Goal: Task Accomplishment & Management: Complete application form

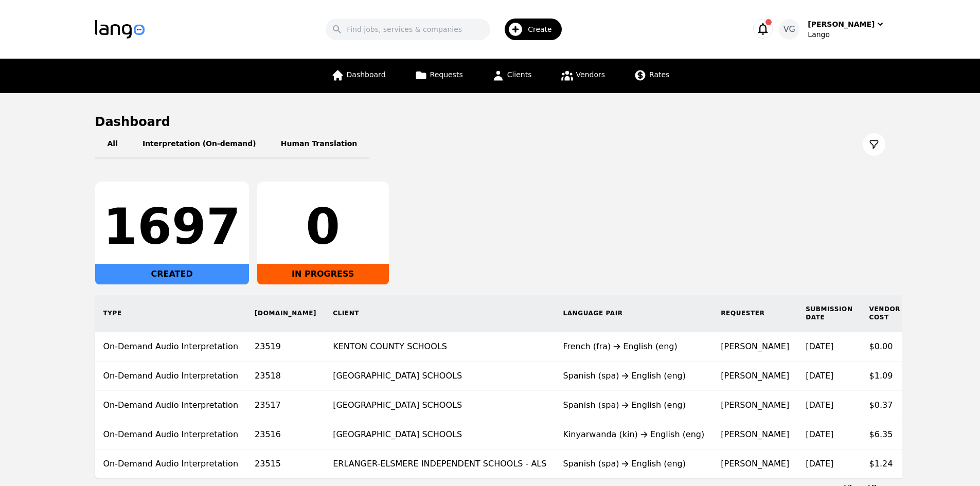
click at [524, 31] on icon "button" at bounding box center [515, 29] width 16 height 16
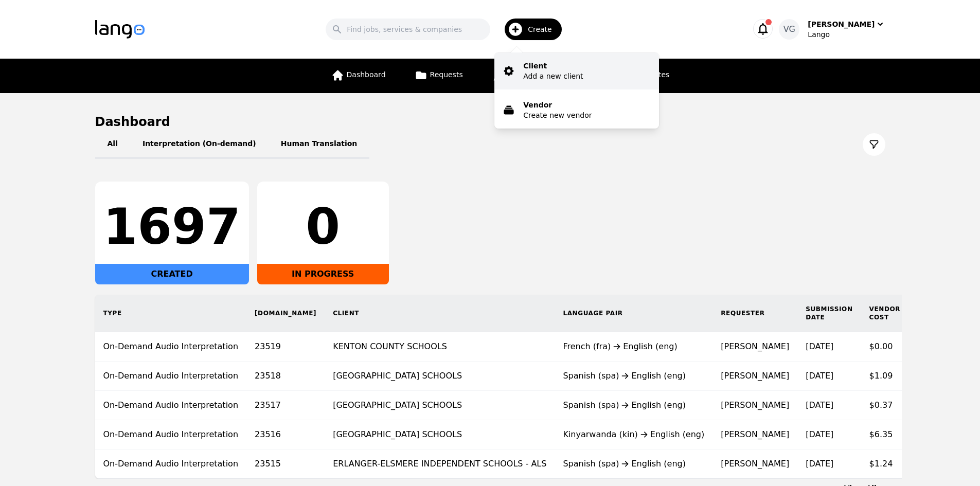
click at [547, 64] on p "Client" at bounding box center [553, 66] width 60 height 10
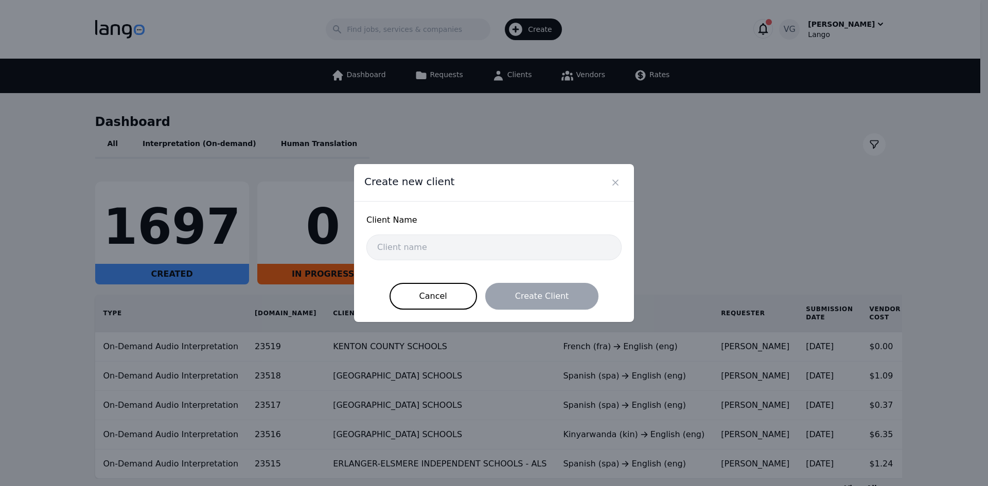
click at [443, 233] on div "Client Name" at bounding box center [493, 224] width 255 height 21
click at [441, 239] on input "text" at bounding box center [493, 248] width 255 height 26
paste input "Winton Woods City School District"
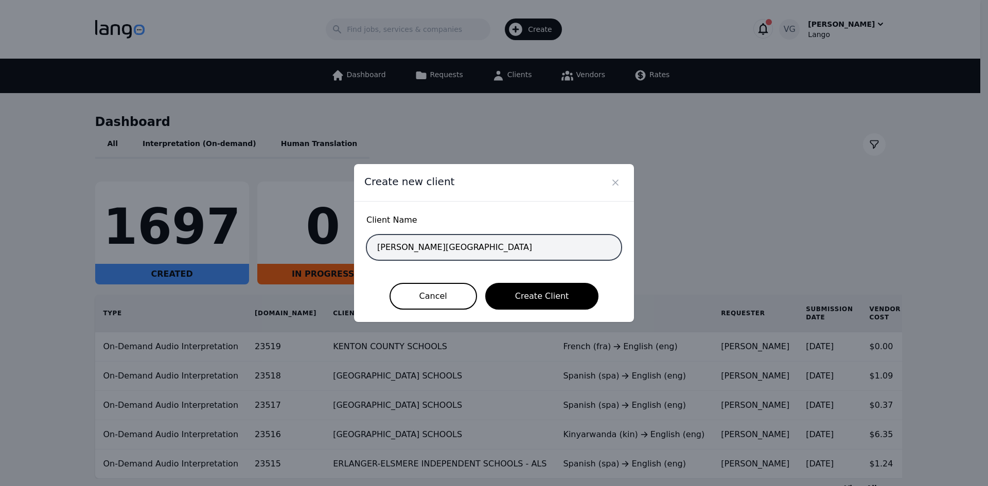
drag, startPoint x: 509, startPoint y: 246, endPoint x: 357, endPoint y: 248, distance: 151.8
click at [357, 248] on div "Client Name Winton Woods City School District Cancel Create Client" at bounding box center [494, 262] width 280 height 120
paste input "INTON WOODS CITY SCHOOL DISTRICT"
type input "[PERSON_NAME][GEOGRAPHIC_DATA]"
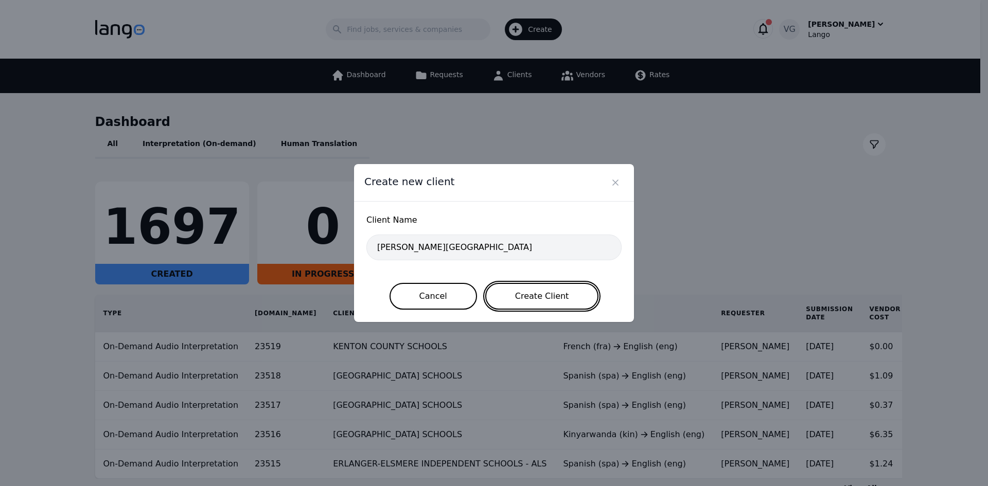
click at [536, 302] on button "Create Client" at bounding box center [542, 296] width 114 height 27
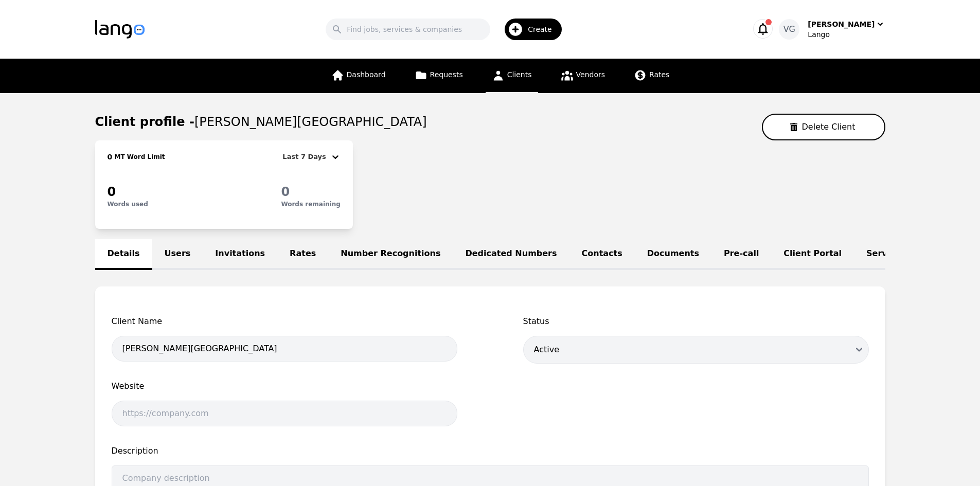
click at [167, 248] on link "Users" at bounding box center [177, 254] width 51 height 31
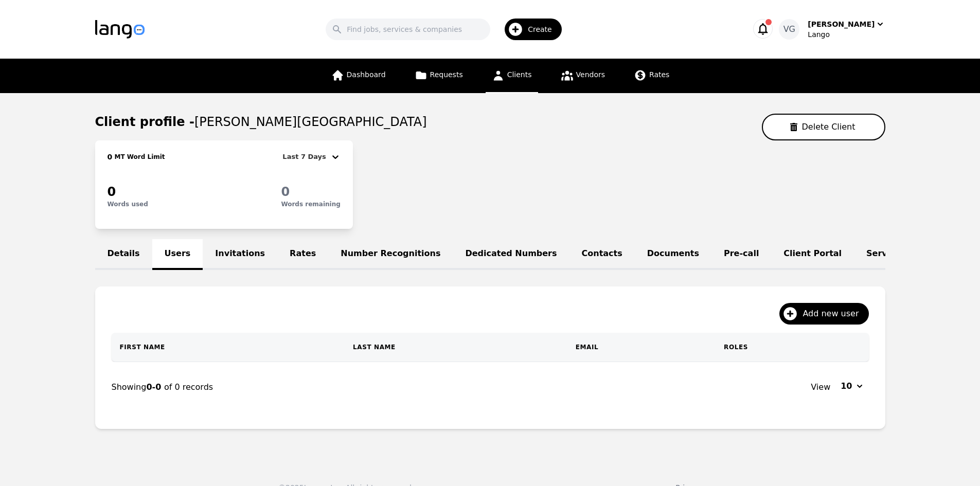
click at [809, 333] on div "Add new user" at bounding box center [490, 318] width 757 height 30
click at [811, 320] on span "Add new user" at bounding box center [834, 314] width 63 height 12
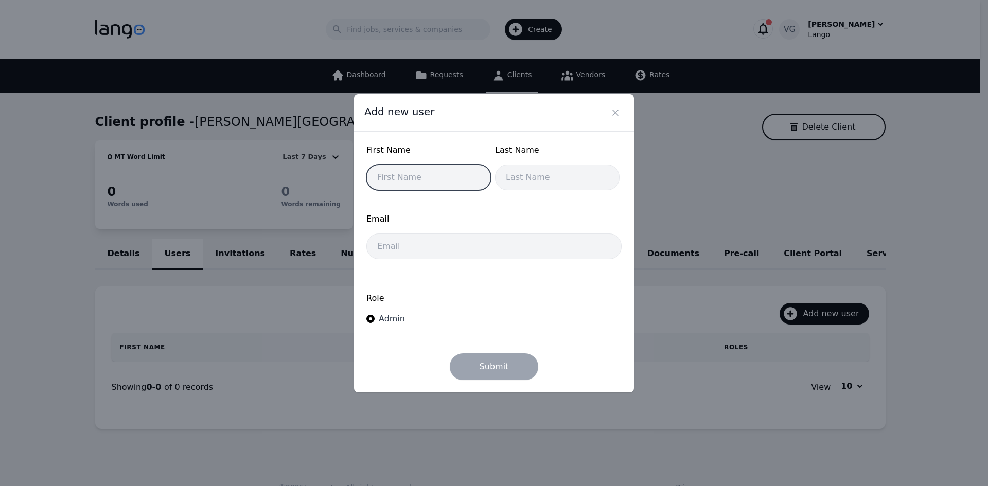
click at [439, 185] on input "text" at bounding box center [428, 178] width 124 height 26
type input "Jahquil"
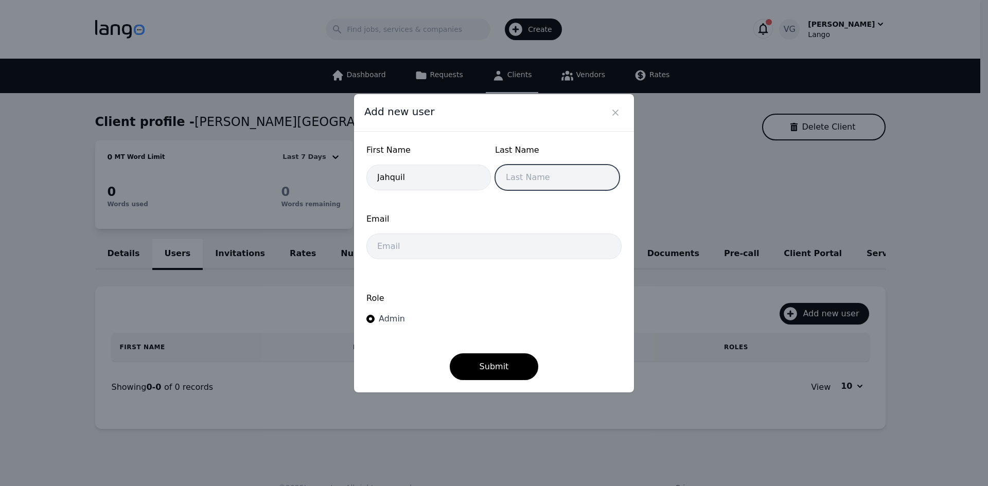
click at [551, 168] on input "text" at bounding box center [557, 178] width 124 height 26
type input "Hargrove"
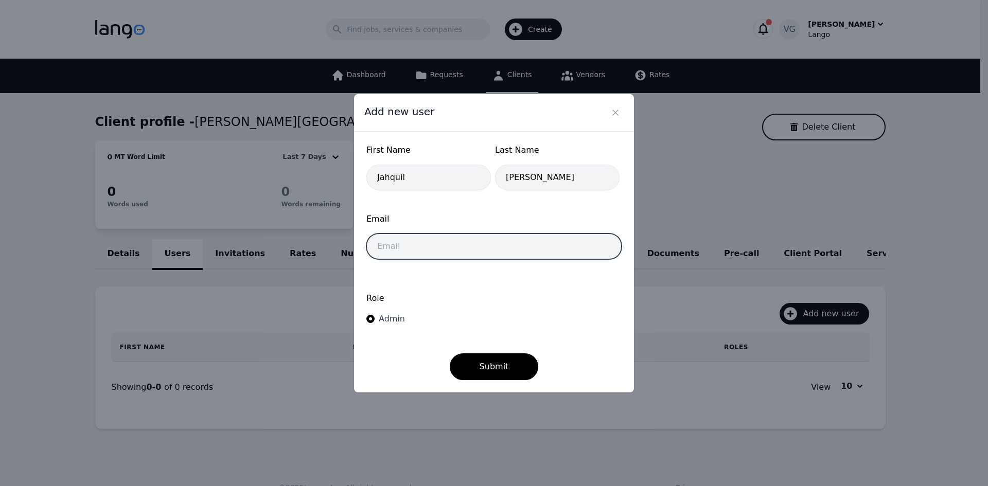
click at [391, 253] on input "email" at bounding box center [493, 247] width 255 height 26
paste input "hargrove.jahquil@wintonwoods.org"
type input "hargrove.jahquil@wintonwoods.org"
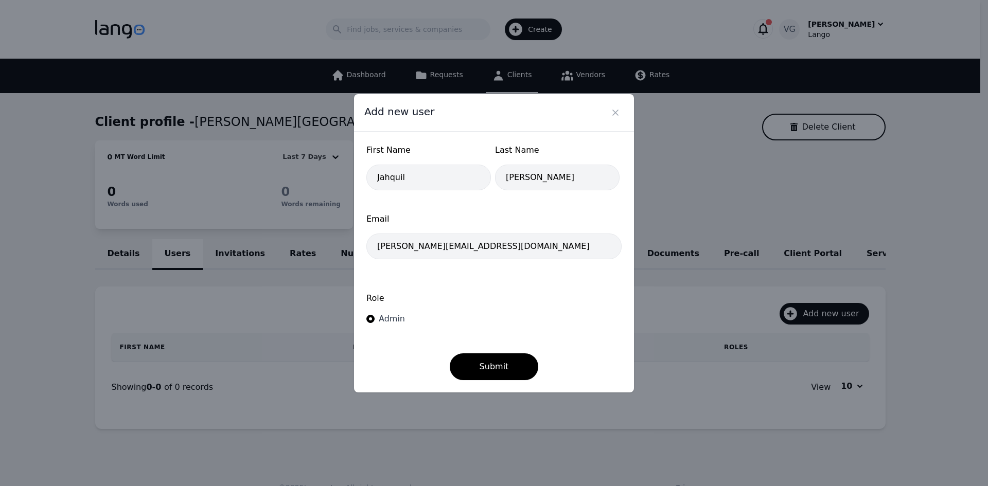
click at [391, 317] on span "Admin" at bounding box center [392, 319] width 26 height 10
click at [375, 317] on input "Admin" at bounding box center [370, 319] width 8 height 8
click at [462, 365] on button "Submit" at bounding box center [494, 366] width 89 height 27
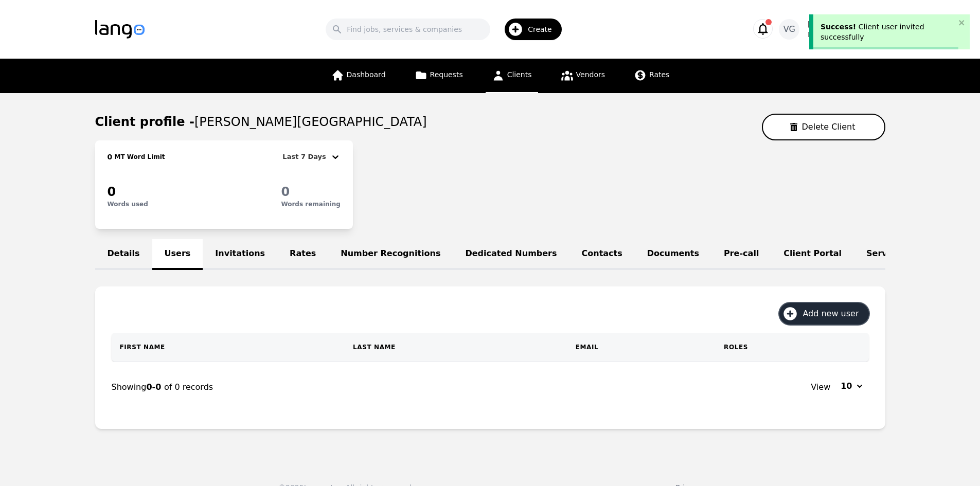
click at [808, 317] on span "Add new user" at bounding box center [834, 314] width 63 height 12
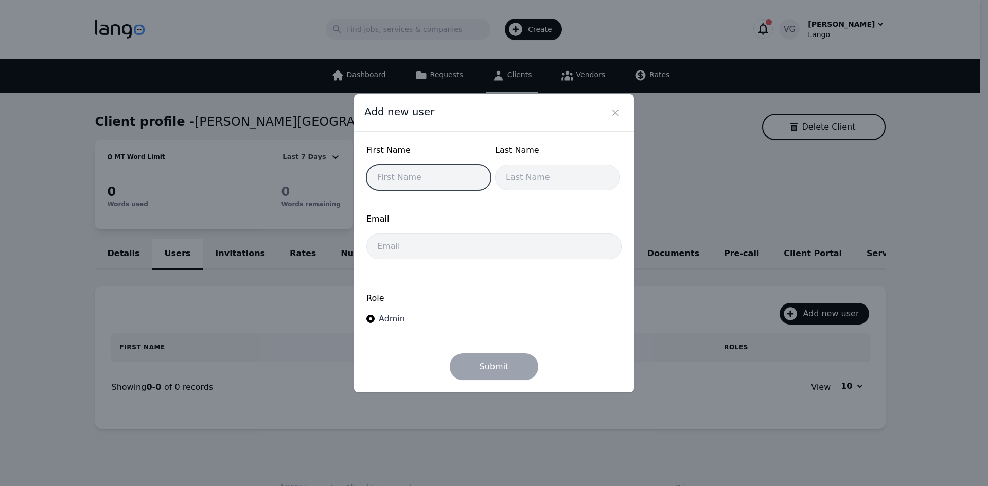
click at [419, 180] on input "text" at bounding box center [428, 178] width 124 height 26
type input "H"
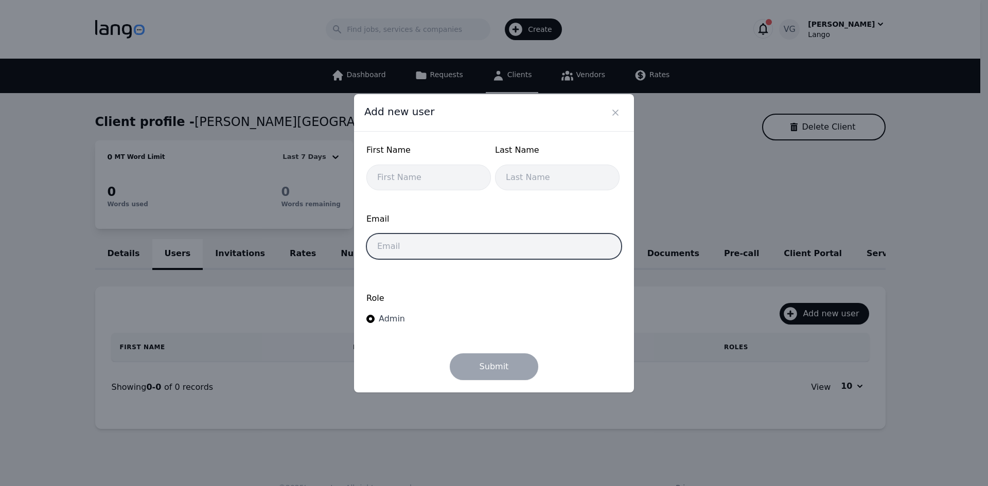
click at [429, 246] on input "email" at bounding box center [493, 247] width 255 height 26
paste input "homan.nelson@wintonwoods.org"
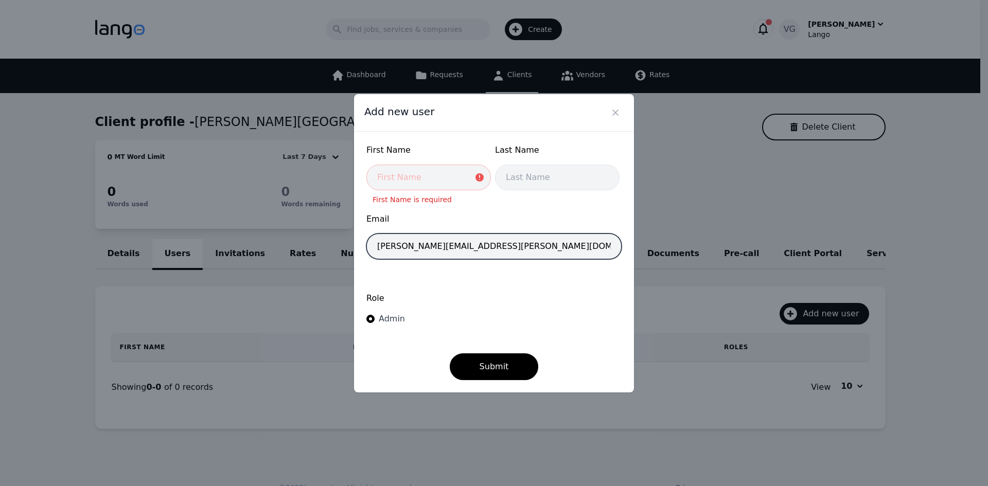
type input "homan.nelson@wintonwoods.org"
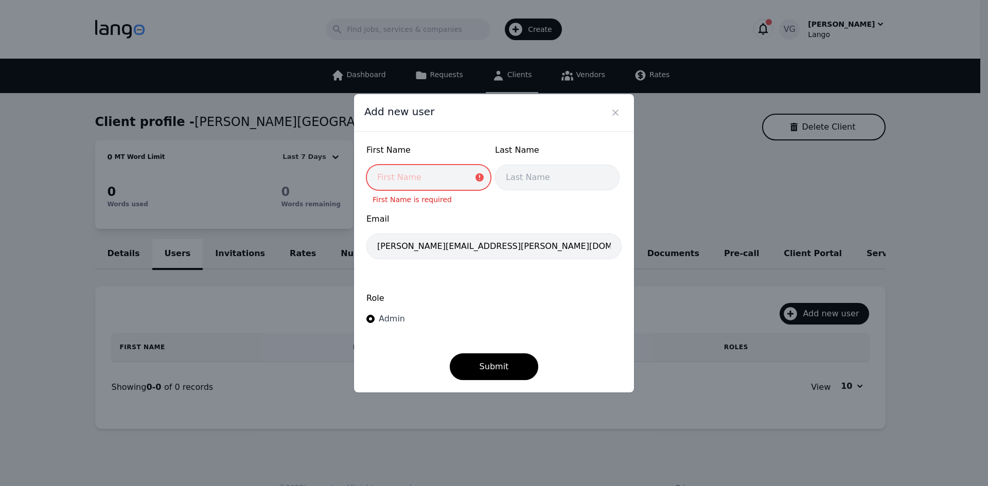
click at [424, 176] on input "text" at bounding box center [428, 178] width 124 height 26
type input "n"
type input "Nelson"
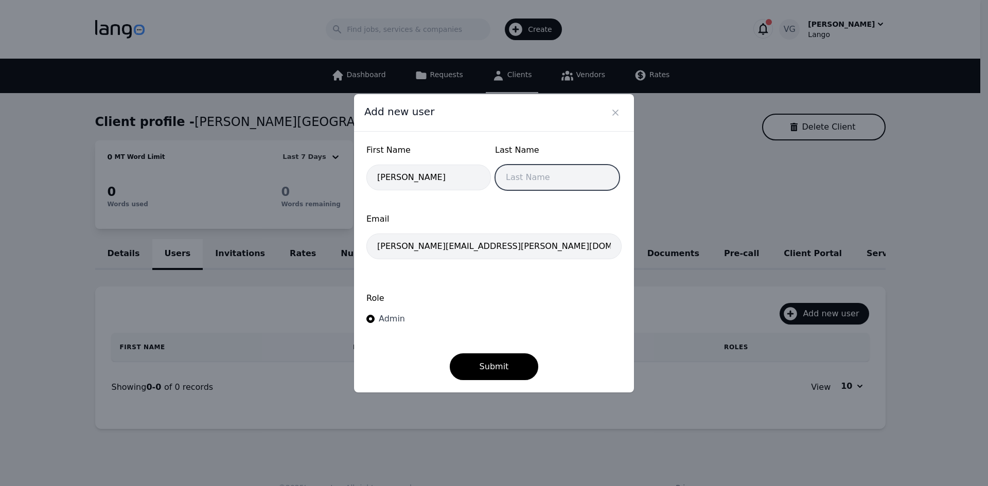
click at [546, 173] on input "text" at bounding box center [557, 178] width 124 height 26
type input "Homan"
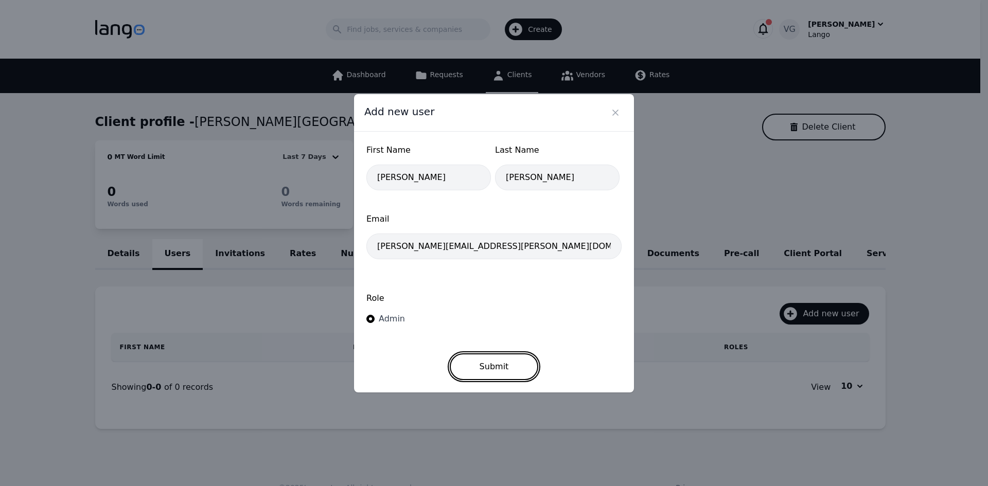
click at [502, 360] on button "Submit" at bounding box center [494, 366] width 89 height 27
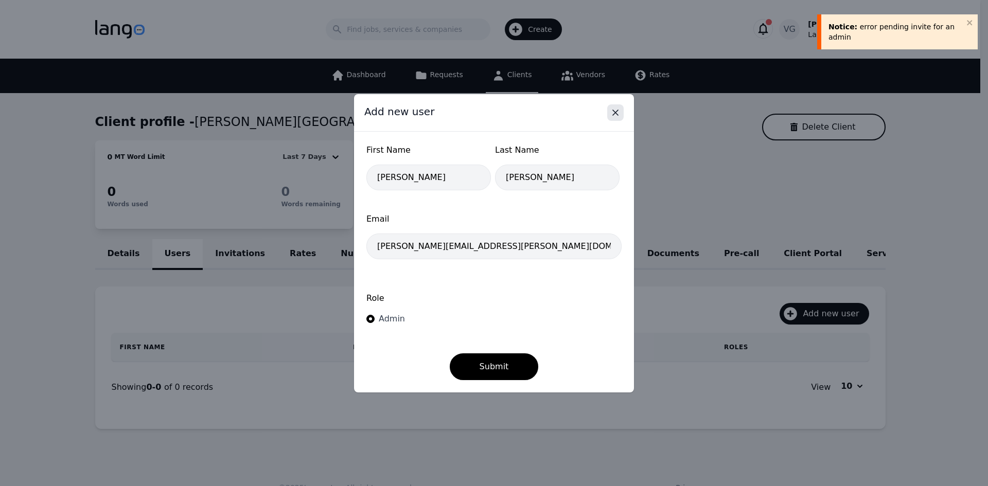
click at [613, 112] on icon "Close" at bounding box center [615, 113] width 10 height 10
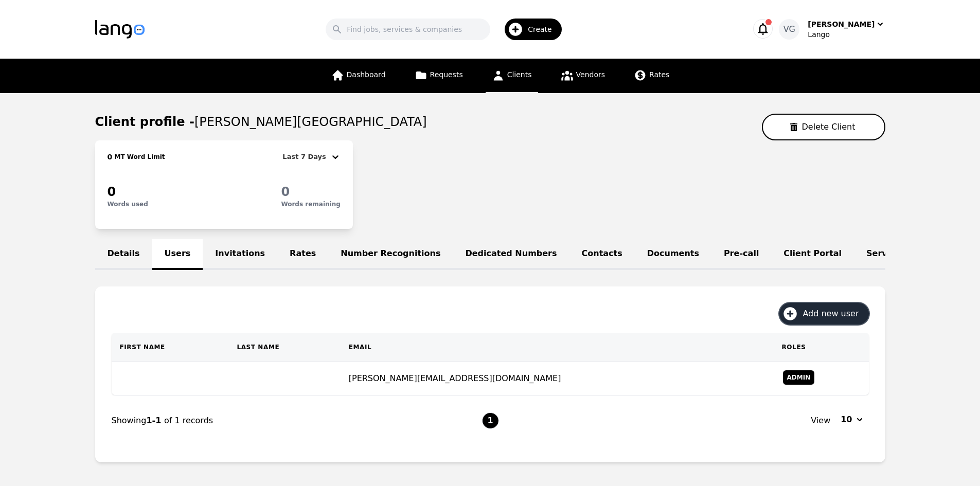
click at [798, 322] on icon "button" at bounding box center [790, 314] width 16 height 16
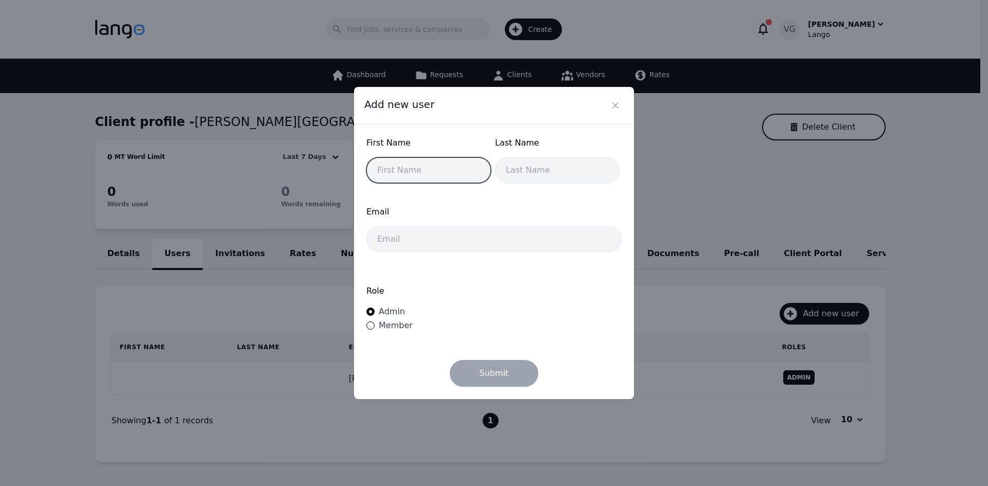
click at [434, 183] on input "text" at bounding box center [428, 170] width 124 height 26
click at [383, 326] on span "Member" at bounding box center [396, 326] width 34 height 10
click at [375, 326] on input "Member" at bounding box center [370, 326] width 8 height 8
radio input "true"
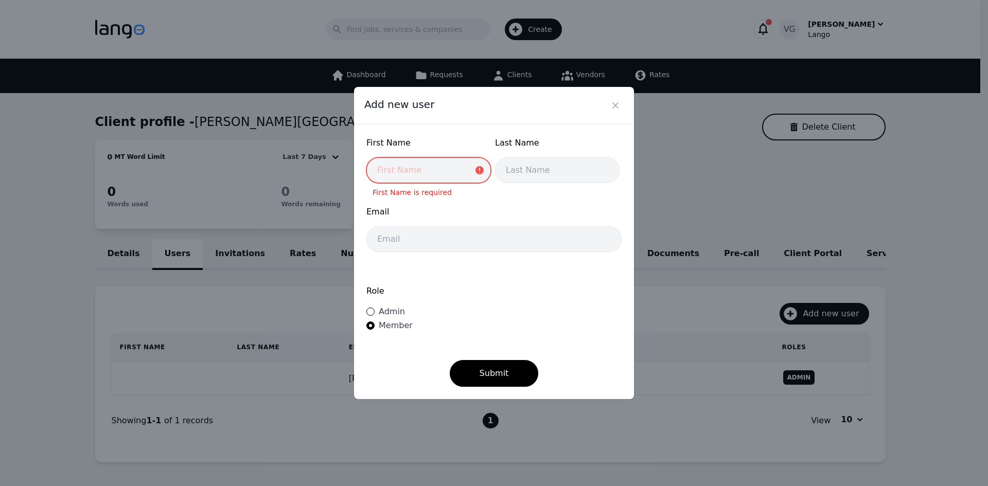
click at [414, 182] on input "text" at bounding box center [428, 170] width 124 height 26
type input "Nelson"
drag, startPoint x: 494, startPoint y: 180, endPoint x: 509, endPoint y: 172, distance: 17.0
click at [499, 177] on input "text" at bounding box center [557, 170] width 124 height 26
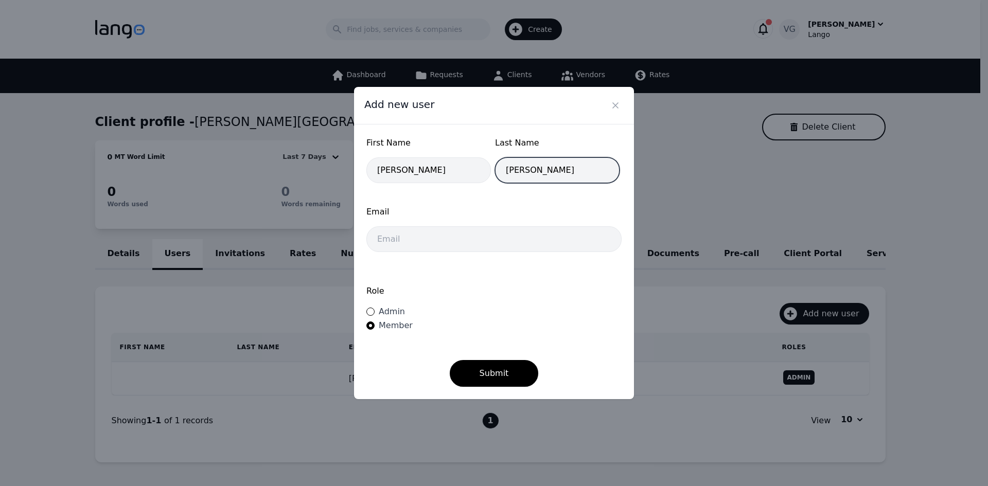
type input "Homan"
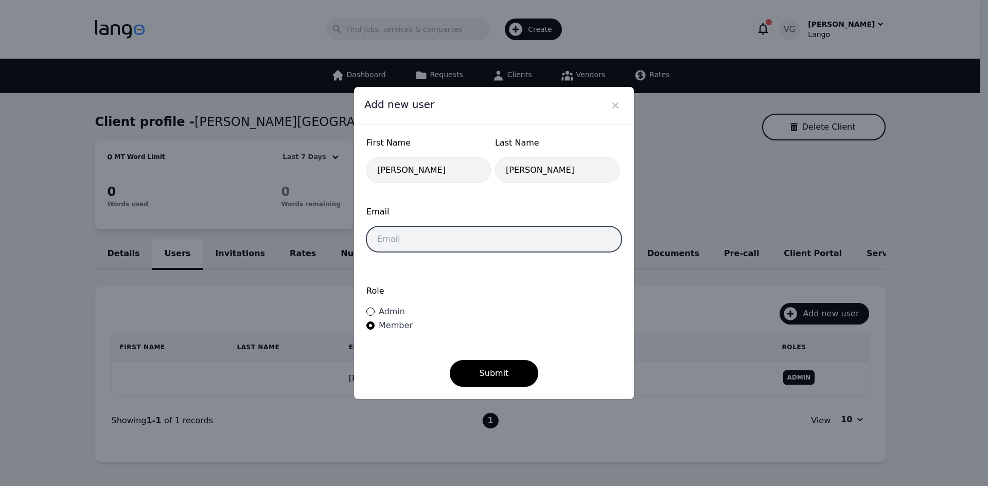
click at [439, 241] on input "email" at bounding box center [493, 239] width 255 height 26
paste input "homan.nelson@wintonwoods.org"
type input "homan.nelson@wintonwoods.org"
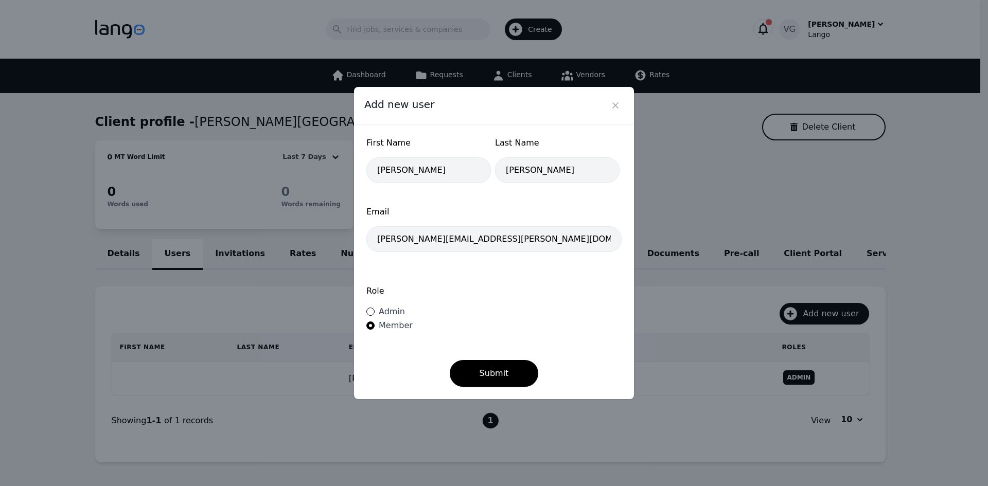
click at [387, 329] on span "Member" at bounding box center [396, 326] width 34 height 10
click at [375, 329] on input "Member" at bounding box center [370, 326] width 8 height 8
click at [472, 372] on button "Submit" at bounding box center [494, 373] width 89 height 27
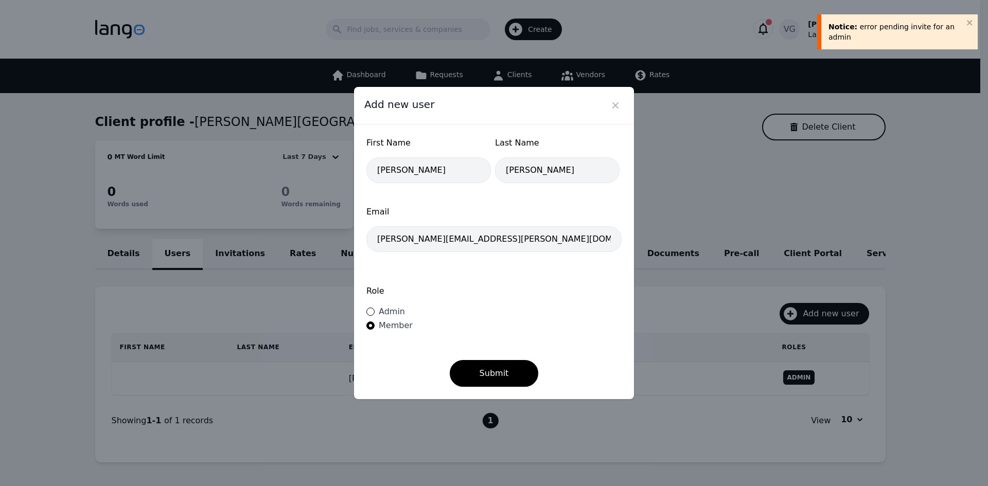
click at [380, 313] on span "Admin" at bounding box center [392, 312] width 26 height 10
click at [375, 313] on input "Admin" at bounding box center [370, 312] width 8 height 8
radio input "true"
click at [477, 364] on button "Submit" at bounding box center [494, 373] width 89 height 27
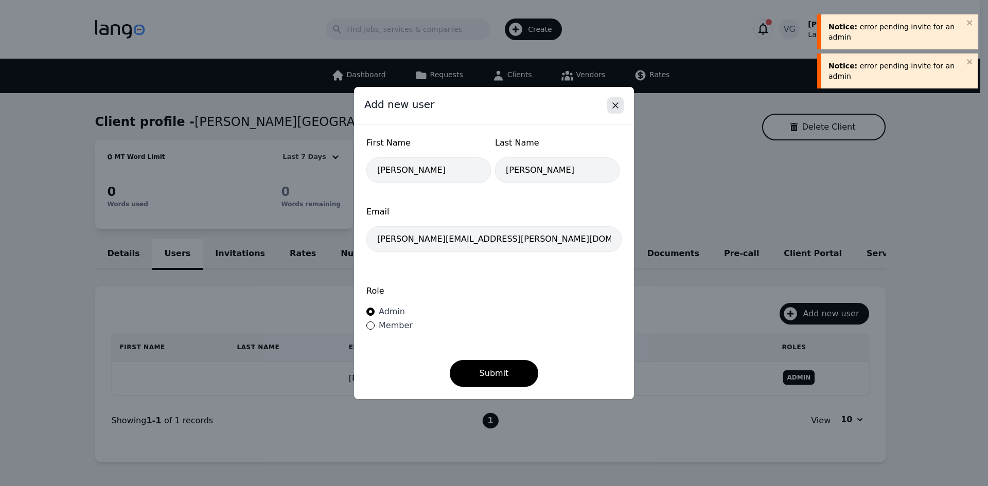
click at [615, 104] on icon "Close" at bounding box center [615, 105] width 10 height 10
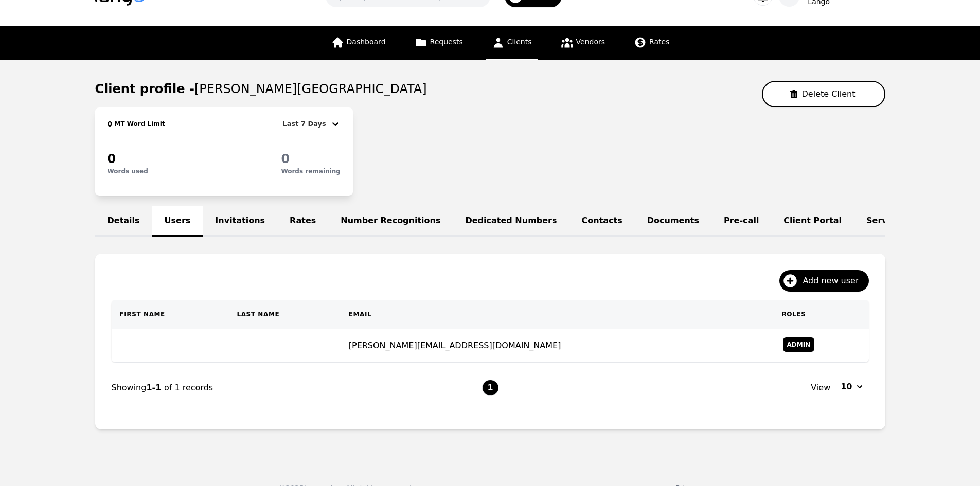
scroll to position [60, 0]
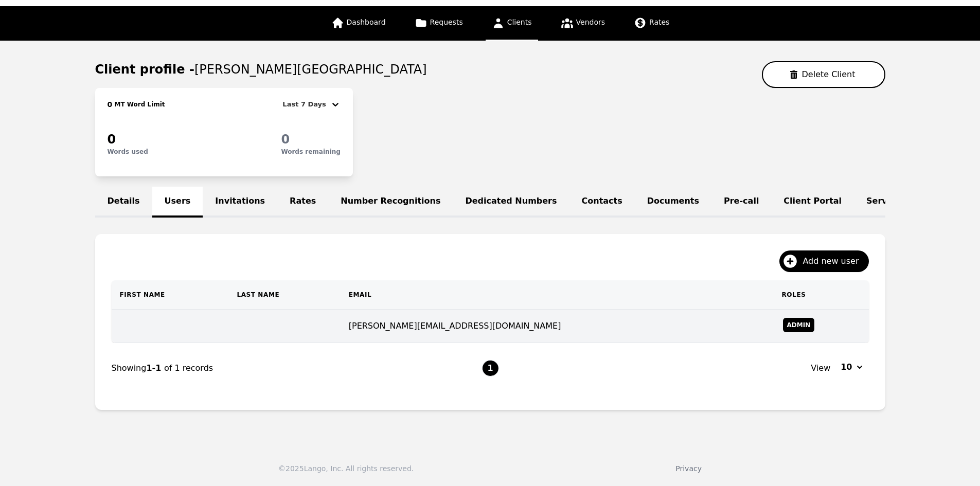
click at [340, 330] on td at bounding box center [284, 326] width 112 height 33
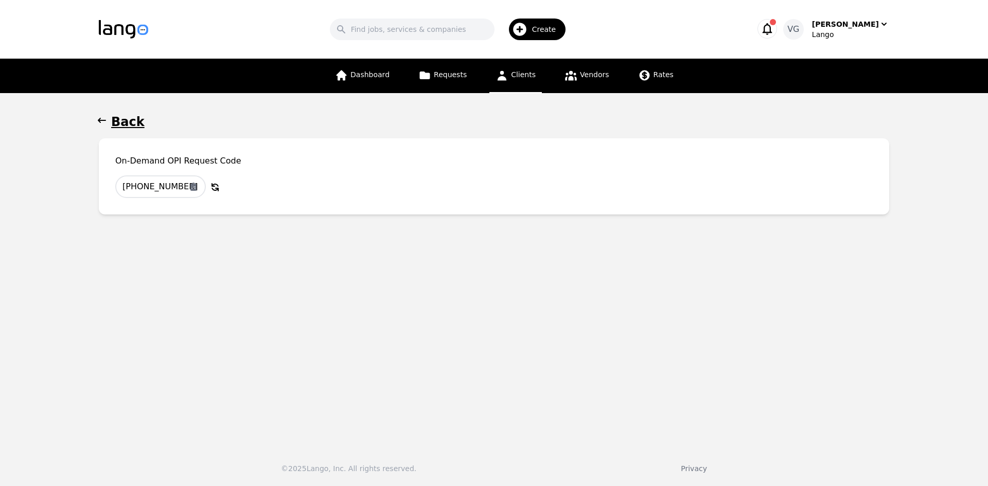
click at [116, 118] on h1 "Back" at bounding box center [127, 122] width 33 height 16
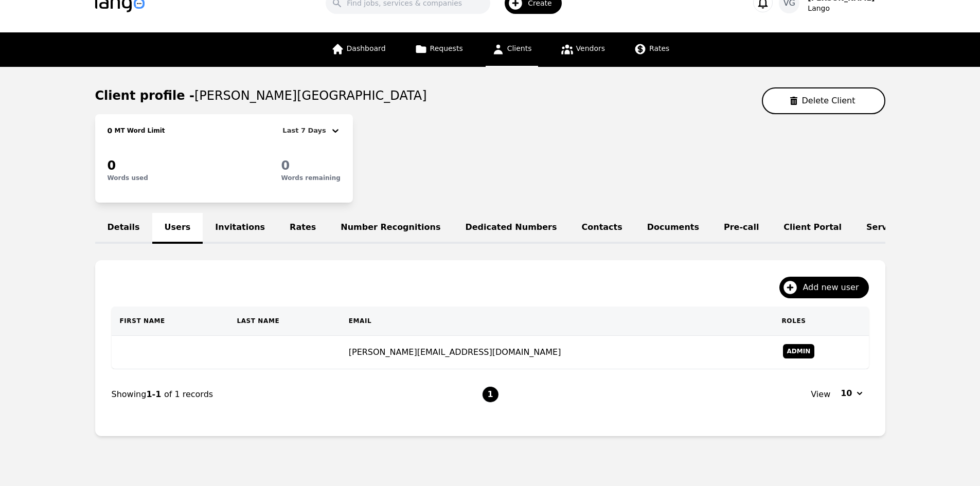
scroll to position [32, 0]
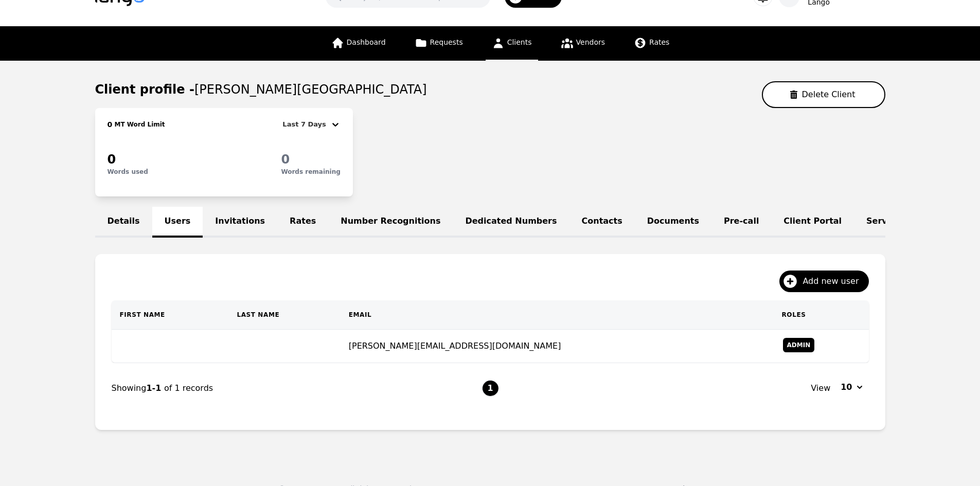
click at [13, 364] on main "Client profile - [PERSON_NAME][GEOGRAPHIC_DATA] Delete Client 0 MT Word Limit L…" at bounding box center [490, 260] width 980 height 398
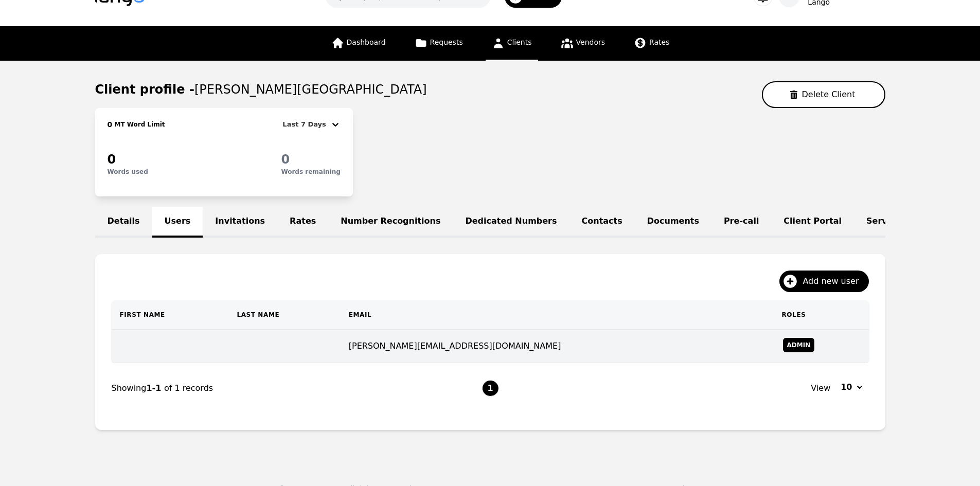
click at [340, 349] on td at bounding box center [284, 346] width 112 height 33
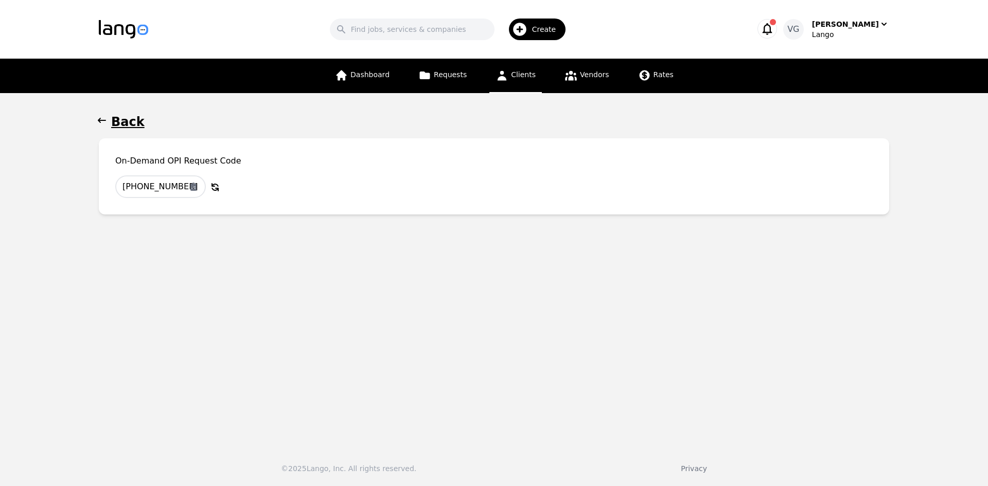
click at [128, 129] on h1 "Back" at bounding box center [127, 122] width 33 height 16
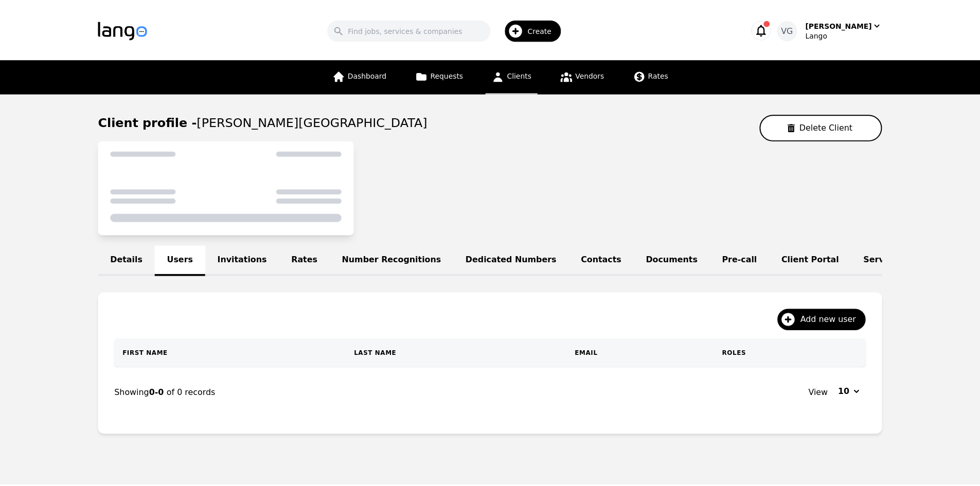
scroll to position [32, 0]
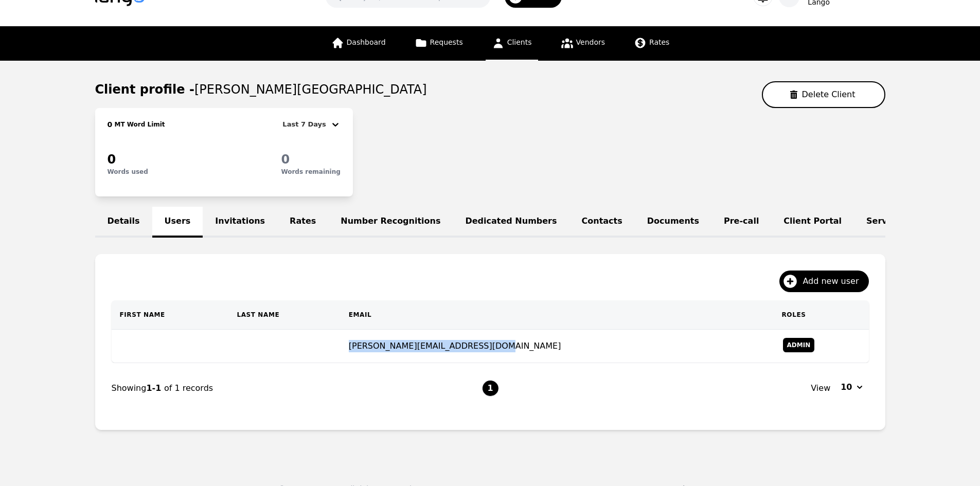
drag, startPoint x: 378, startPoint y: 355, endPoint x: 549, endPoint y: 351, distance: 171.3
click at [548, 351] on tr "hargrove.jahquil@wintonwoods.org Admin" at bounding box center [490, 346] width 757 height 33
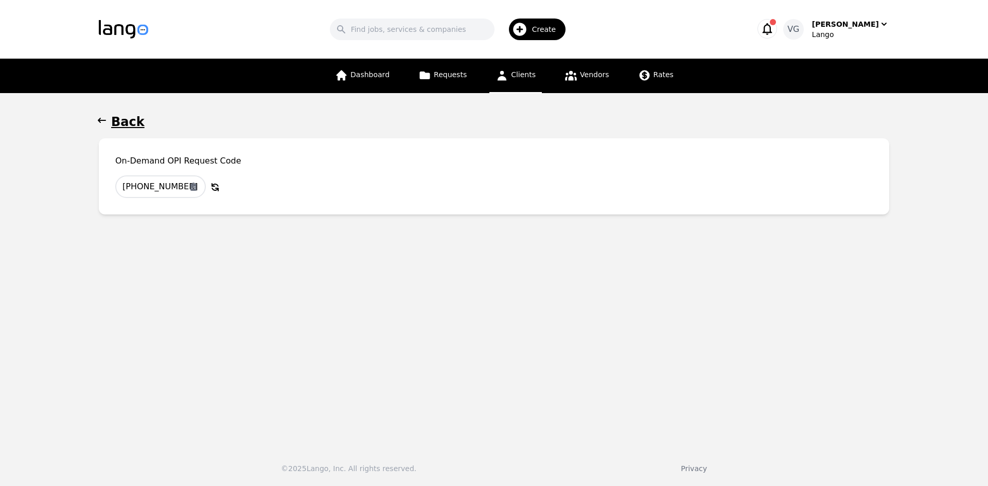
click at [120, 123] on h1 "Back" at bounding box center [127, 122] width 33 height 16
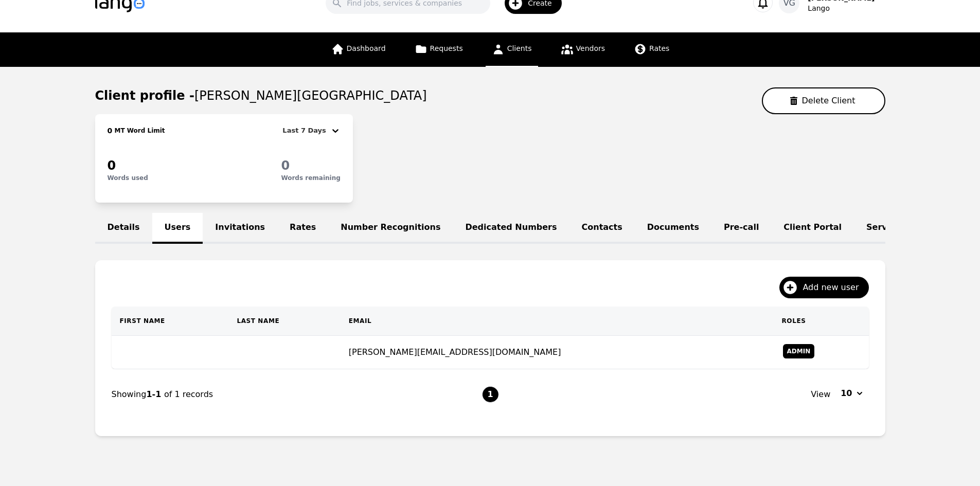
scroll to position [32, 0]
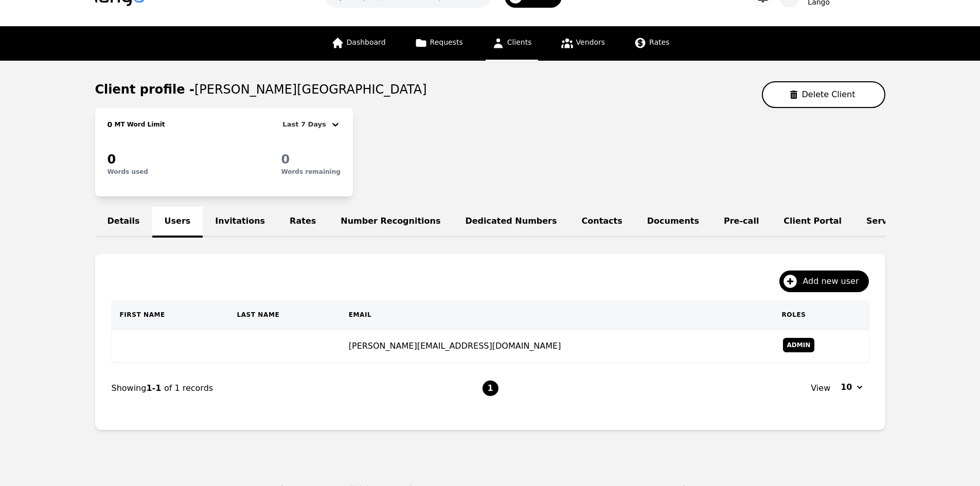
click at [177, 224] on div "Details Users Invitations Rates Number Recognitions Dedicated Numbers Contacts …" at bounding box center [490, 222] width 790 height 31
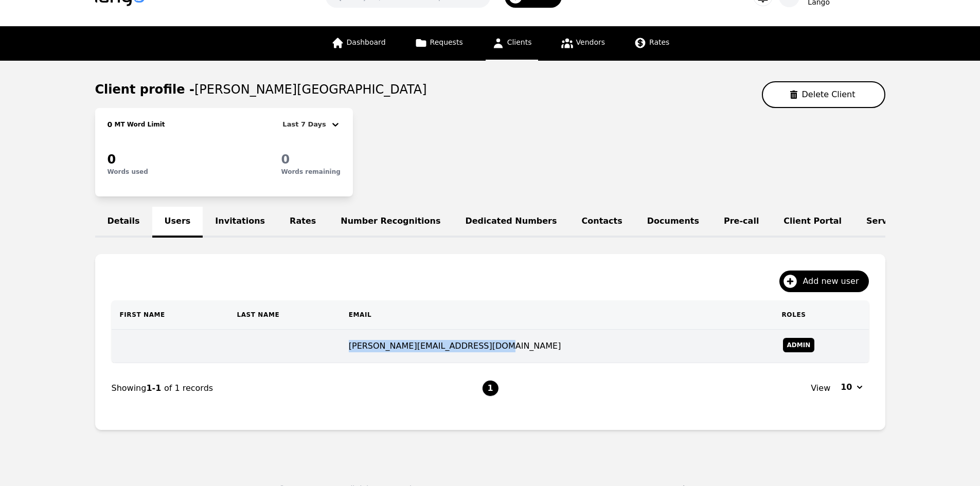
copy tr "hargrove.jahquil@wintonwoods.org"
drag, startPoint x: 381, startPoint y: 354, endPoint x: 526, endPoint y: 354, distance: 144.6
click at [526, 354] on tr "hargrove.jahquil@wintonwoods.org Admin" at bounding box center [490, 346] width 757 height 33
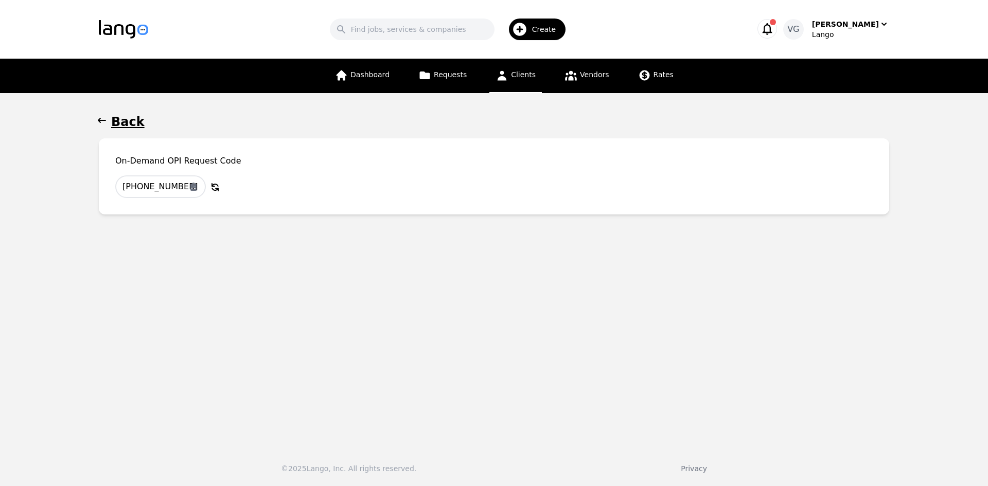
drag, startPoint x: 59, startPoint y: 343, endPoint x: 108, endPoint y: 347, distance: 49.1
click at [59, 344] on main "Back On-Demand OPI Request Code 501-8717-043 Copy to Clipboard Why Regenerate t…" at bounding box center [494, 266] width 988 height 346
click at [113, 118] on h1 "Back" at bounding box center [127, 122] width 33 height 16
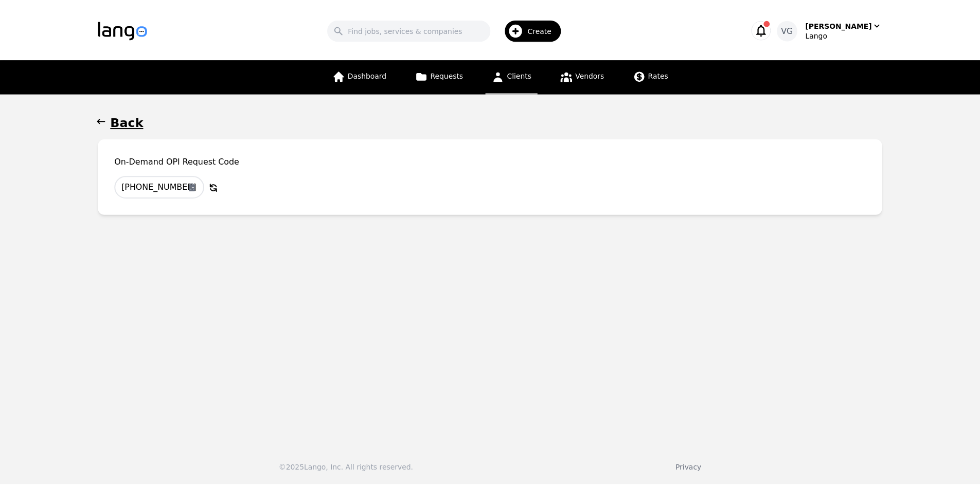
scroll to position [32, 0]
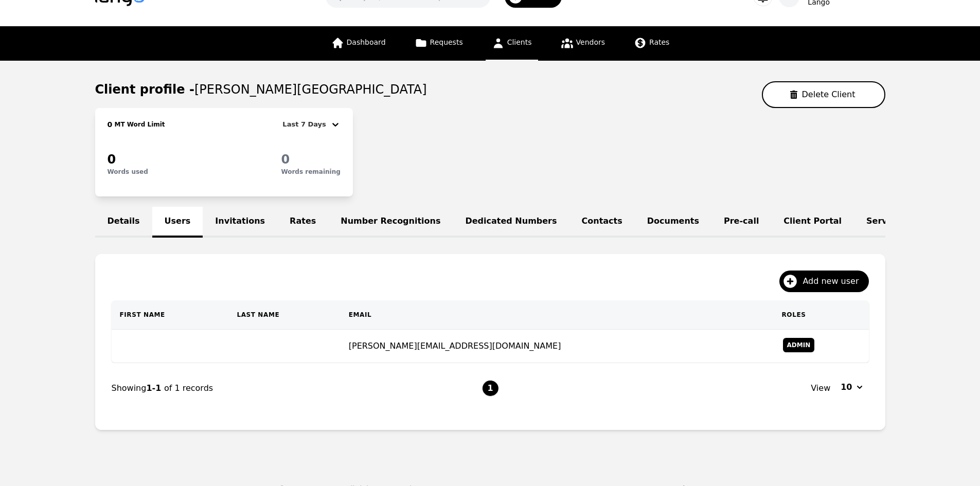
click at [67, 304] on main "Client profile - WINTON WOODS CITY SCHOOL DISTRICT Delete Client 0 MT Word Limi…" at bounding box center [490, 260] width 980 height 398
click at [814, 288] on span "Add new user" at bounding box center [834, 281] width 63 height 12
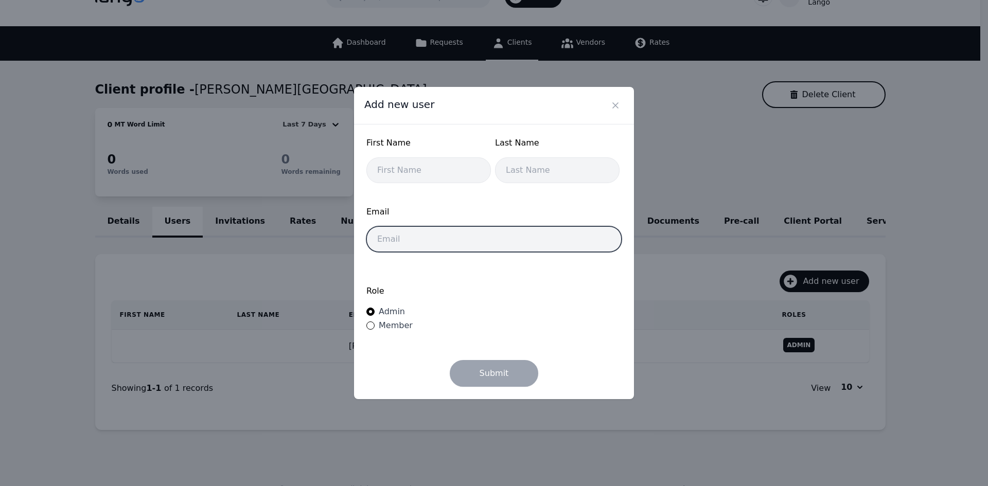
click at [423, 237] on input "email" at bounding box center [493, 239] width 255 height 26
paste input "[PERSON_NAME][EMAIL_ADDRESS][PERSON_NAME][DOMAIN_NAME]"
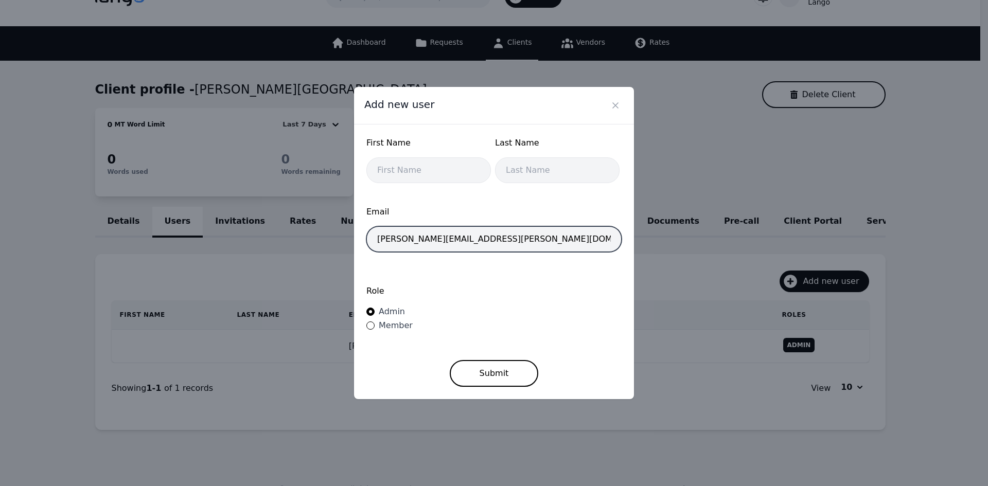
type input "homan.nelson@wintonwoods.org"
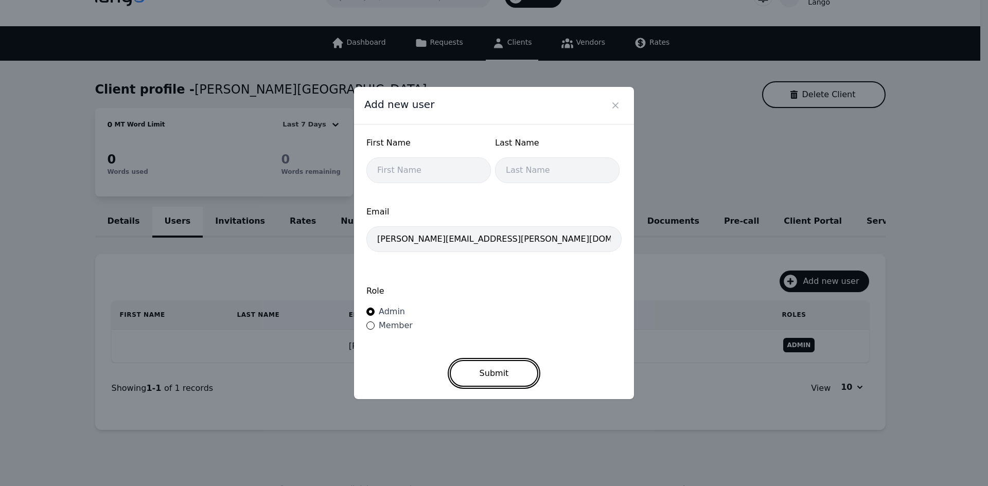
click at [479, 370] on button "Submit" at bounding box center [494, 373] width 89 height 27
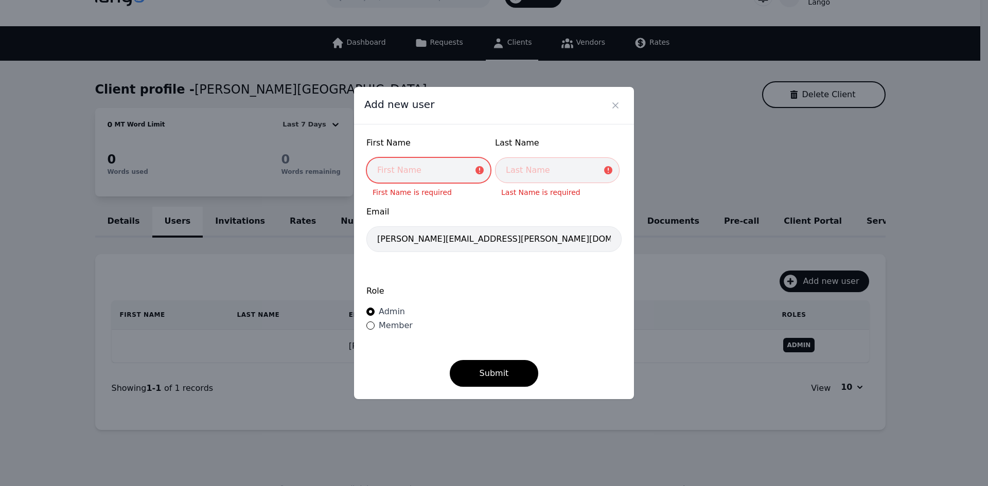
click at [452, 172] on input "text" at bounding box center [428, 170] width 124 height 26
type input "Nelson"
click at [506, 168] on input "text" at bounding box center [557, 170] width 124 height 26
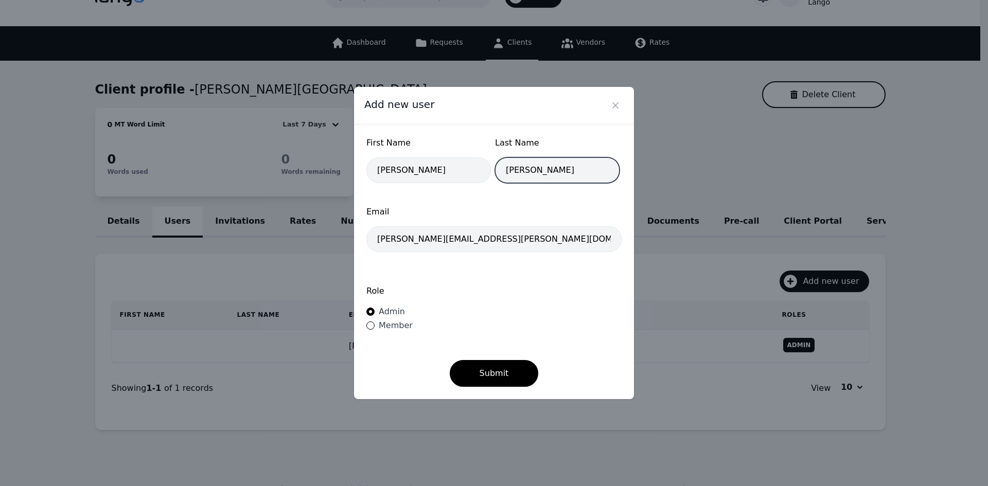
type input "Homan"
click at [450, 360] on button "Submit" at bounding box center [494, 373] width 89 height 27
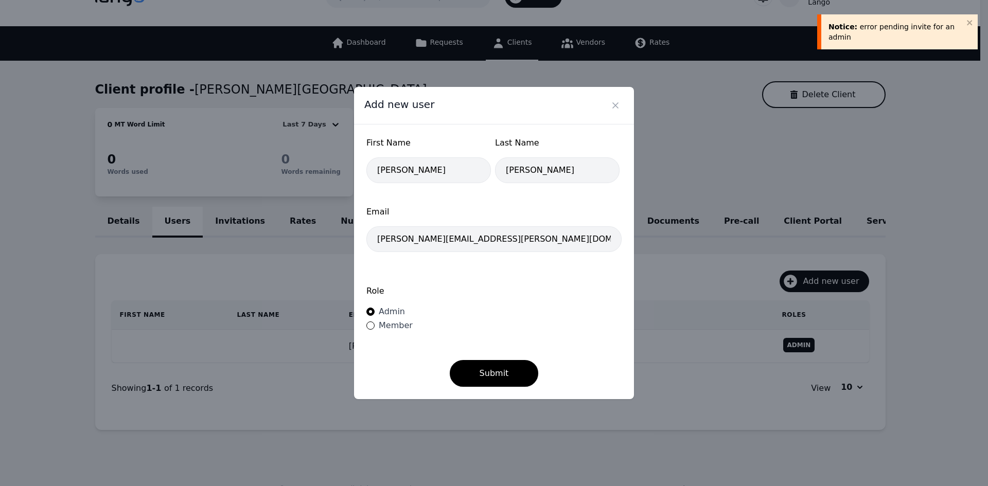
click at [45, 297] on div "Add new user First Name Nelson Last Name Homan Email homan.nelson@wintonwoods.o…" at bounding box center [494, 243] width 988 height 486
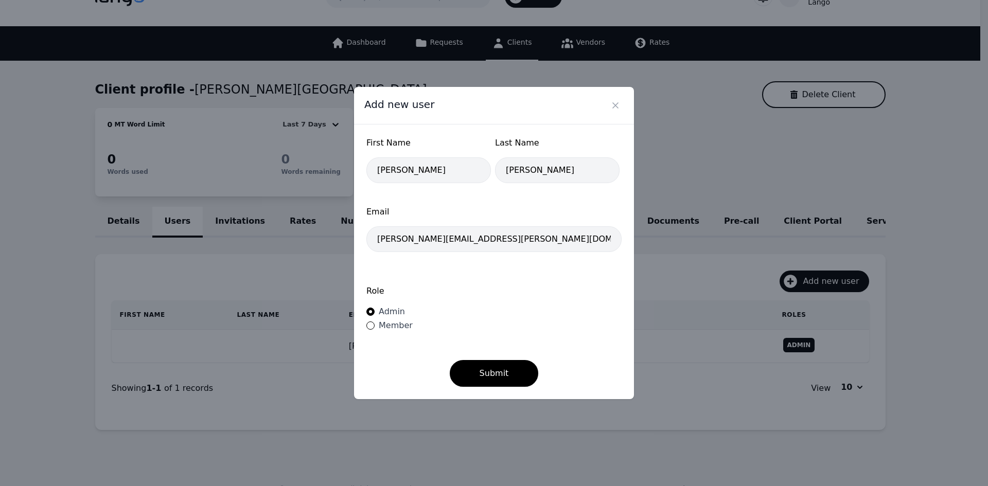
click at [436, 279] on div "Role Admin Member" at bounding box center [493, 309] width 255 height 69
click at [309, 154] on div "Add new user First Name Nelson Last Name Homan Email homan.nelson@wintonwoods.o…" at bounding box center [494, 243] width 988 height 486
click at [617, 107] on icon "Close" at bounding box center [615, 105] width 5 height 5
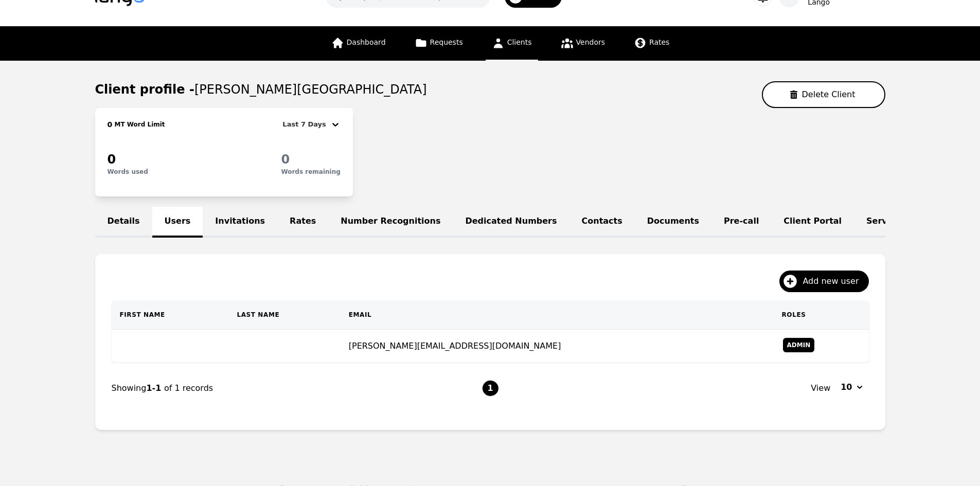
click at [172, 225] on div "Details Users Invitations Rates Number Recognitions Dedicated Numbers Contacts …" at bounding box center [490, 222] width 790 height 31
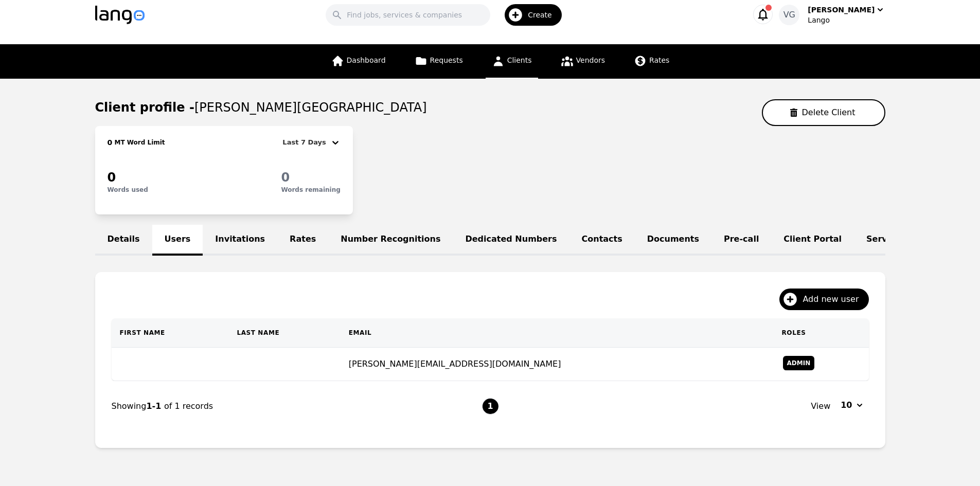
scroll to position [0, 0]
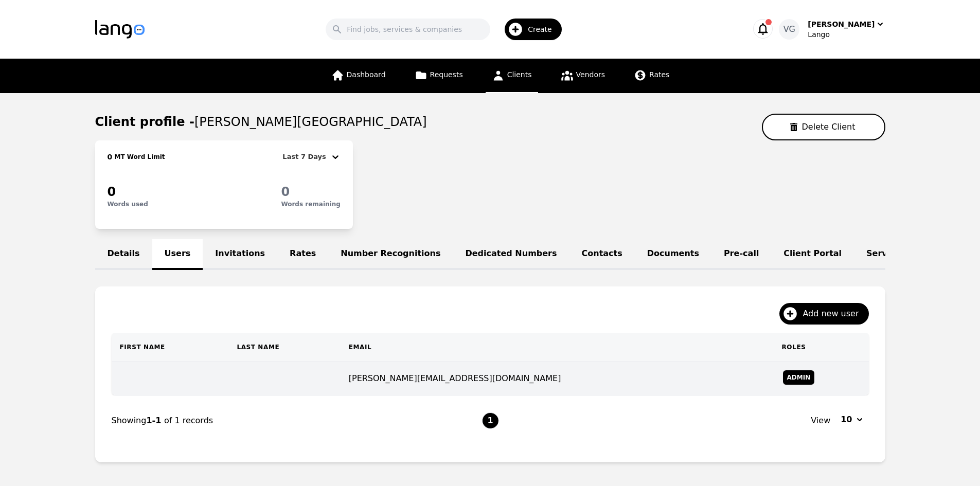
click at [416, 387] on td "[PERSON_NAME][EMAIL_ADDRESS][DOMAIN_NAME]" at bounding box center [557, 378] width 433 height 33
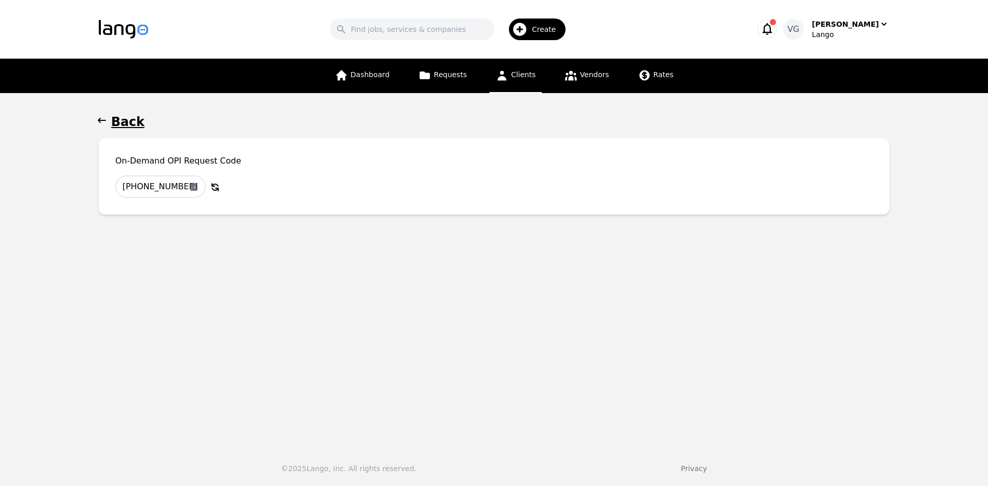
click at [124, 124] on h1 "Back" at bounding box center [127, 122] width 33 height 16
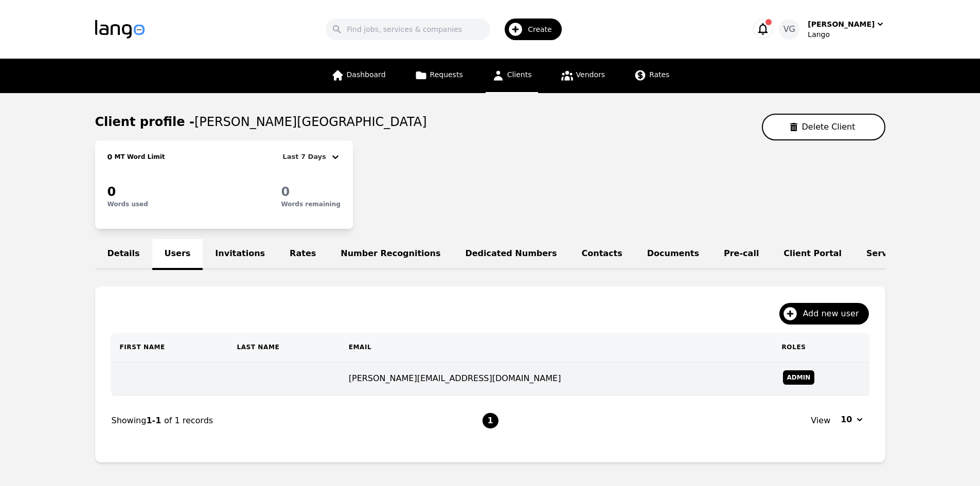
click at [594, 372] on td "[PERSON_NAME][EMAIL_ADDRESS][DOMAIN_NAME]" at bounding box center [557, 378] width 433 height 33
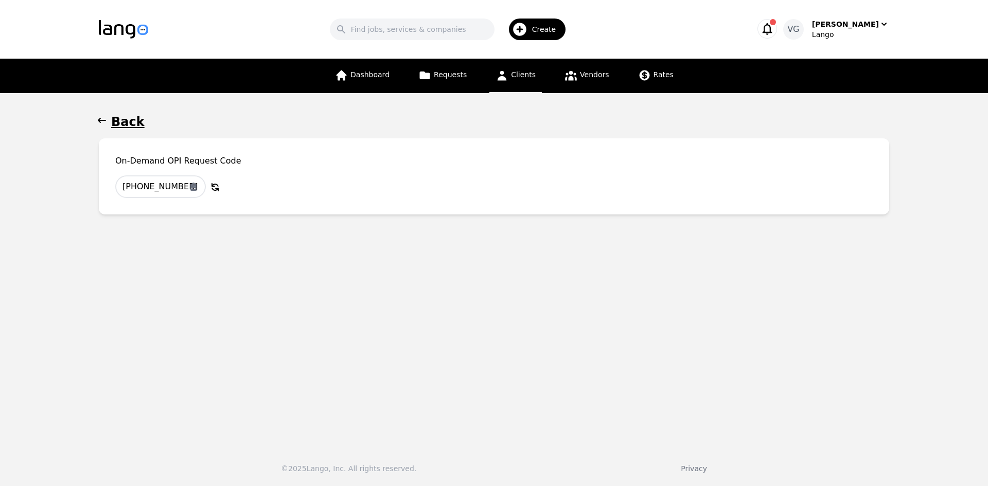
click at [119, 124] on h1 "Back" at bounding box center [127, 122] width 33 height 16
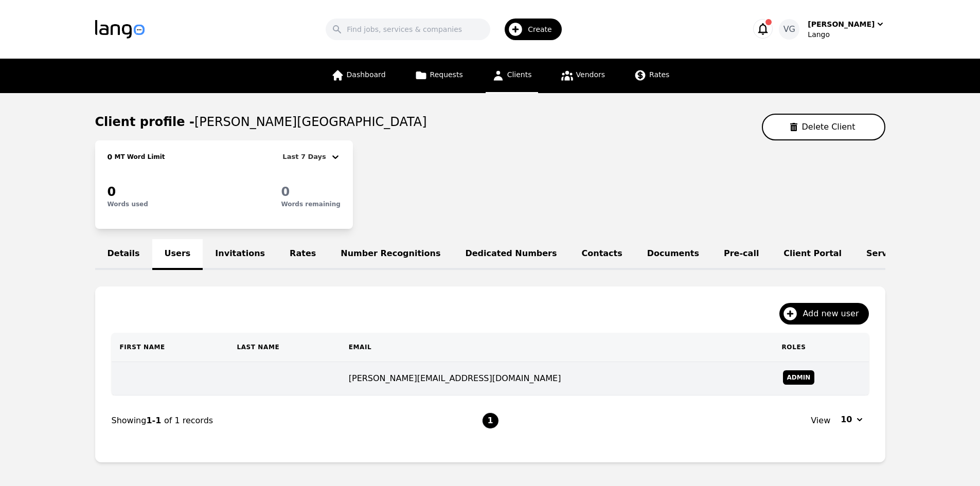
click at [411, 387] on td "[PERSON_NAME][EMAIL_ADDRESS][DOMAIN_NAME]" at bounding box center [557, 378] width 433 height 33
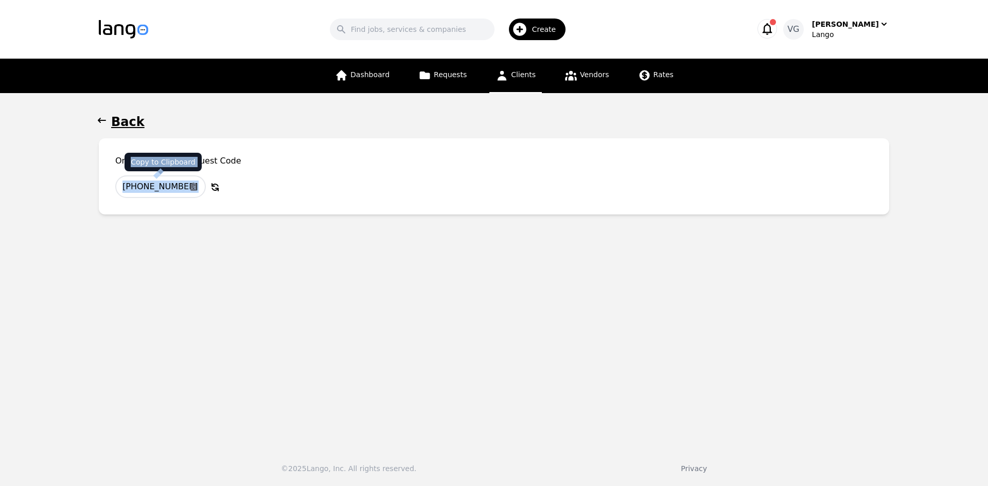
drag, startPoint x: 269, startPoint y: 180, endPoint x: 97, endPoint y: 180, distance: 172.3
click at [99, 180] on div "On-Demand OPI Request Code 501-8717-043 Copy to Clipboard Why Regenerate the OP…" at bounding box center [494, 176] width 790 height 76
click at [290, 186] on div "501-8717-043 Copy to Clipboard Why Regenerate the OPI Code? Regenerate the code…" at bounding box center [493, 186] width 757 height 23
drag, startPoint x: 290, startPoint y: 186, endPoint x: 93, endPoint y: 187, distance: 197.0
click at [95, 188] on main "Back On-Demand OPI Request Code 501-8717-043 Copy to Clipboard Why Regenerate t…" at bounding box center [494, 266] width 988 height 346
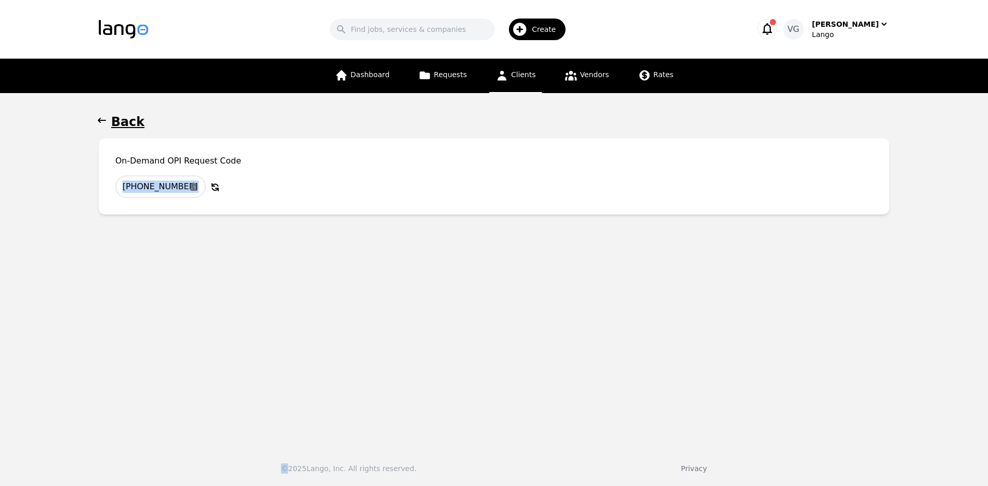
click at [84, 186] on main "Back On-Demand OPI Request Code 501-8717-043 Copy to Clipboard Why Regenerate t…" at bounding box center [494, 266] width 988 height 346
click at [119, 119] on h1 "Back" at bounding box center [127, 122] width 33 height 16
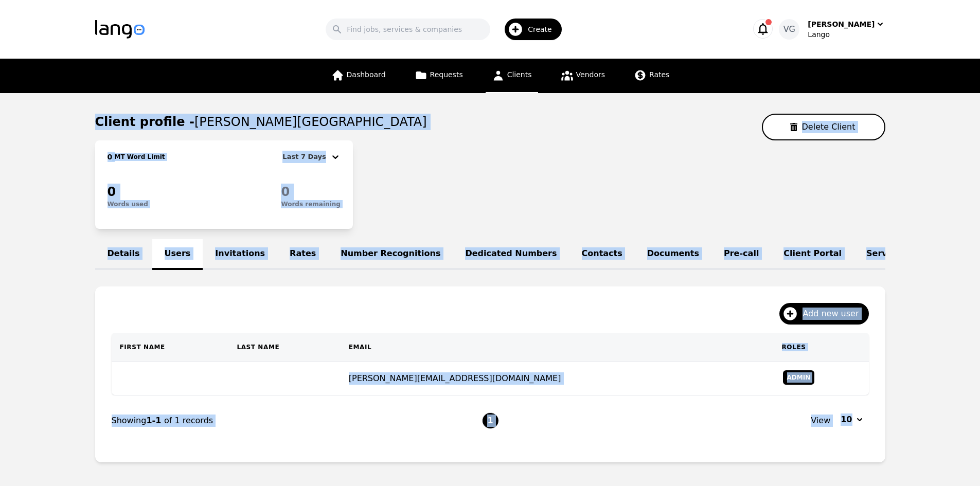
click at [240, 314] on div "Add new user" at bounding box center [490, 318] width 757 height 30
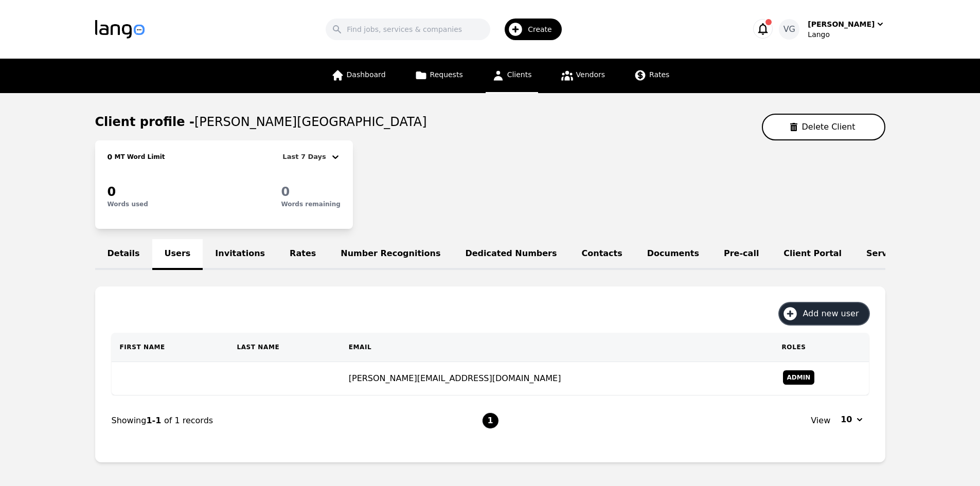
click at [824, 320] on span "Add new user" at bounding box center [834, 314] width 63 height 12
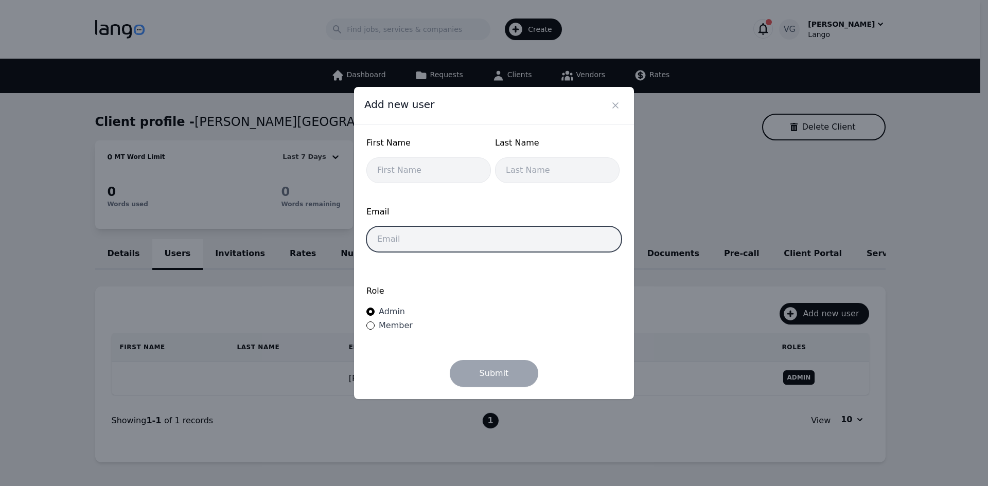
drag, startPoint x: 421, startPoint y: 244, endPoint x: 427, endPoint y: 248, distance: 6.7
click at [426, 248] on input "email" at bounding box center [493, 239] width 255 height 26
type input "guyin"
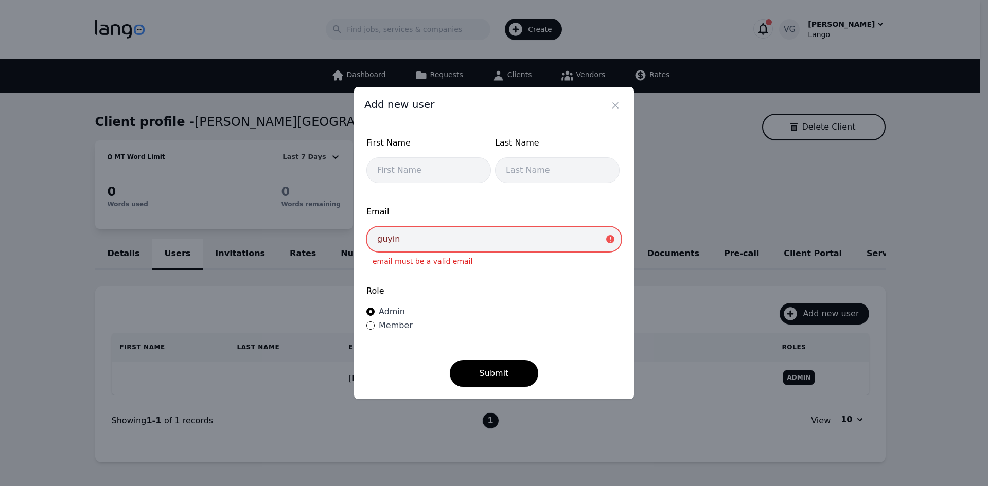
click at [418, 237] on input "guyin" at bounding box center [493, 239] width 255 height 26
click at [421, 236] on input "guyin" at bounding box center [493, 239] width 255 height 26
paste input "[EMAIL_ADDRESS][DOMAIN_NAME]"
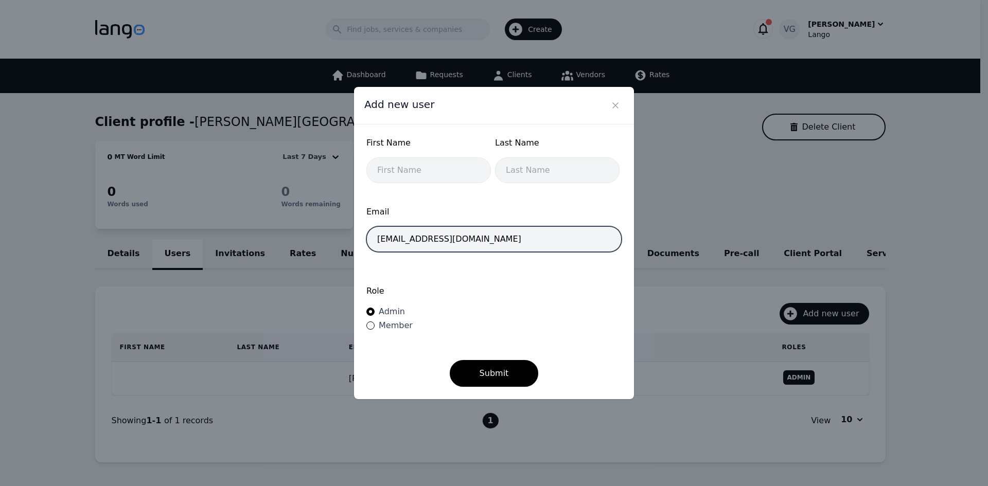
type input "[EMAIL_ADDRESS][DOMAIN_NAME]"
click at [414, 277] on div "Role Admin Member" at bounding box center [493, 309] width 255 height 69
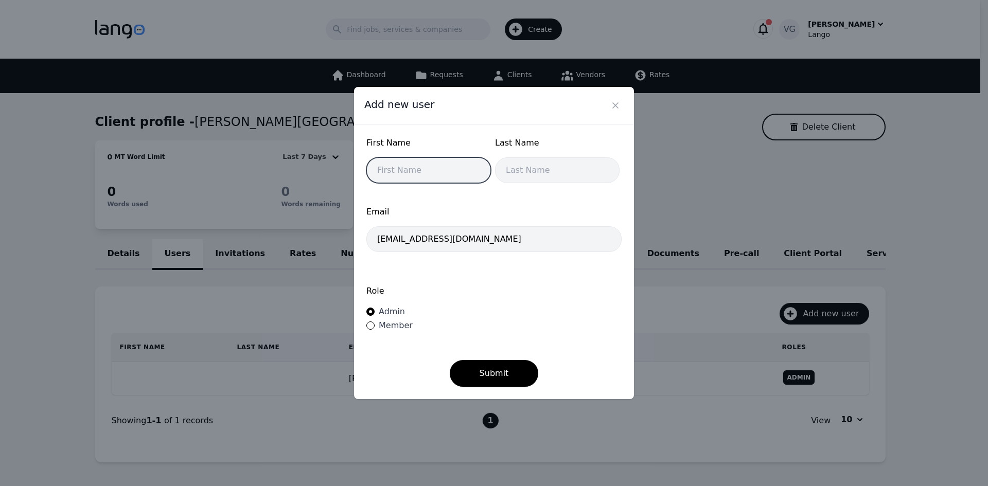
click at [440, 175] on input "text" at bounding box center [428, 170] width 124 height 26
type input "Lucy"
click at [521, 179] on input "text" at bounding box center [557, 170] width 124 height 26
type input "[PERSON_NAME]"
click at [613, 104] on icon "Close" at bounding box center [615, 105] width 5 height 5
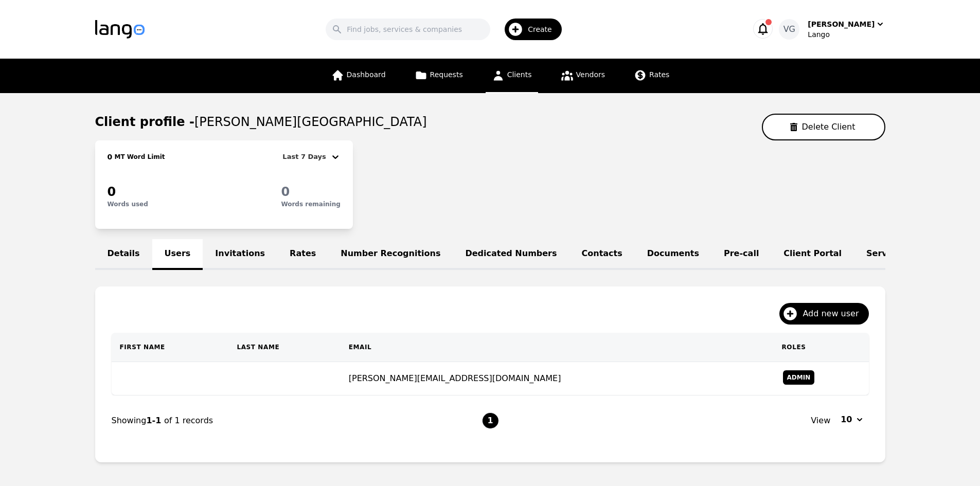
drag, startPoint x: 591, startPoint y: 384, endPoint x: 512, endPoint y: 332, distance: 94.3
click at [512, 332] on div "Add new user" at bounding box center [490, 318] width 757 height 30
click at [488, 429] on li "1" at bounding box center [490, 421] width 16 height 16
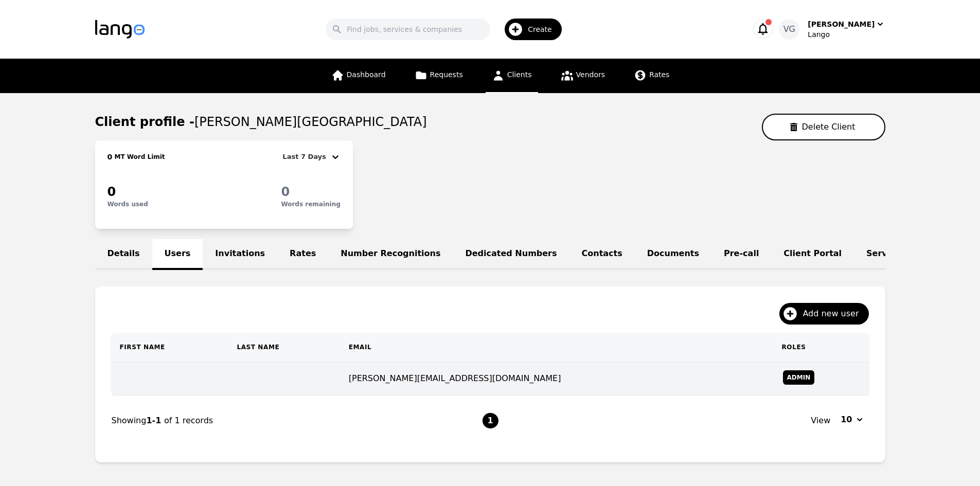
click at [433, 385] on td "[PERSON_NAME][EMAIL_ADDRESS][DOMAIN_NAME]" at bounding box center [557, 378] width 433 height 33
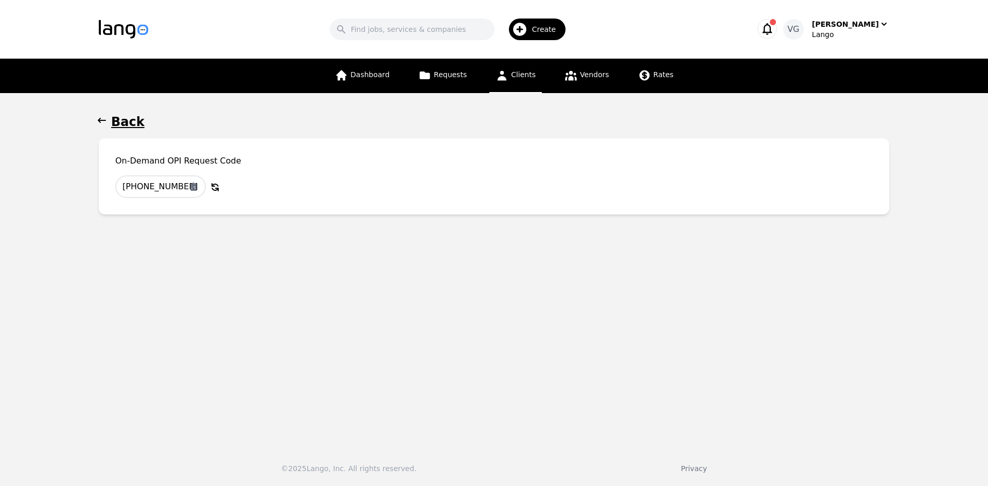
click at [118, 123] on h1 "Back" at bounding box center [127, 122] width 33 height 16
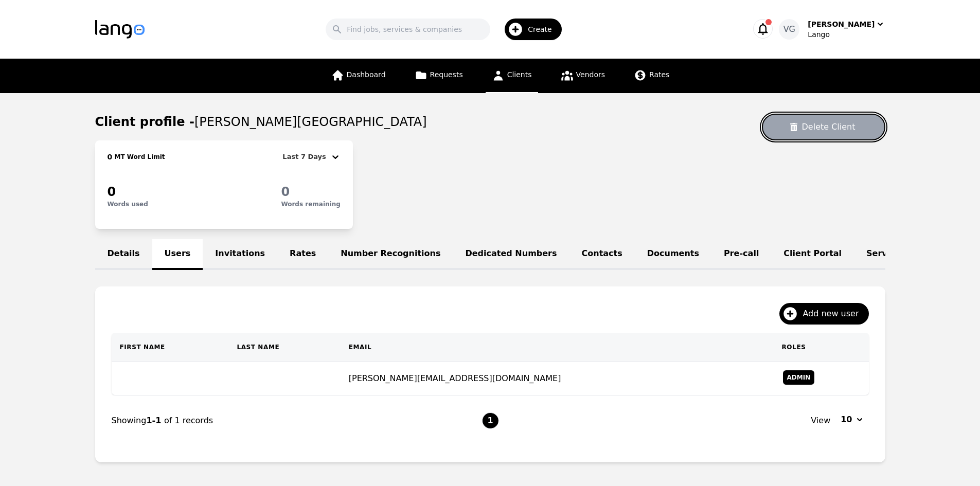
click at [795, 128] on button "Delete Client" at bounding box center [823, 127] width 123 height 27
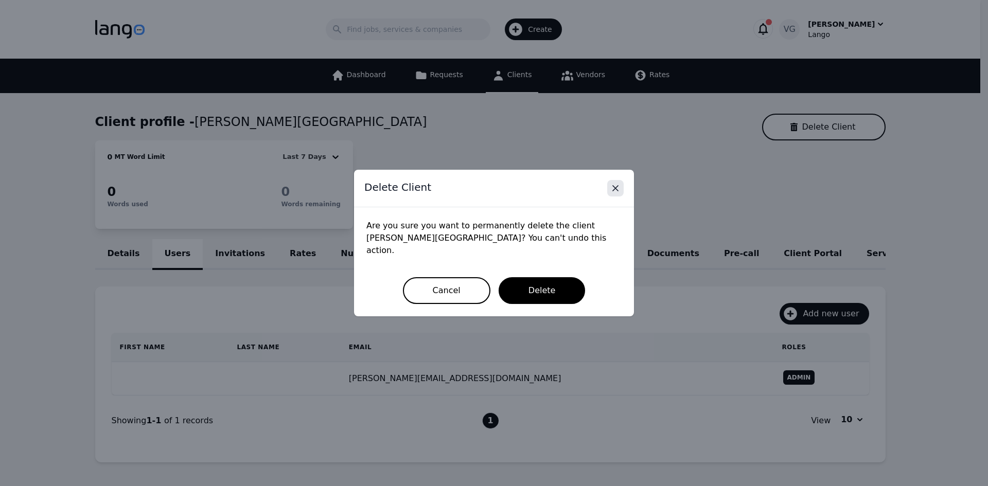
click at [613, 191] on icon "Close" at bounding box center [615, 188] width 10 height 10
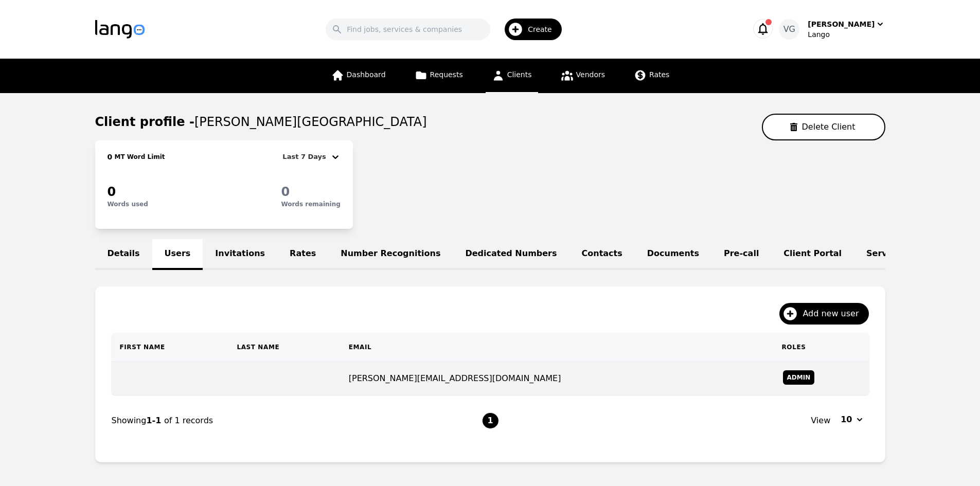
click at [538, 385] on td "[PERSON_NAME][EMAIL_ADDRESS][DOMAIN_NAME]" at bounding box center [557, 378] width 433 height 33
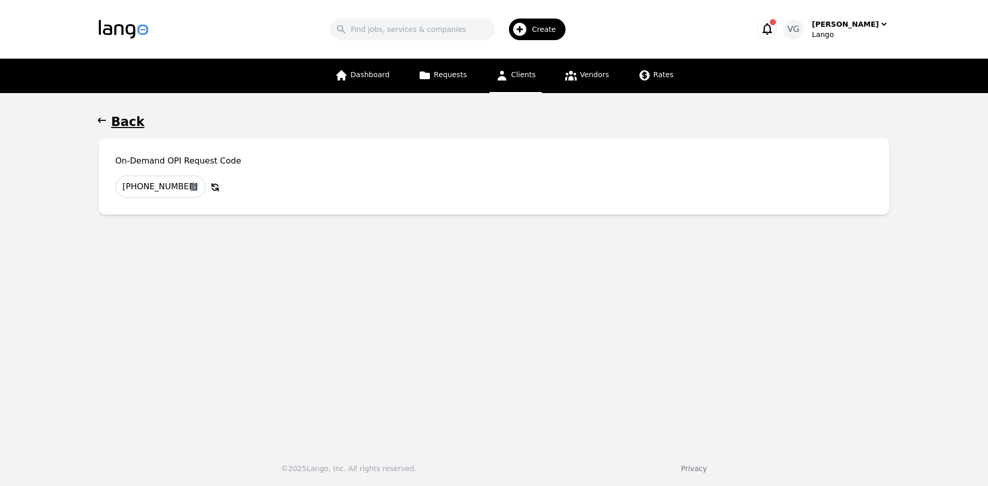
click at [122, 127] on h1 "Back" at bounding box center [127, 122] width 33 height 16
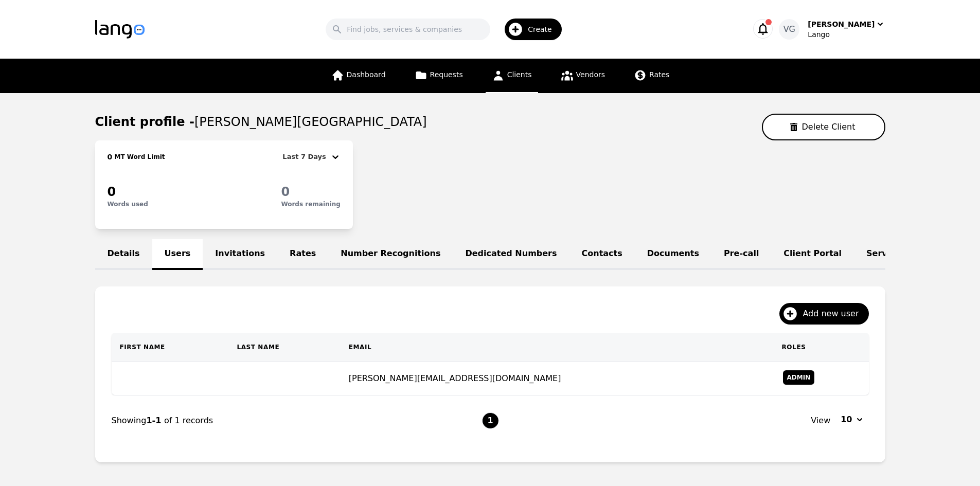
drag, startPoint x: 183, startPoint y: 120, endPoint x: 413, endPoint y: 127, distance: 230.1
click at [432, 131] on div "Client profile - WINTON WOODS CITY SCHOOL DISTRICT Delete Client" at bounding box center [490, 127] width 790 height 27
copy span "[PERSON_NAME][GEOGRAPHIC_DATA]"
click at [812, 126] on button "Delete Client" at bounding box center [823, 127] width 123 height 27
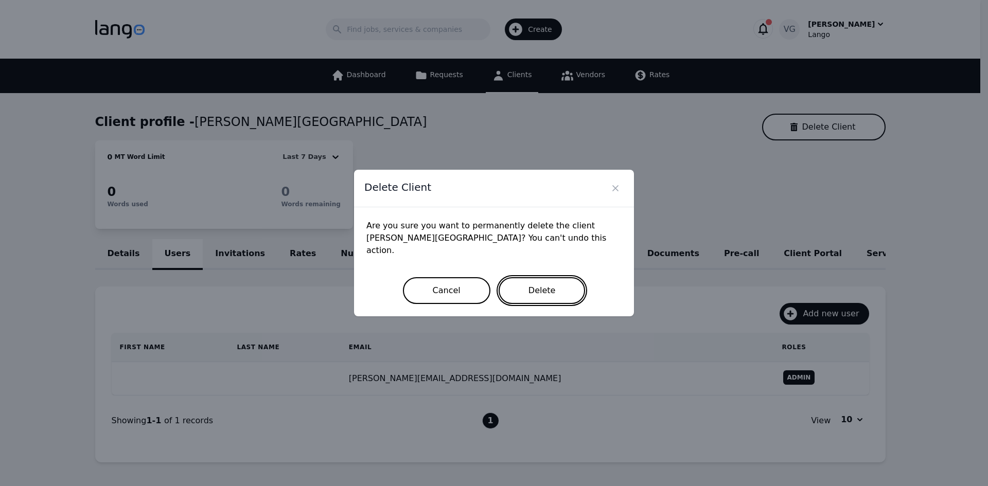
click at [569, 284] on button "Delete" at bounding box center [542, 290] width 87 height 27
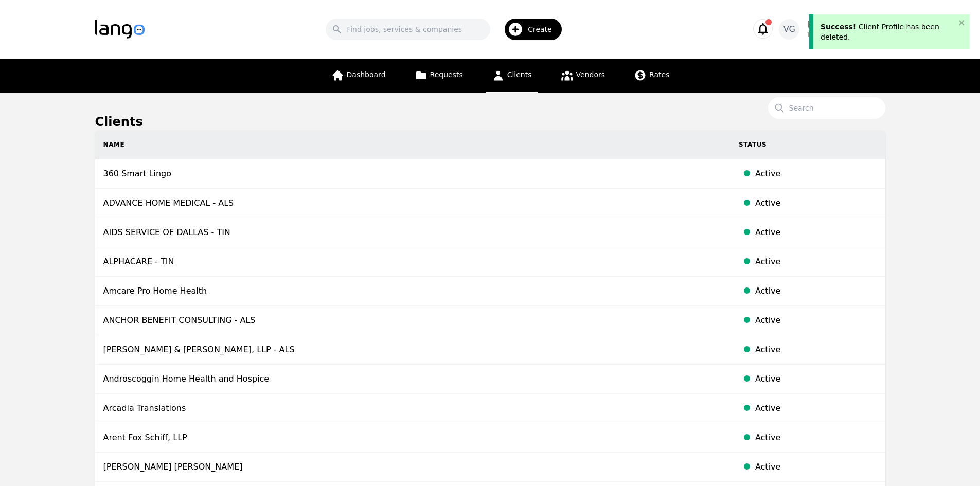
click at [551, 23] on div "Create" at bounding box center [533, 30] width 57 height 22
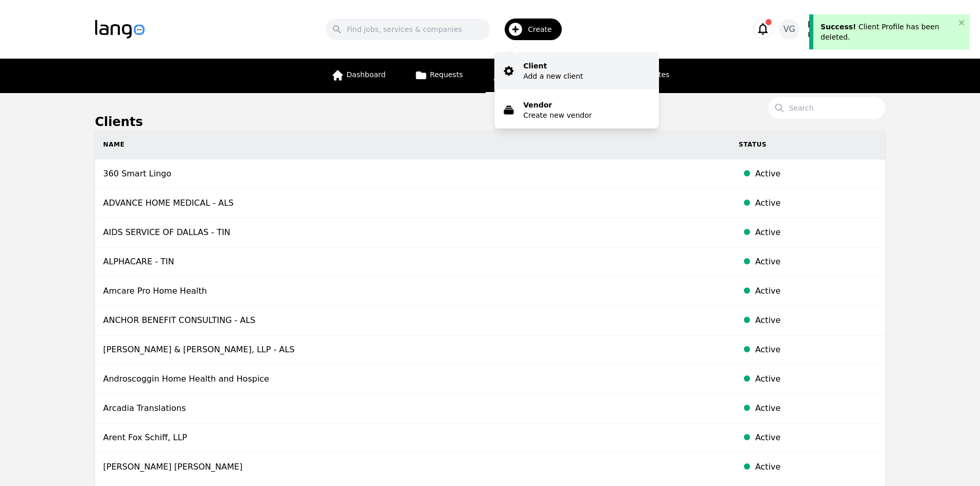
click at [561, 54] on button "Client Add a new client" at bounding box center [576, 70] width 165 height 37
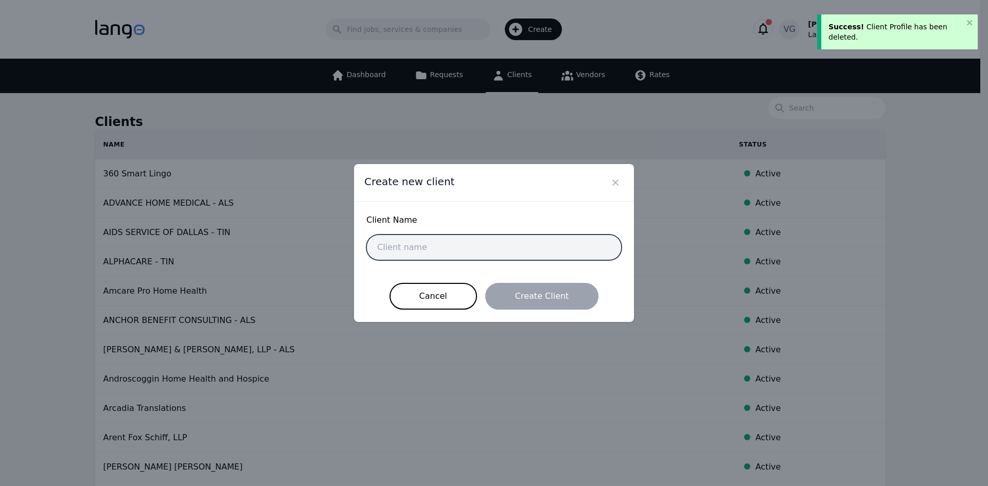
click at [446, 246] on input "text" at bounding box center [493, 248] width 255 height 26
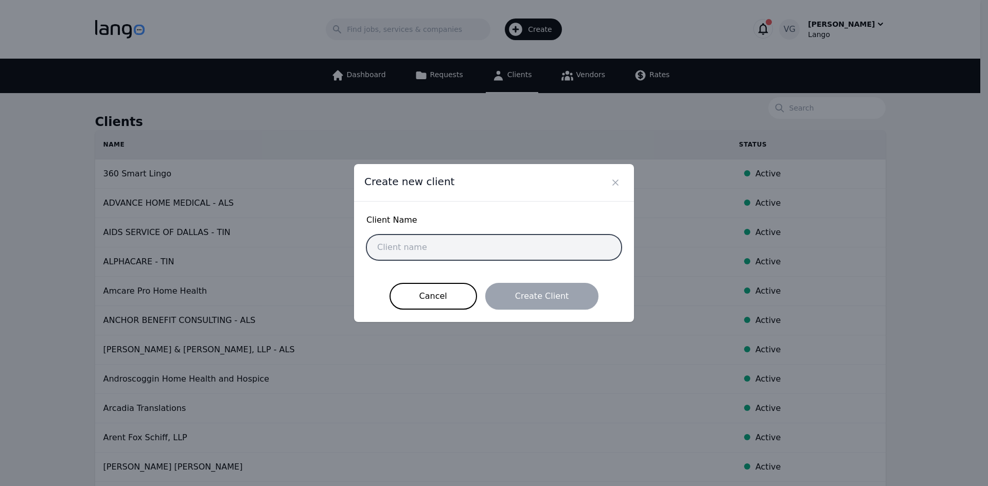
click at [485, 252] on input "text" at bounding box center [493, 248] width 255 height 26
paste input "[PERSON_NAME][GEOGRAPHIC_DATA]"
type input "[PERSON_NAME][GEOGRAPHIC_DATA]"
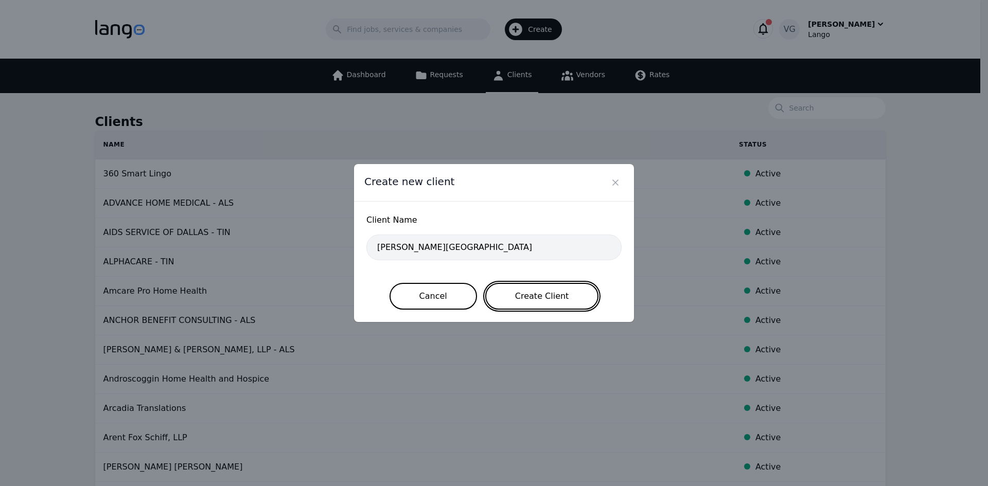
click at [520, 292] on button "Create Client" at bounding box center [542, 296] width 114 height 27
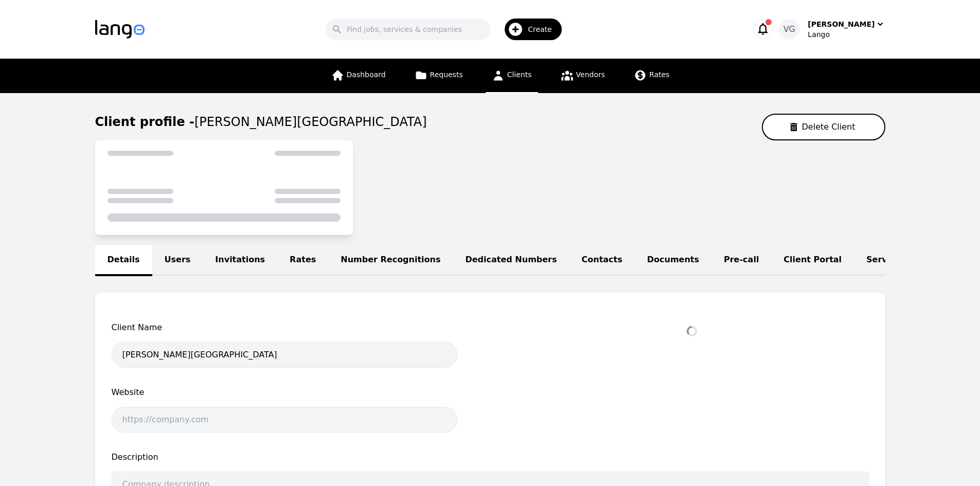
select select "active"
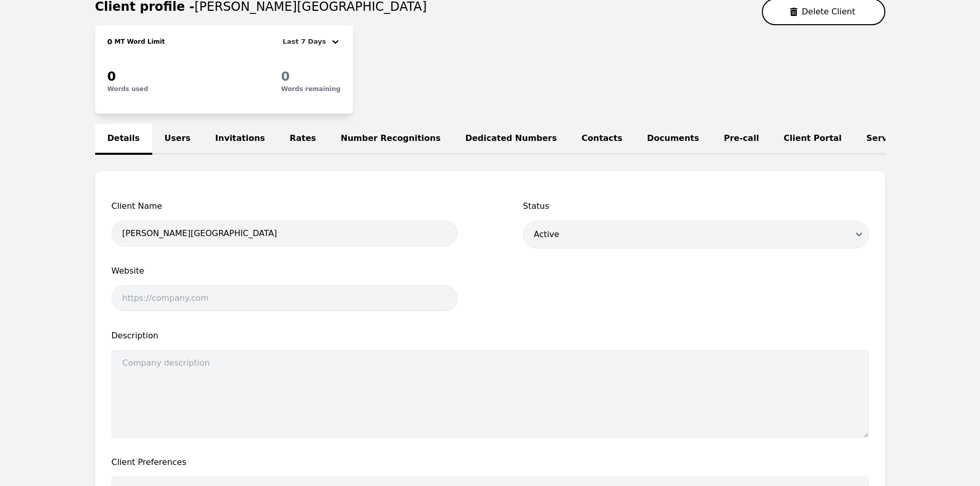
scroll to position [26, 0]
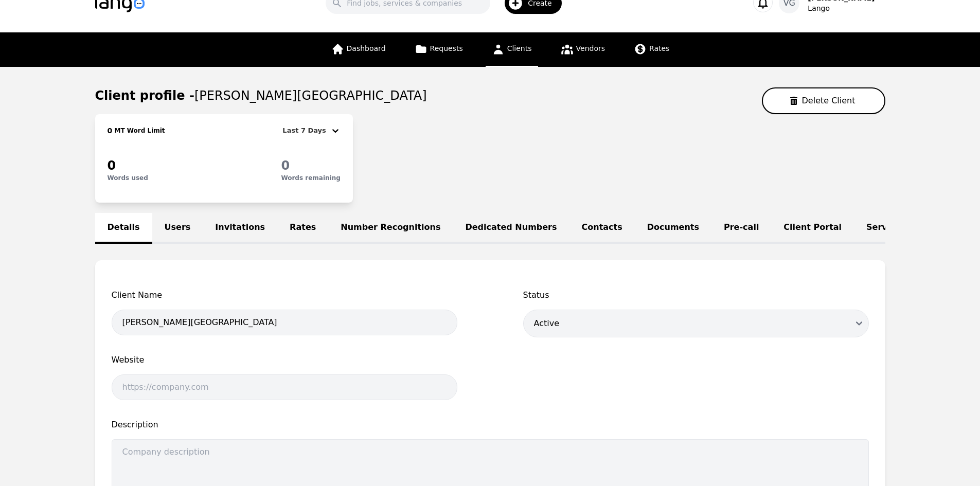
click at [171, 238] on link "Users" at bounding box center [177, 228] width 51 height 31
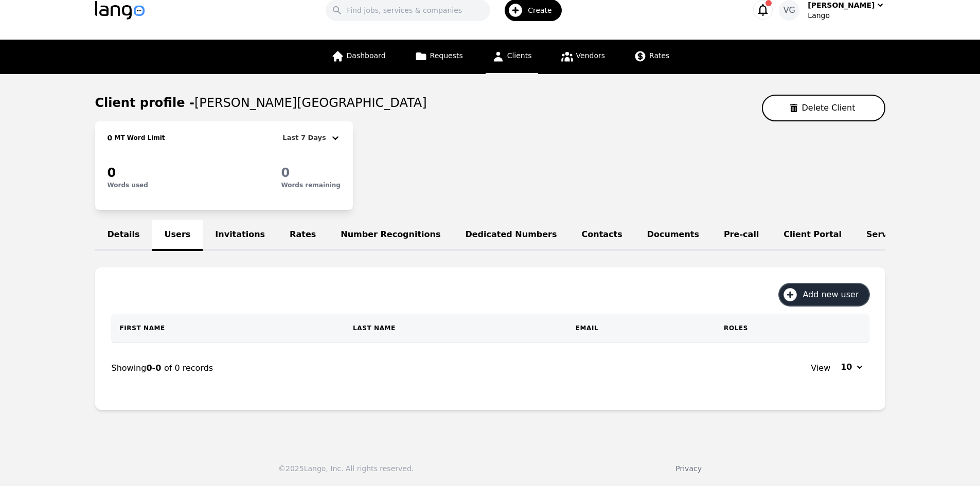
click at [797, 294] on icon "button" at bounding box center [790, 294] width 13 height 13
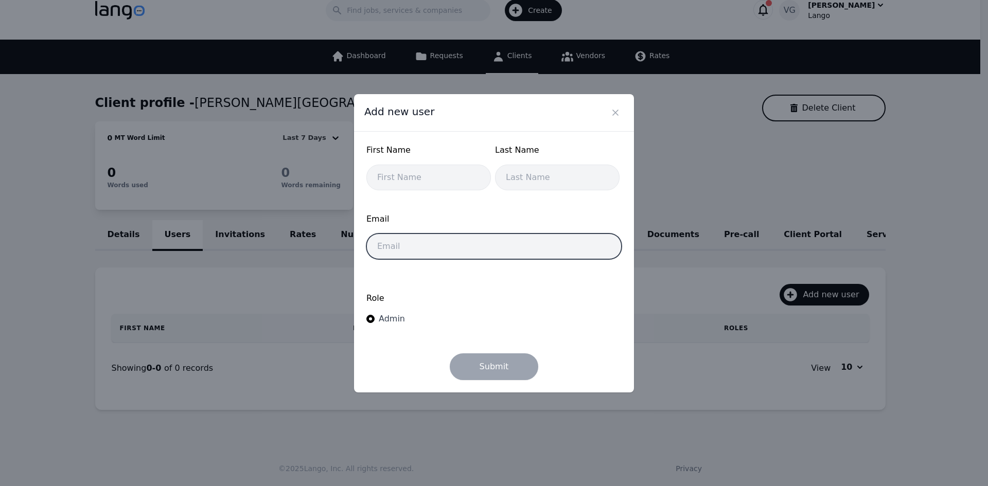
click at [452, 248] on input "email" at bounding box center [493, 247] width 255 height 26
paste input "[EMAIL_ADDRESS][DOMAIN_NAME]"
type input "[EMAIL_ADDRESS][DOMAIN_NAME]"
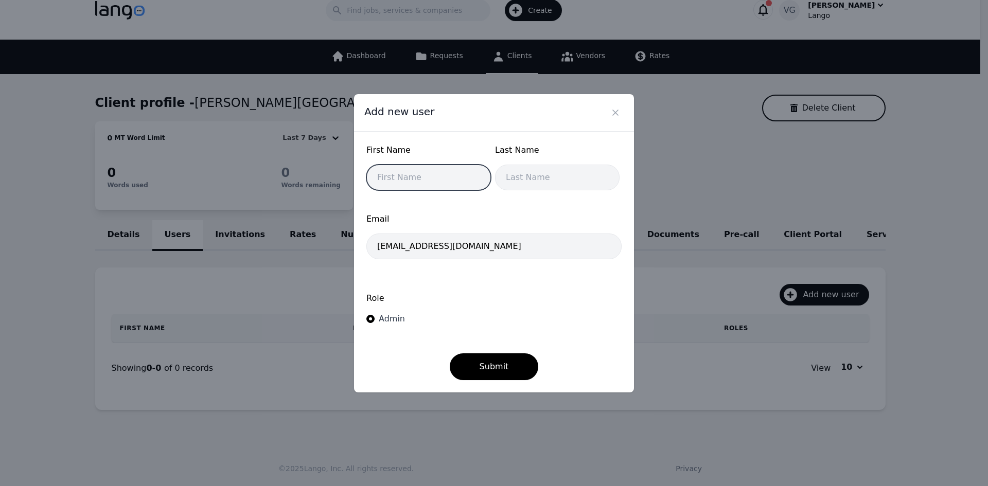
click at [436, 173] on input "text" at bounding box center [428, 178] width 124 height 26
type input "L"
type input "Lango"
click at [519, 179] on input "text" at bounding box center [557, 178] width 124 height 26
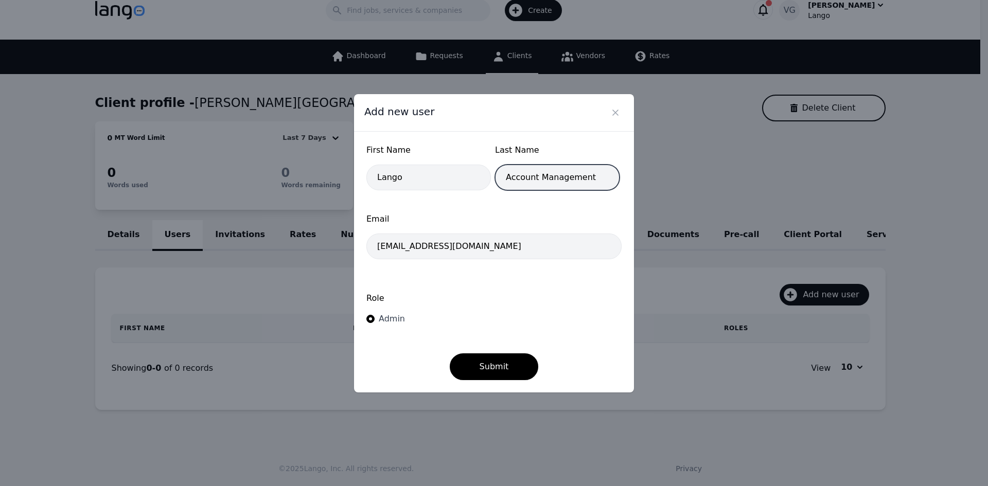
type input "Account Management"
click at [485, 351] on form "First Name Lango Last Name Account Management Email gliu@lango.co Role Admin Su…" at bounding box center [493, 262] width 255 height 236
click at [482, 358] on button "Submit" at bounding box center [494, 366] width 89 height 27
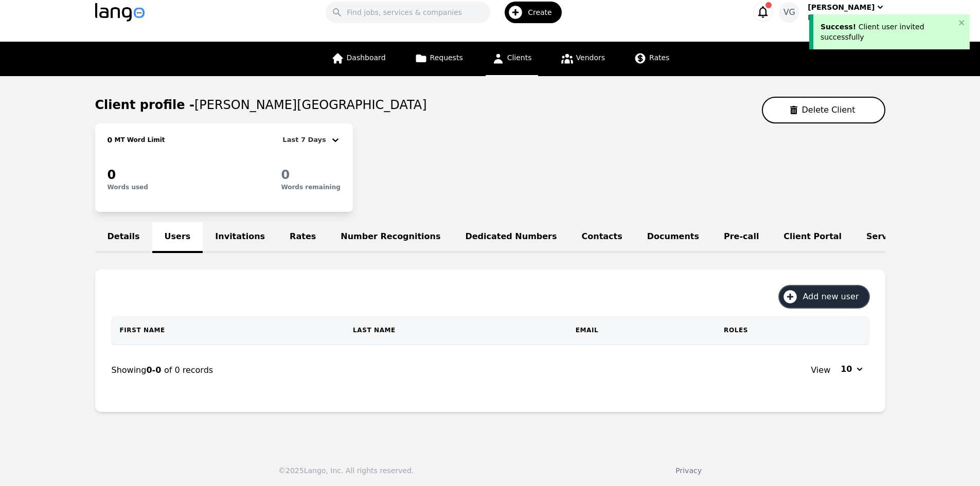
scroll to position [26, 0]
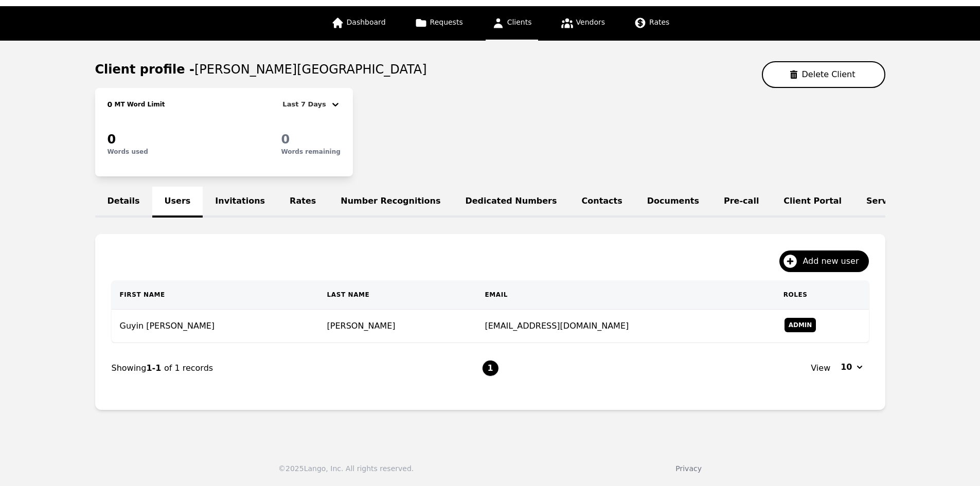
scroll to position [60, 0]
click at [492, 370] on li "1" at bounding box center [490, 368] width 16 height 16
click at [798, 262] on icon "button" at bounding box center [790, 261] width 16 height 16
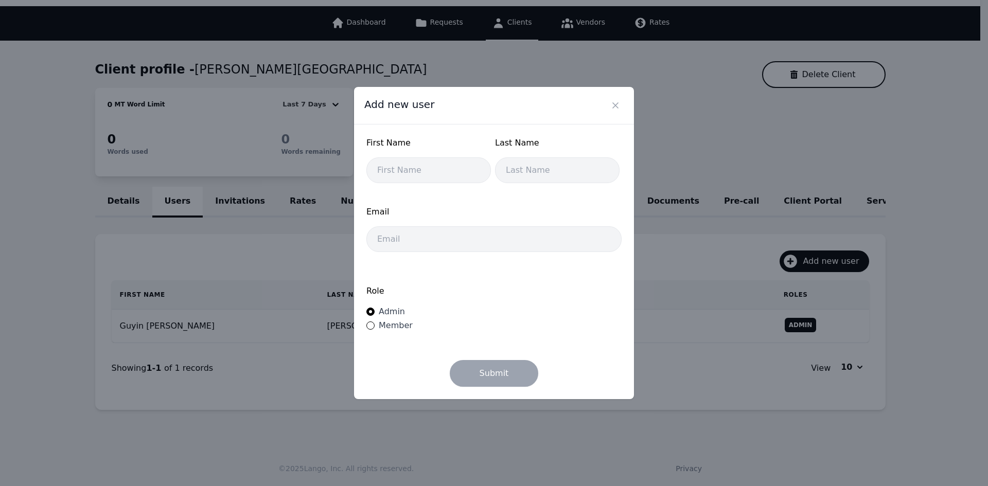
drag, startPoint x: 292, startPoint y: 124, endPoint x: 508, endPoint y: 84, distance: 219.2
click at [293, 123] on div "Add new user First Name Last Name Email Role Admin Member Submit" at bounding box center [494, 243] width 988 height 486
click at [618, 103] on icon "Close" at bounding box center [615, 105] width 10 height 10
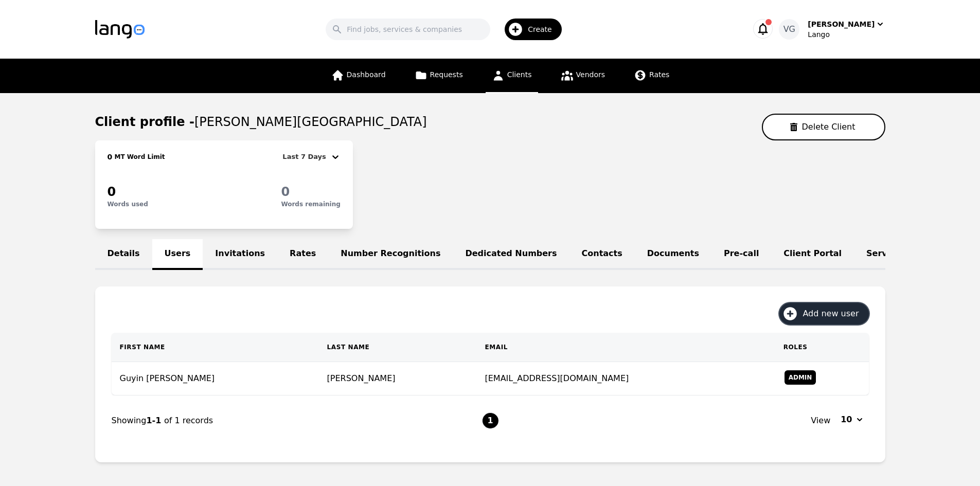
click at [798, 321] on icon "button" at bounding box center [790, 314] width 16 height 16
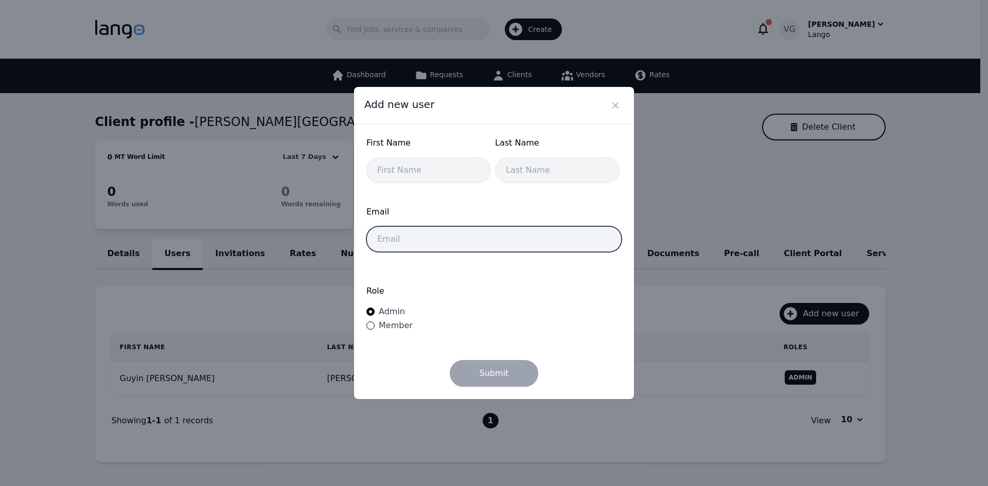
click at [415, 230] on input "email" at bounding box center [493, 239] width 255 height 26
paste input "[PERSON_NAME][EMAIL_ADDRESS][DOMAIN_NAME]"
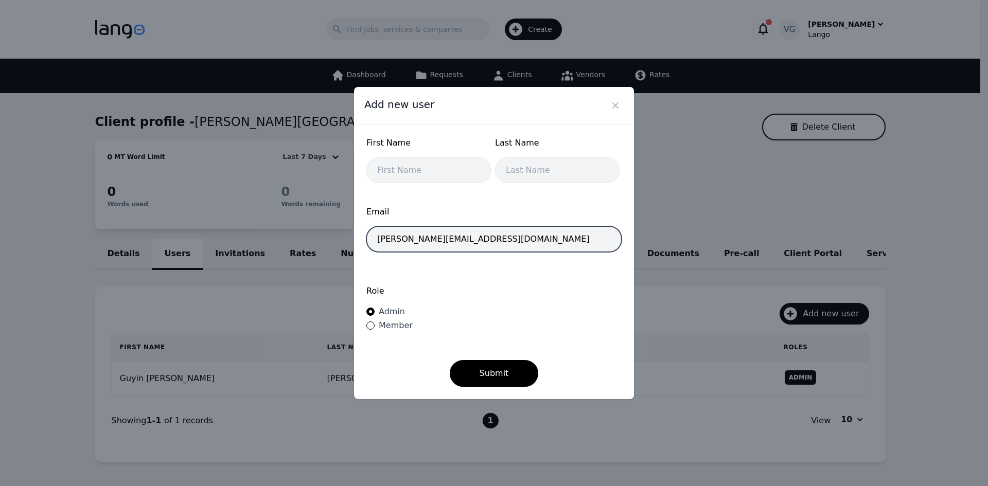
type input "[PERSON_NAME][EMAIL_ADDRESS][DOMAIN_NAME]"
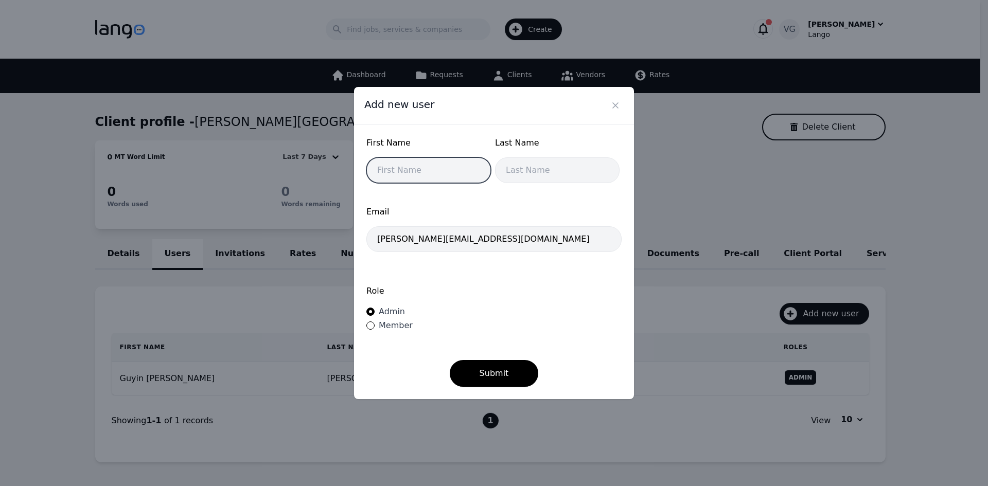
click at [426, 170] on input "text" at bounding box center [428, 170] width 124 height 26
type input "Jahquil"
click at [517, 173] on input "text" at bounding box center [557, 170] width 124 height 26
type input "[PERSON_NAME]"
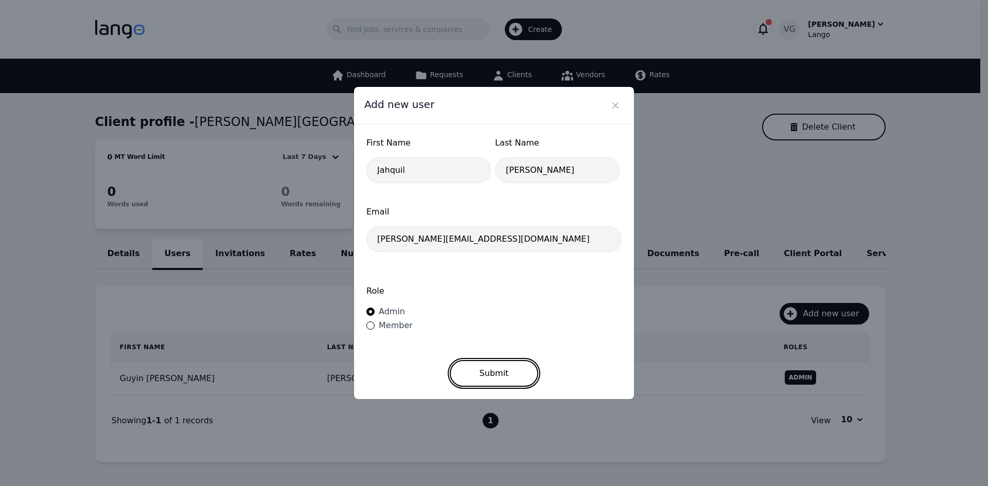
click at [492, 363] on button "Submit" at bounding box center [494, 373] width 89 height 27
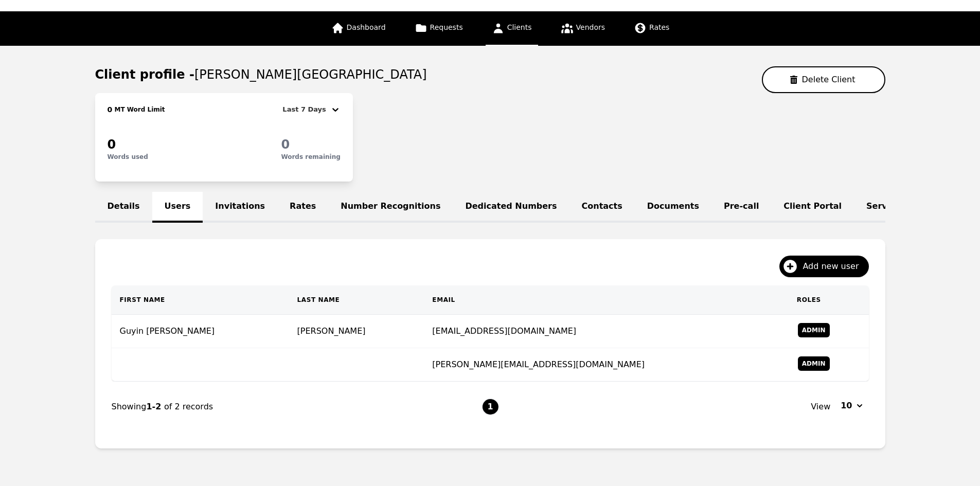
scroll to position [93, 0]
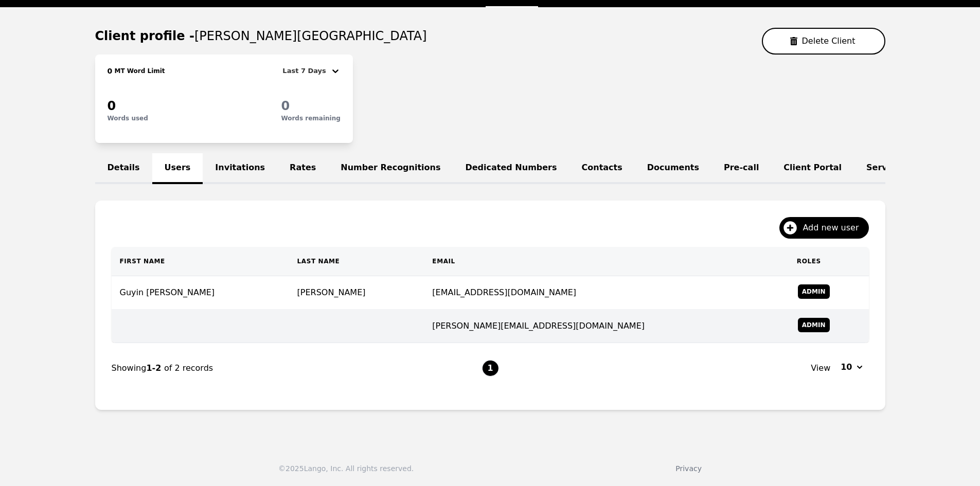
click at [424, 325] on td "[PERSON_NAME][EMAIL_ADDRESS][DOMAIN_NAME]" at bounding box center [606, 326] width 364 height 33
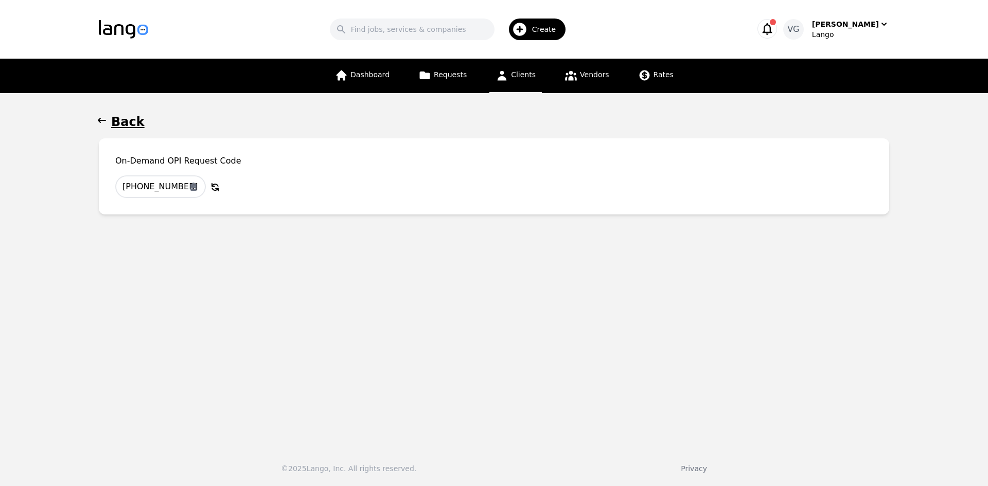
click at [117, 123] on h1 "Back" at bounding box center [127, 122] width 33 height 16
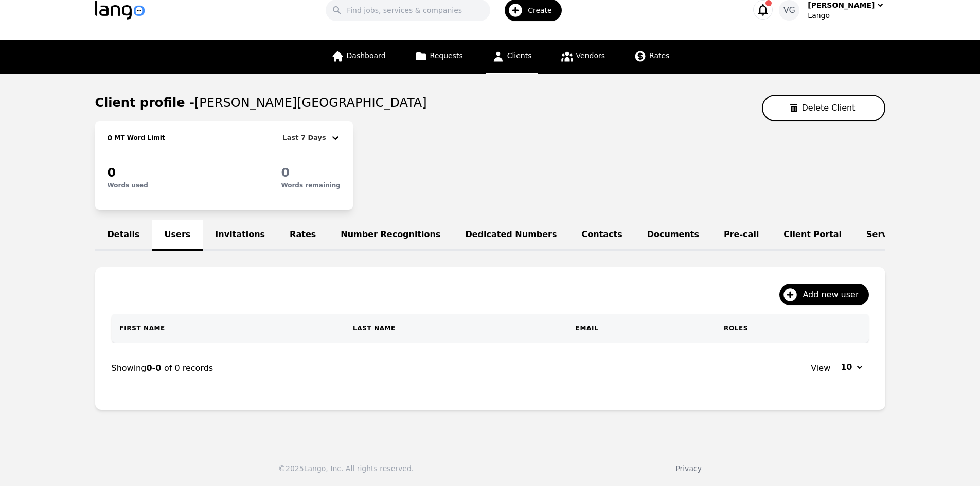
scroll to position [32, 0]
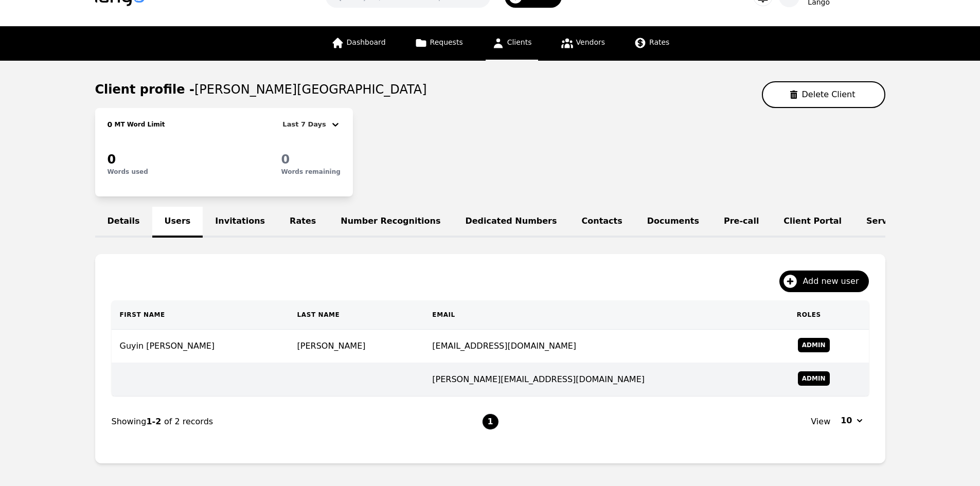
click at [344, 385] on td at bounding box center [356, 379] width 135 height 33
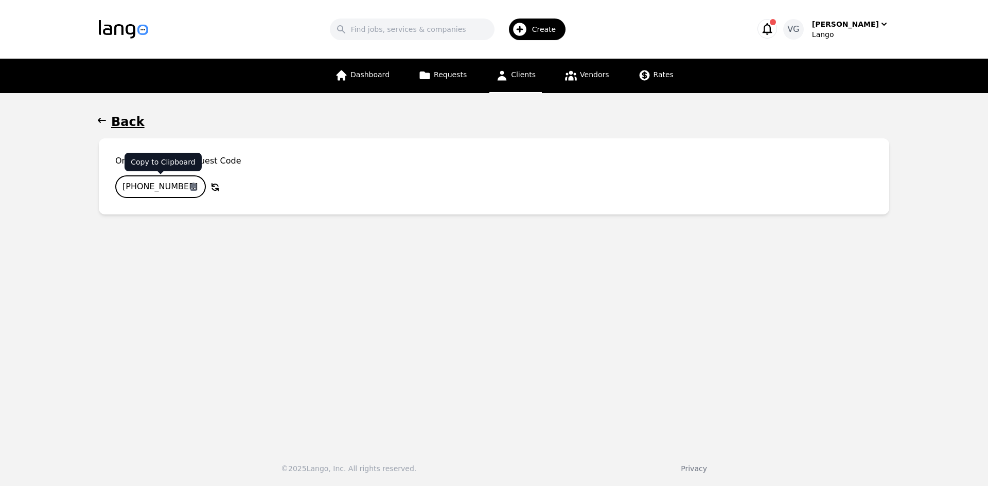
drag, startPoint x: 112, startPoint y: 192, endPoint x: 202, endPoint y: 183, distance: 91.0
click at [202, 183] on div "On-Demand OPI Request Code [PHONE_NUMBER] Copy to Clipboard Why Regenerate the …" at bounding box center [494, 176] width 790 height 76
click at [120, 124] on h1 "Back" at bounding box center [127, 122] width 33 height 16
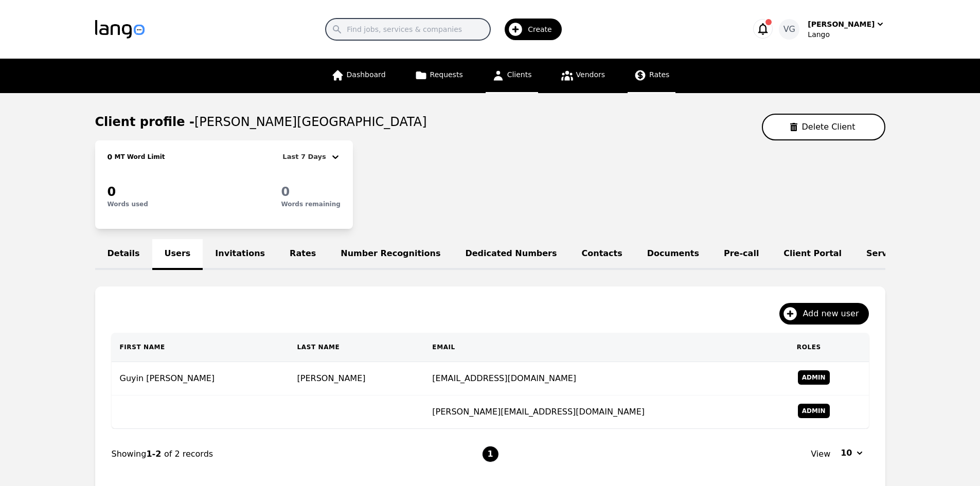
drag, startPoint x: 449, startPoint y: 37, endPoint x: 638, endPoint y: 63, distance: 190.6
click at [449, 37] on input "Search" at bounding box center [408, 30] width 165 height 22
type input "[PERSON_NAME]"
click at [357, 68] on link "Dashboard" at bounding box center [358, 76] width 67 height 34
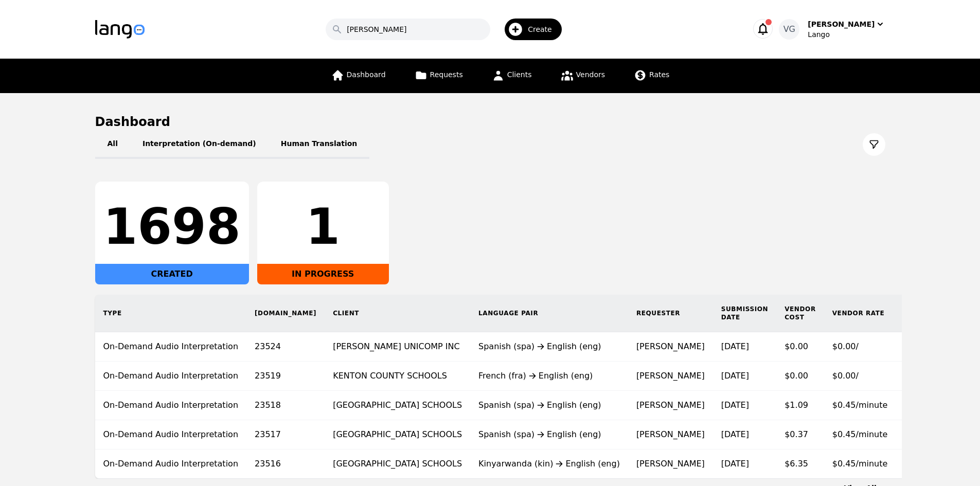
click at [537, 69] on div "Dashboard Requests Clients Vendors Rates" at bounding box center [500, 76] width 351 height 34
click at [514, 70] on span "Clients" at bounding box center [519, 74] width 25 height 8
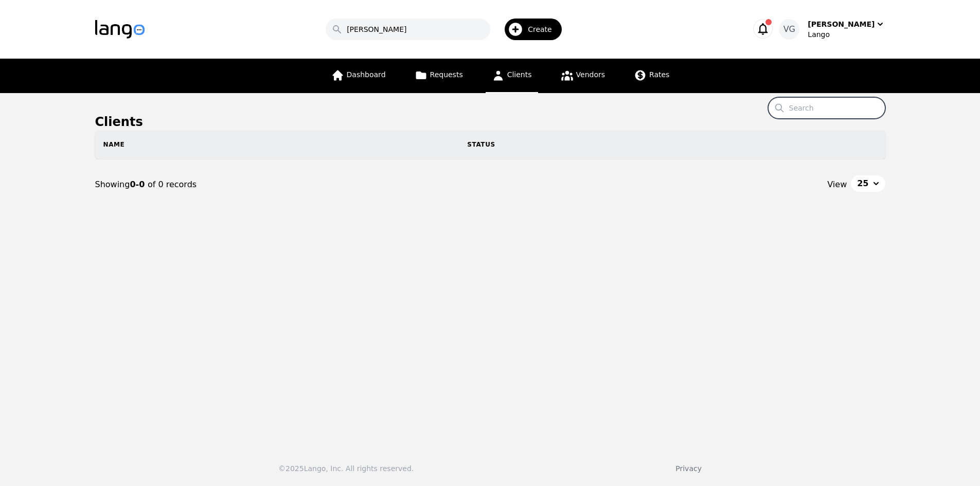
click at [832, 102] on input "Search" at bounding box center [826, 108] width 117 height 22
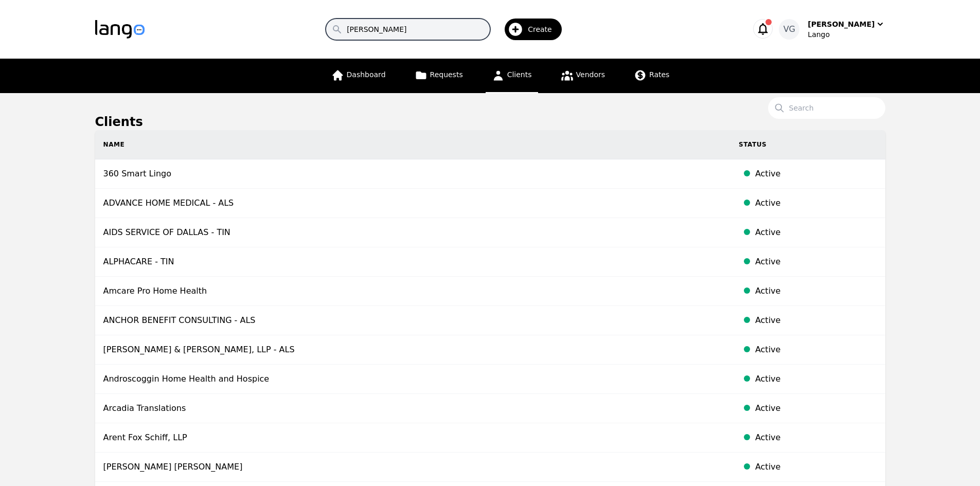
click at [433, 26] on input "[PERSON_NAME]" at bounding box center [408, 30] width 165 height 22
click at [823, 108] on input "Search" at bounding box center [826, 108] width 117 height 22
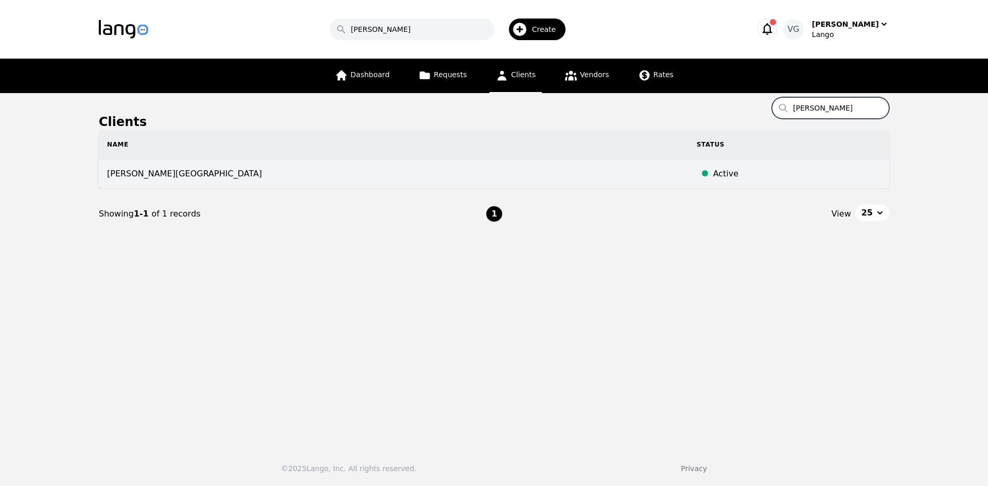
type input "[PERSON_NAME]"
click at [393, 170] on td "[PERSON_NAME][GEOGRAPHIC_DATA]" at bounding box center [394, 173] width 590 height 29
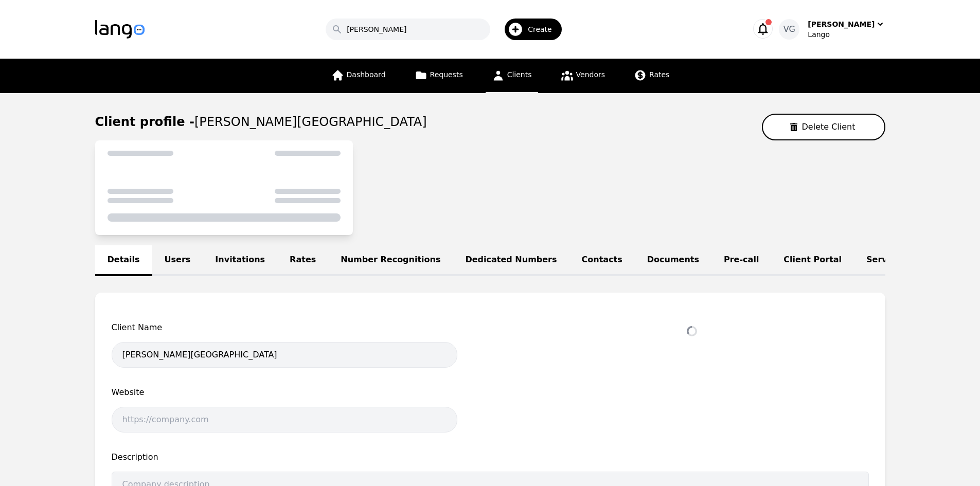
select select "active"
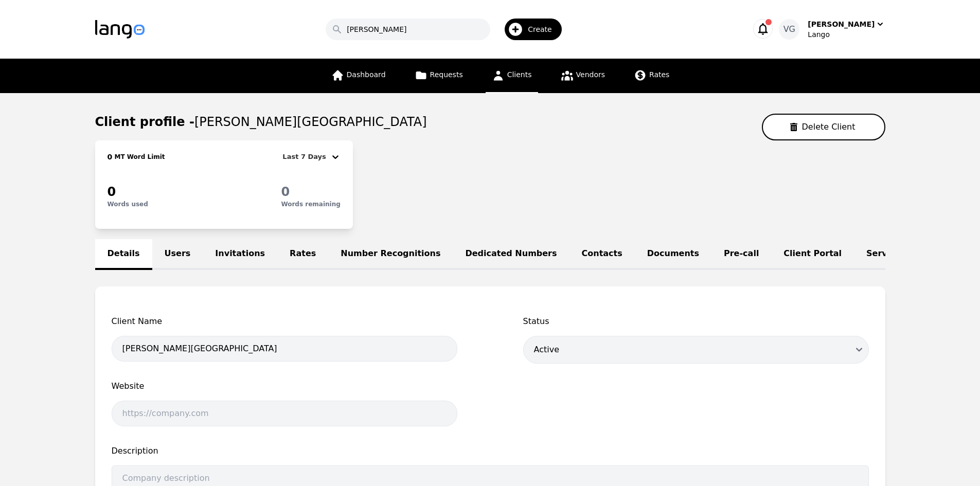
drag, startPoint x: 829, startPoint y: 199, endPoint x: 826, endPoint y: 208, distance: 9.9
click at [829, 199] on div "0 MT Word Limit Last 7 Days 0 Words used 0 Words remaining" at bounding box center [490, 184] width 790 height 88
click at [176, 257] on link "Users" at bounding box center [177, 254] width 51 height 31
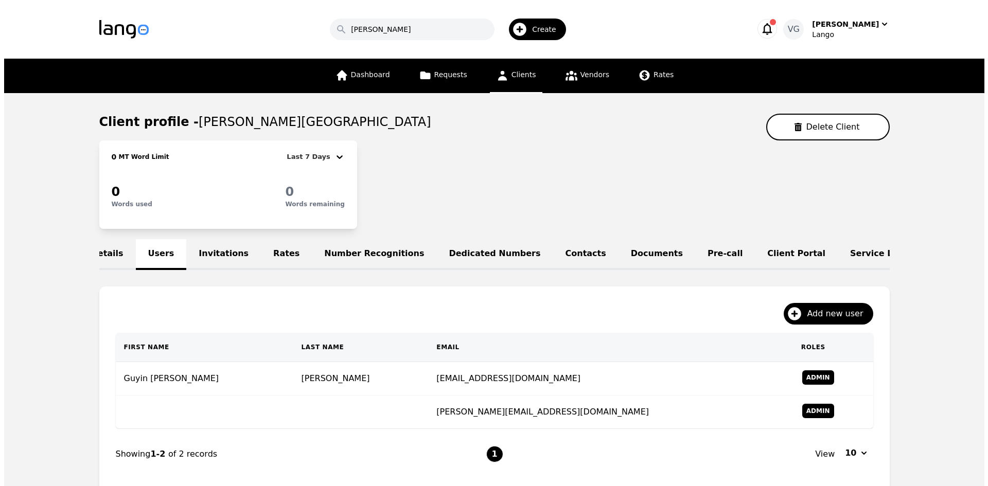
scroll to position [0, 40]
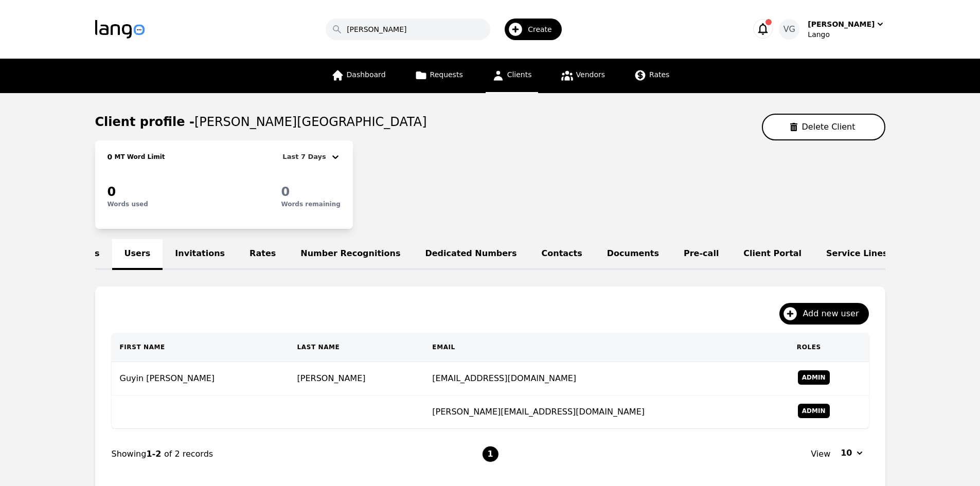
click at [240, 248] on link "Rates" at bounding box center [262, 254] width 51 height 31
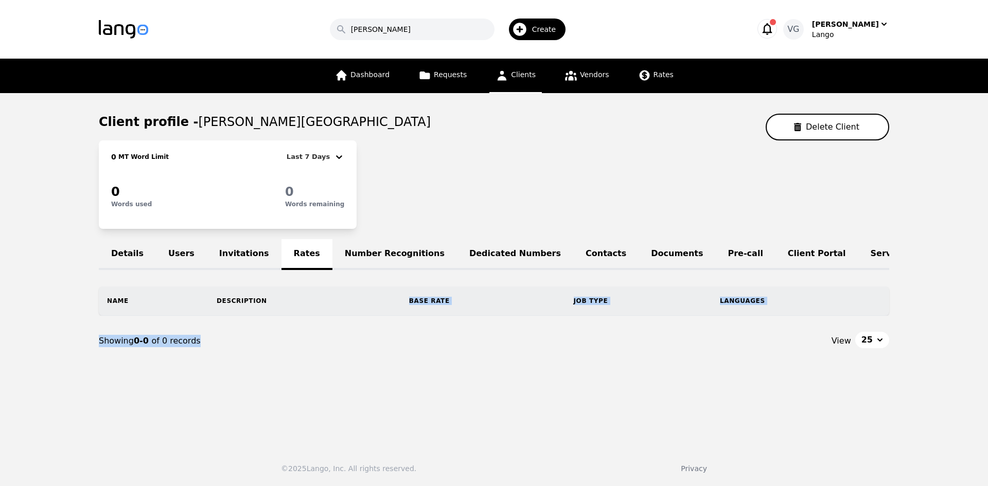
drag, startPoint x: 287, startPoint y: 322, endPoint x: 406, endPoint y: 349, distance: 122.8
click at [406, 349] on div "Name Description Base Rate Job Type Languages Showing 0-0 of 0 records View 25" at bounding box center [494, 327] width 790 height 80
click at [406, 347] on div "Showing 0-0 of 0 records" at bounding box center [296, 341] width 395 height 12
click at [390, 347] on div "Showing 0-0 of 0 records" at bounding box center [296, 341] width 395 height 12
click at [785, 387] on main "Client profile - [PERSON_NAME][GEOGRAPHIC_DATA] DISTRICT Delete Client 0 MT Wor…" at bounding box center [494, 266] width 988 height 346
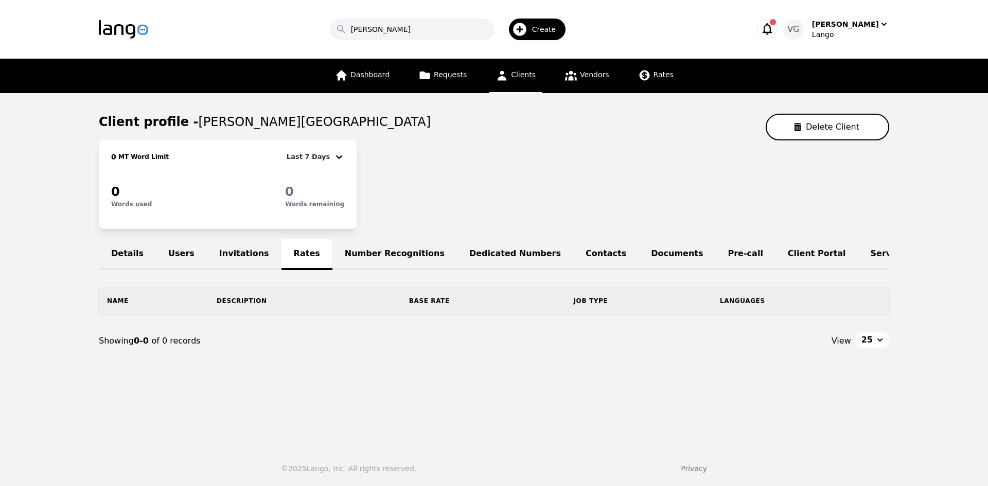
click at [172, 263] on link "Users" at bounding box center [181, 254] width 51 height 31
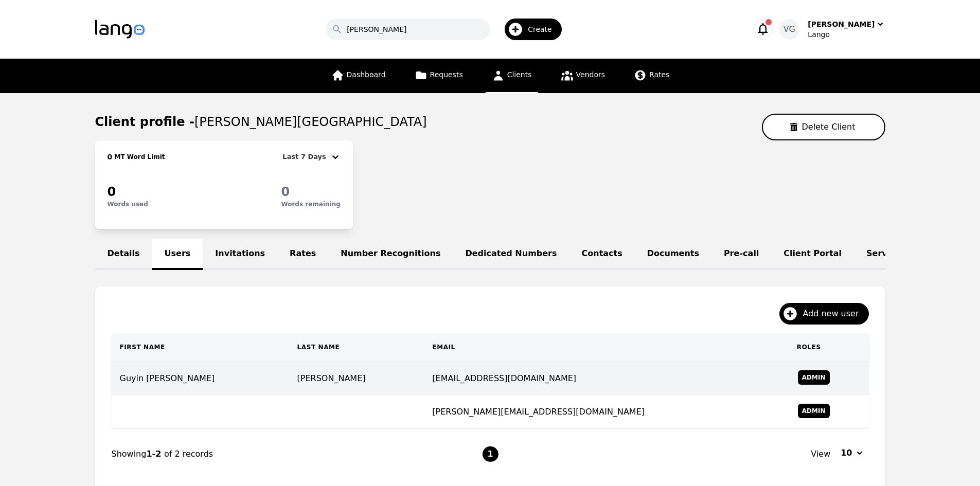
click at [363, 391] on td "[PERSON_NAME]" at bounding box center [356, 378] width 135 height 33
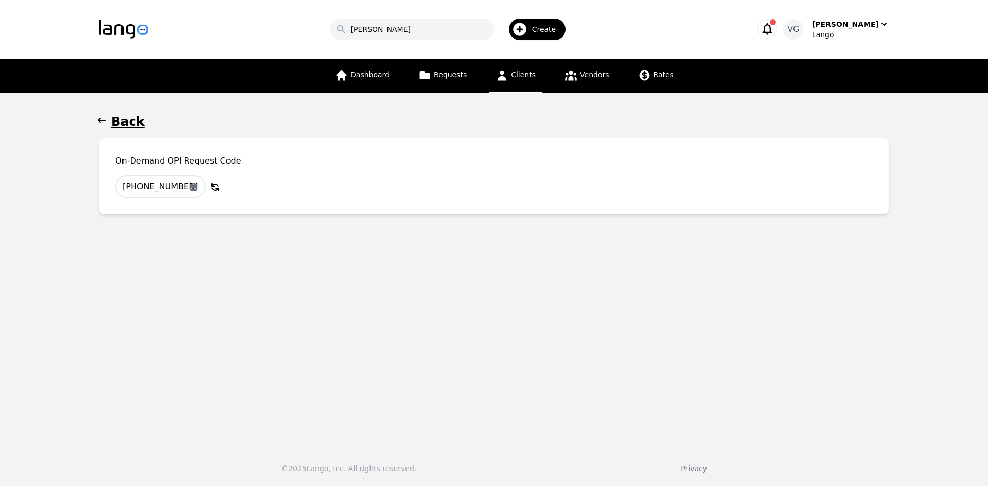
click at [106, 124] on icon "button" at bounding box center [102, 120] width 10 height 10
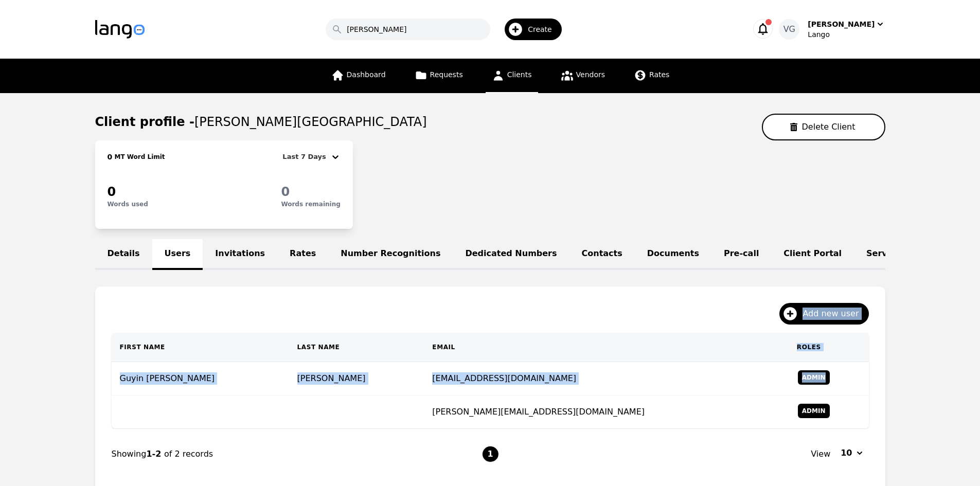
drag, startPoint x: 835, startPoint y: 382, endPoint x: 721, endPoint y: 319, distance: 129.6
click at [721, 321] on div "Add new user First Name Last Name Email Roles Guyin [PERSON_NAME] [EMAIL_ADDRES…" at bounding box center [490, 391] width 790 height 209
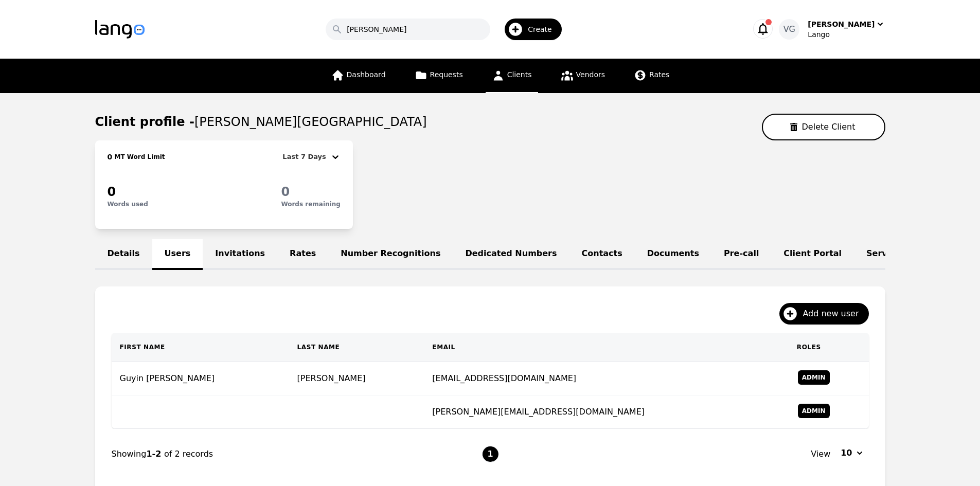
click at [721, 317] on div "Add new user" at bounding box center [490, 318] width 757 height 30
drag, startPoint x: 758, startPoint y: 386, endPoint x: 914, endPoint y: 365, distance: 156.8
click at [914, 365] on main "Client profile - [PERSON_NAME][GEOGRAPHIC_DATA] DISTRICT Delete Client 0 MT Wor…" at bounding box center [490, 309] width 980 height 432
drag, startPoint x: 847, startPoint y: 385, endPoint x: 889, endPoint y: 370, distance: 44.6
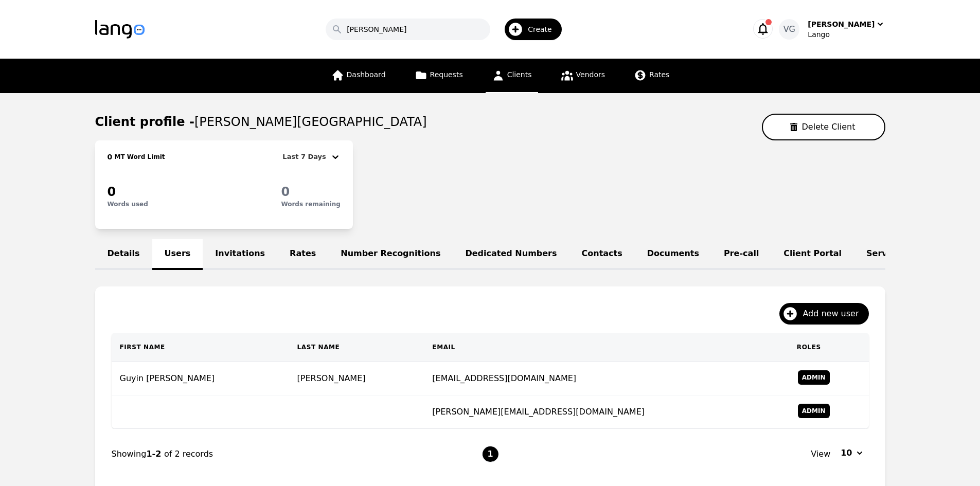
click at [889, 370] on main "Client profile - [PERSON_NAME][GEOGRAPHIC_DATA] DISTRICT Delete Client 0 MT Wor…" at bounding box center [490, 309] width 980 height 432
click at [619, 474] on nav "Showing 1-2 of 2 records 1 View 10" at bounding box center [490, 454] width 757 height 50
click at [797, 133] on button "Delete Client" at bounding box center [823, 127] width 123 height 27
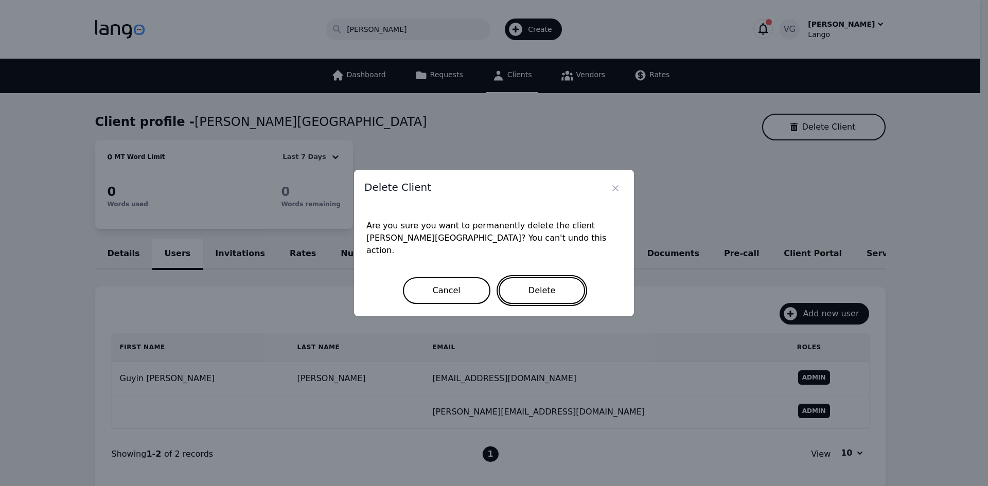
click at [550, 277] on button "Delete" at bounding box center [542, 290] width 87 height 27
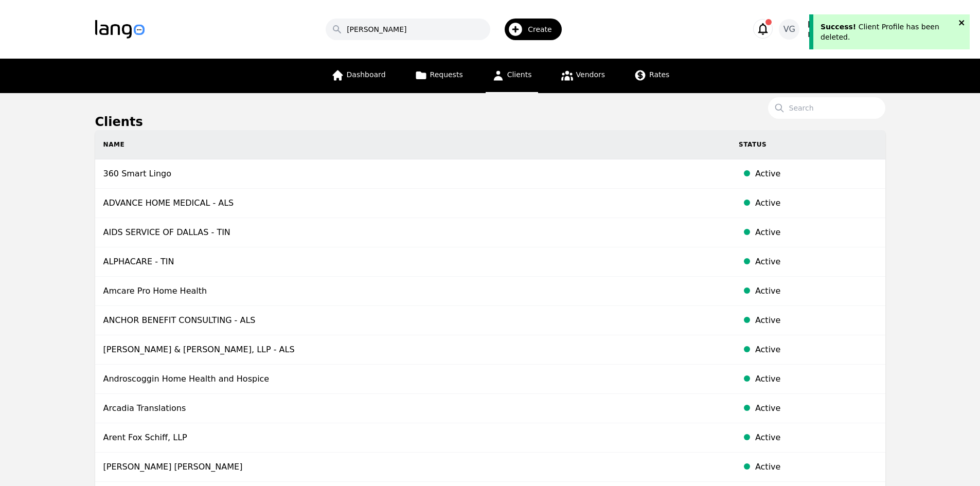
click at [963, 21] on icon "close" at bounding box center [961, 22] width 5 height 5
click at [524, 32] on icon "button" at bounding box center [515, 29] width 16 height 16
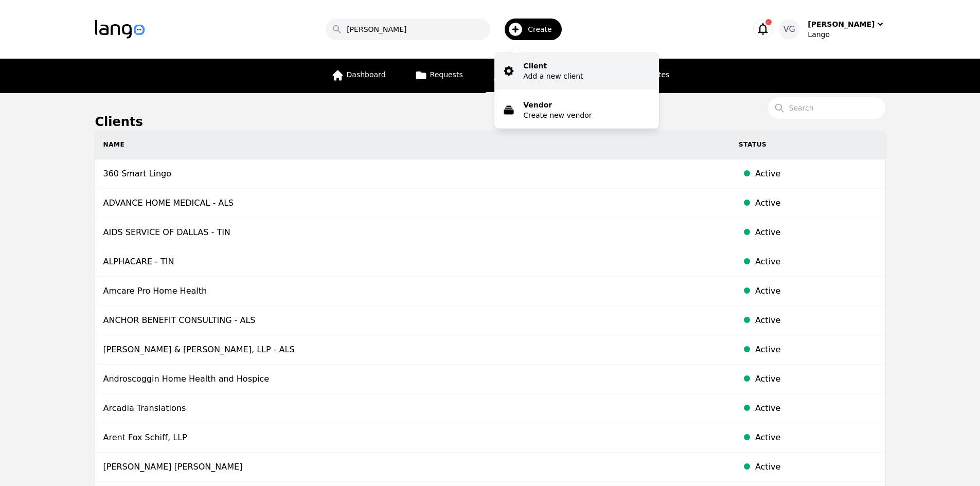
click at [542, 64] on p "Client" at bounding box center [553, 66] width 60 height 10
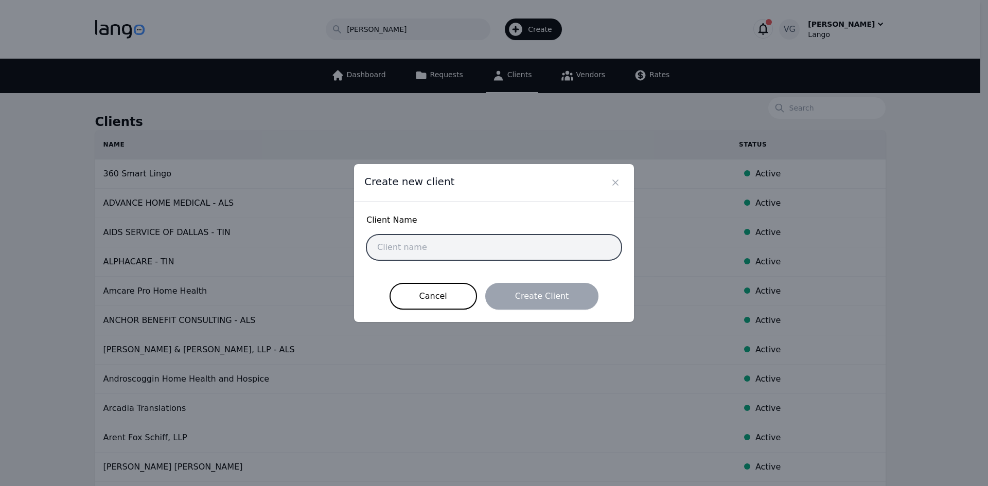
click at [452, 241] on input "text" at bounding box center [493, 248] width 255 height 26
paste input "homan.nelson@wintonwoods.org"
type input "homan.nelson@wintonwoods.org"
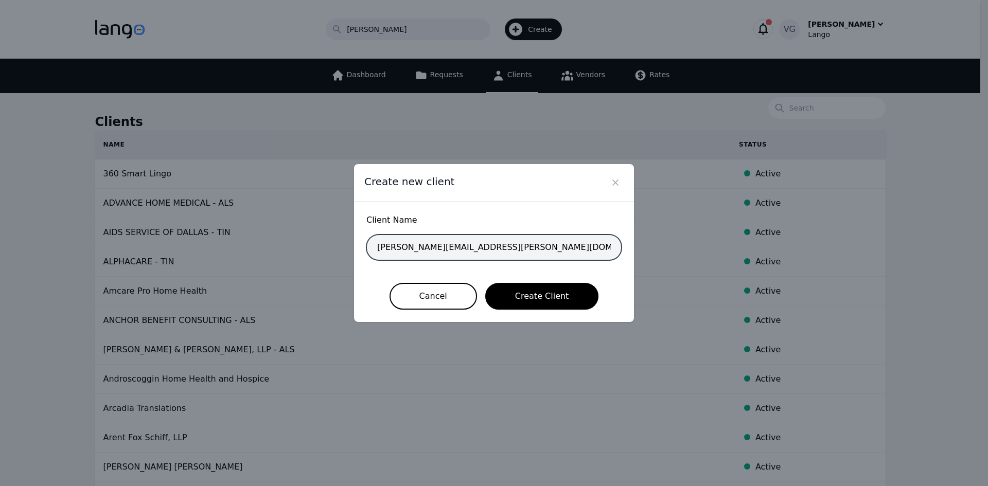
click at [479, 247] on input "homan.nelson@wintonwoods.org" at bounding box center [493, 248] width 255 height 26
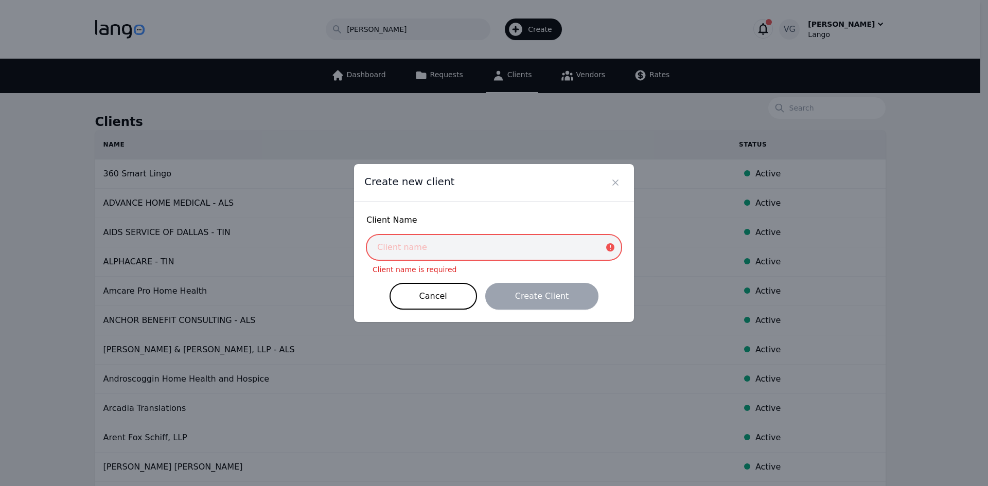
paste input "[PERSON_NAME][GEOGRAPHIC_DATA]"
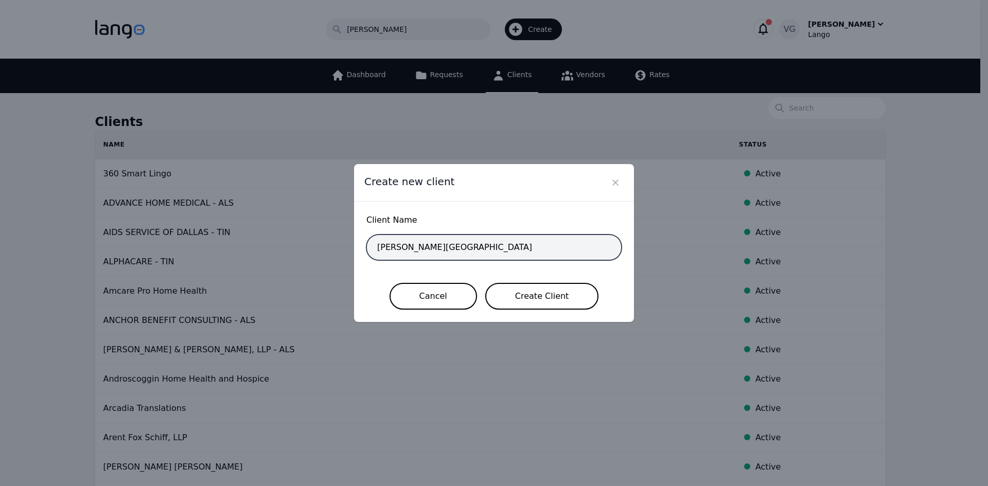
type input "[PERSON_NAME][GEOGRAPHIC_DATA]"
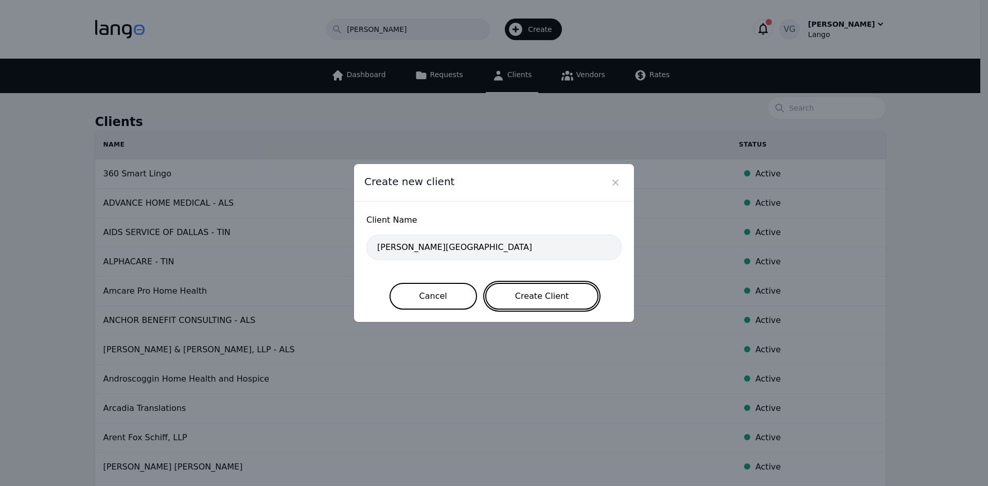
click at [512, 293] on button "Create Client" at bounding box center [542, 296] width 114 height 27
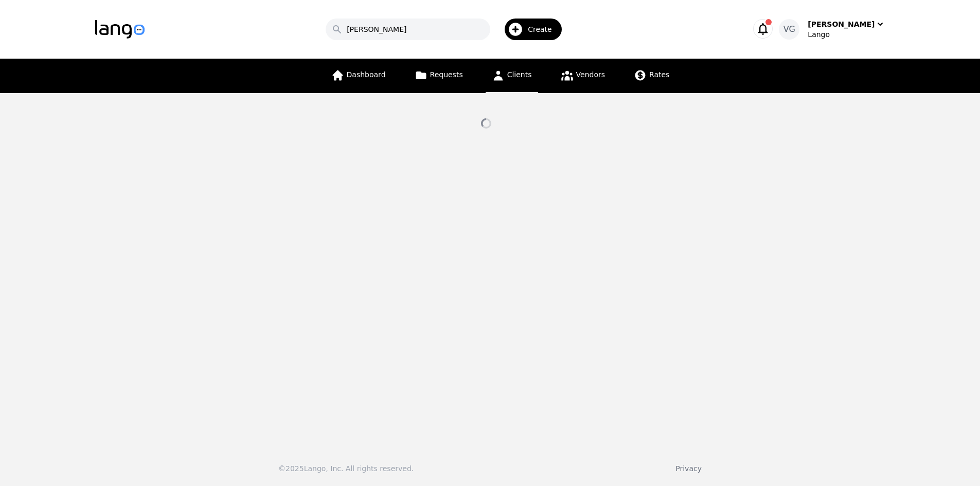
select select "active"
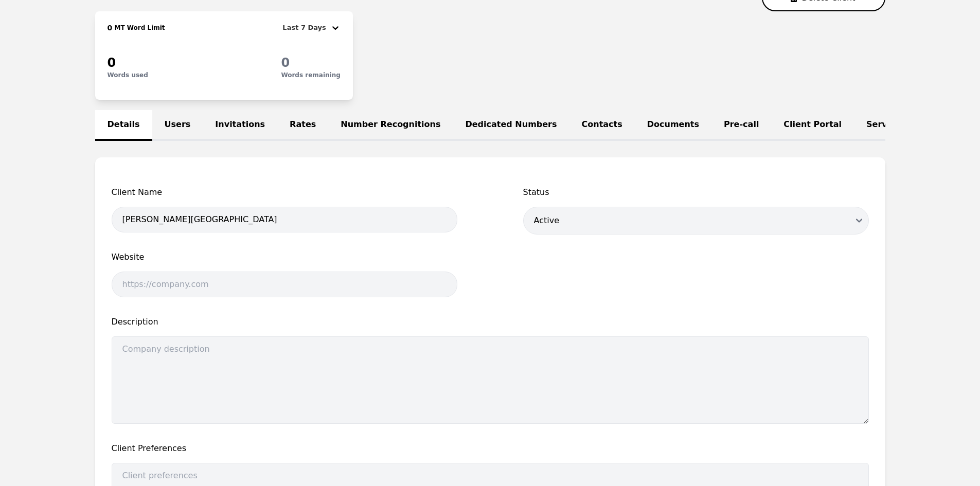
click at [168, 136] on link "Users" at bounding box center [177, 125] width 51 height 31
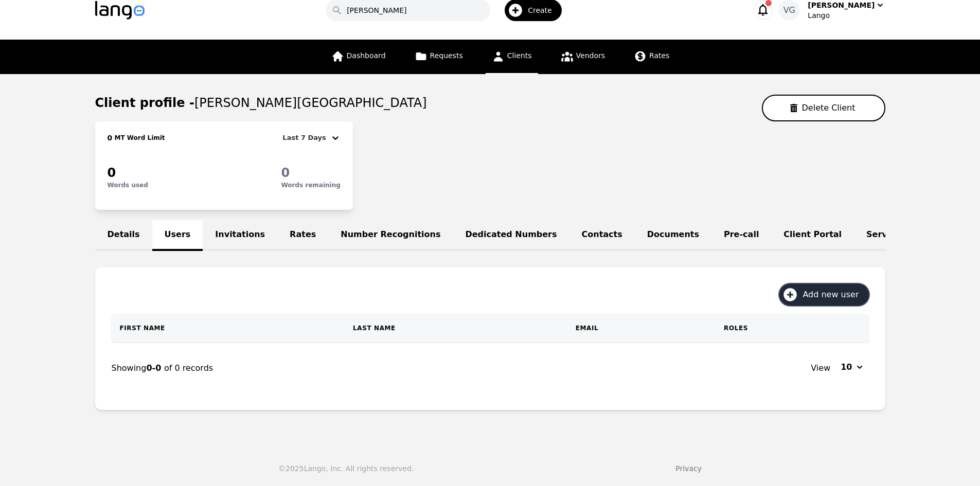
click at [848, 298] on span "Add new user" at bounding box center [834, 295] width 63 height 12
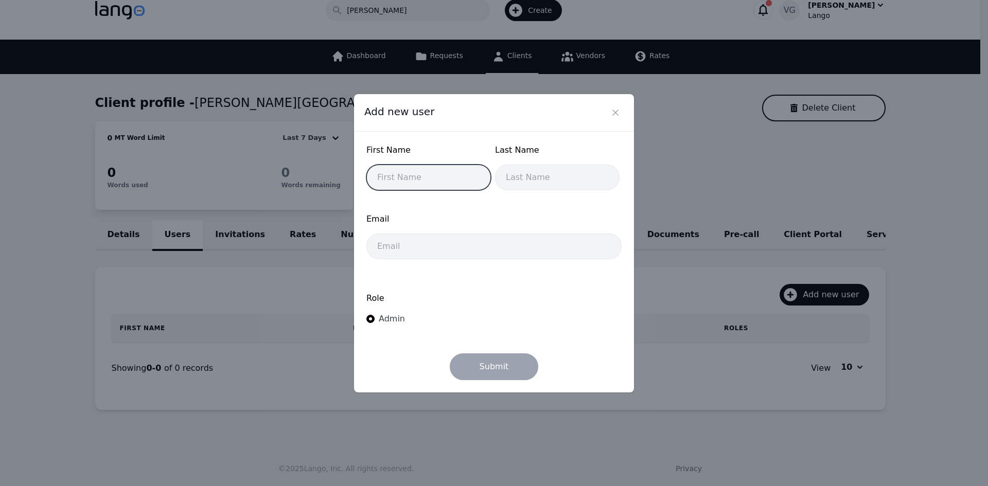
click at [425, 181] on input "text" at bounding box center [428, 178] width 124 height 26
click at [419, 259] on div "Email" at bounding box center [493, 239] width 255 height 52
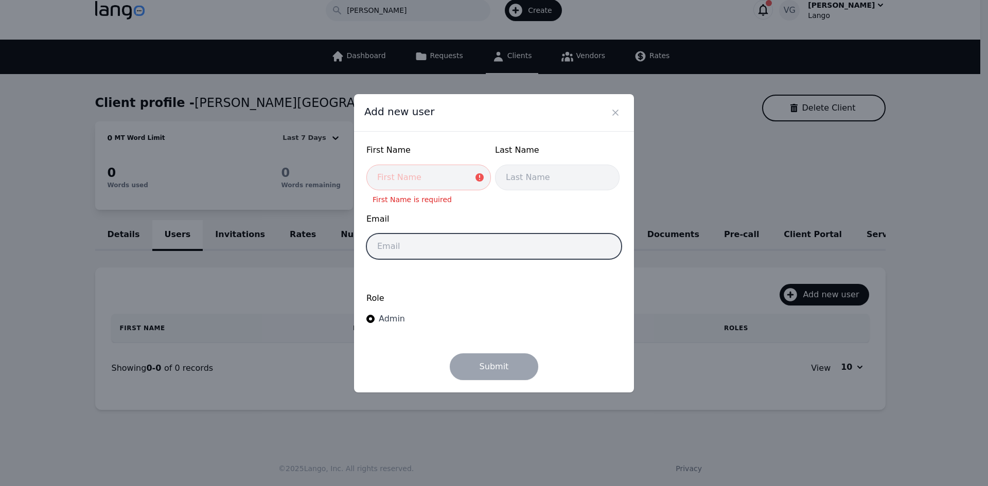
click at [415, 253] on input "email" at bounding box center [493, 247] width 255 height 26
paste input "[PERSON_NAME][EMAIL_ADDRESS][PERSON_NAME][DOMAIN_NAME]"
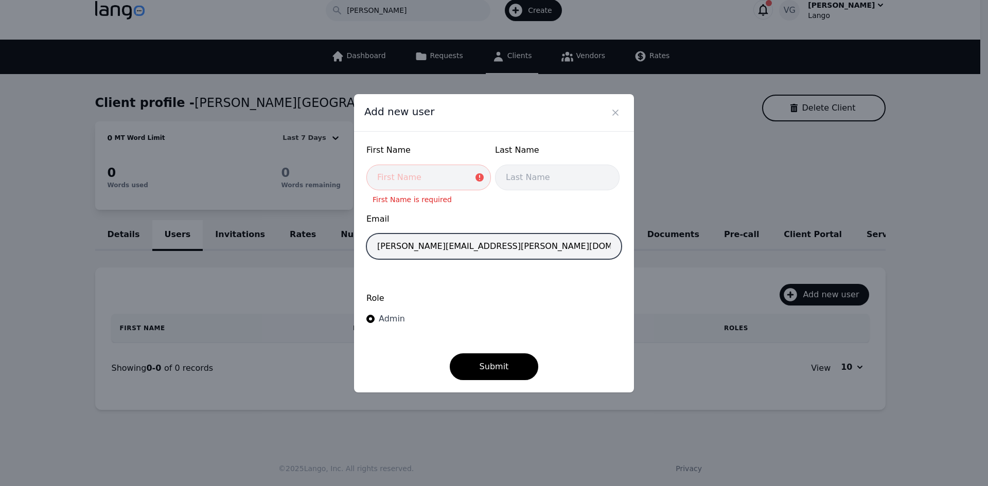
type input "[PERSON_NAME][EMAIL_ADDRESS][PERSON_NAME][DOMAIN_NAME]"
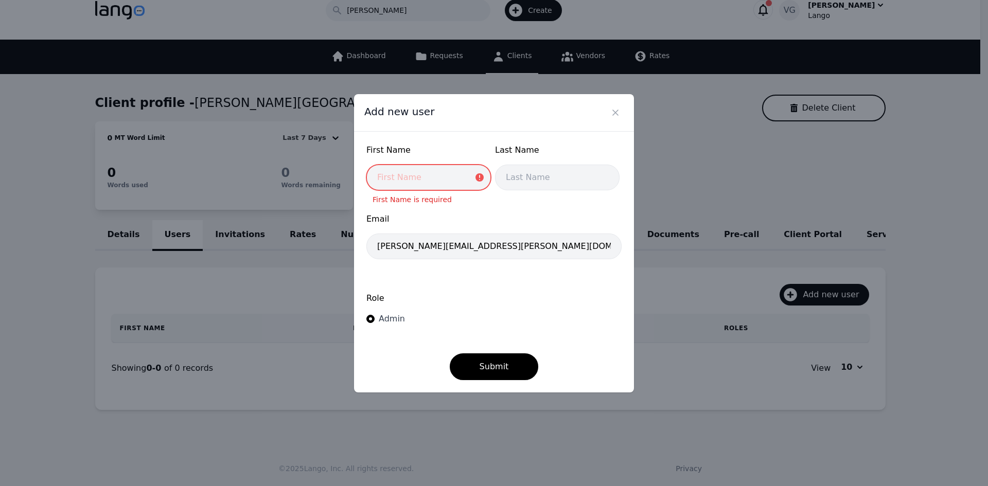
click at [420, 170] on input "text" at bounding box center [428, 178] width 124 height 26
type input "j"
type input "Janyce"
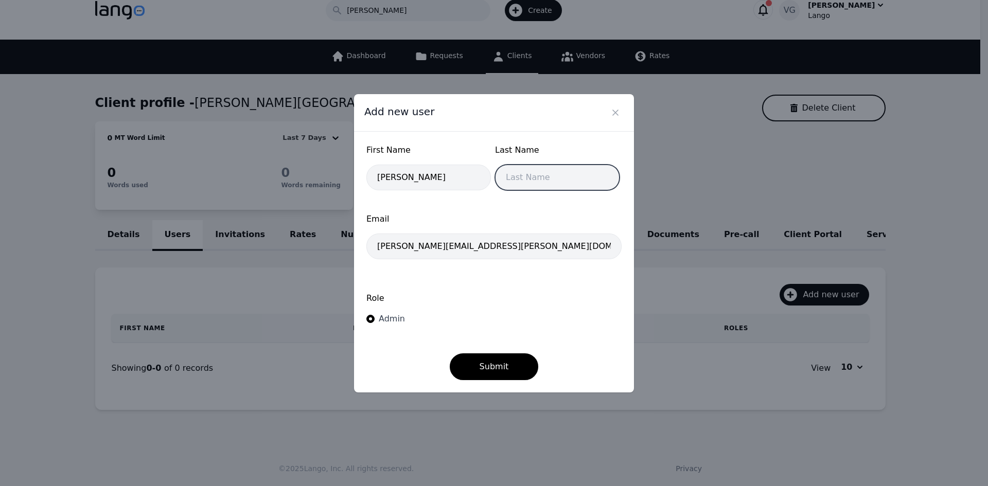
drag, startPoint x: 507, startPoint y: 182, endPoint x: 499, endPoint y: 184, distance: 8.6
click at [507, 182] on input "text" at bounding box center [557, 178] width 124 height 26
type input "Bowers"
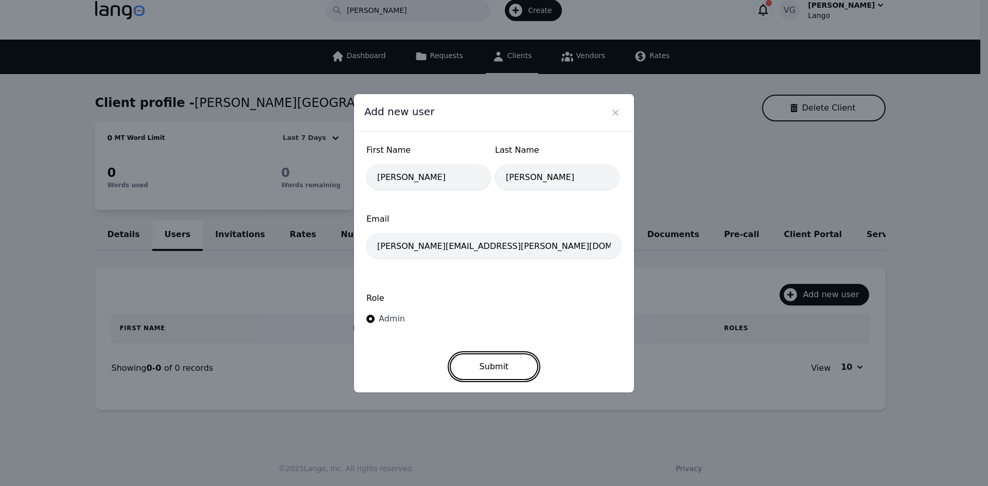
click at [507, 371] on button "Submit" at bounding box center [494, 366] width 89 height 27
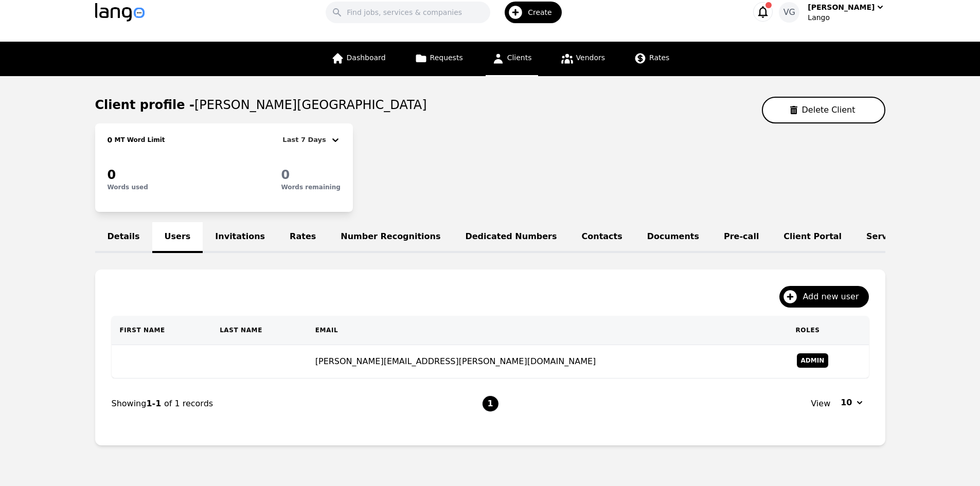
scroll to position [26, 0]
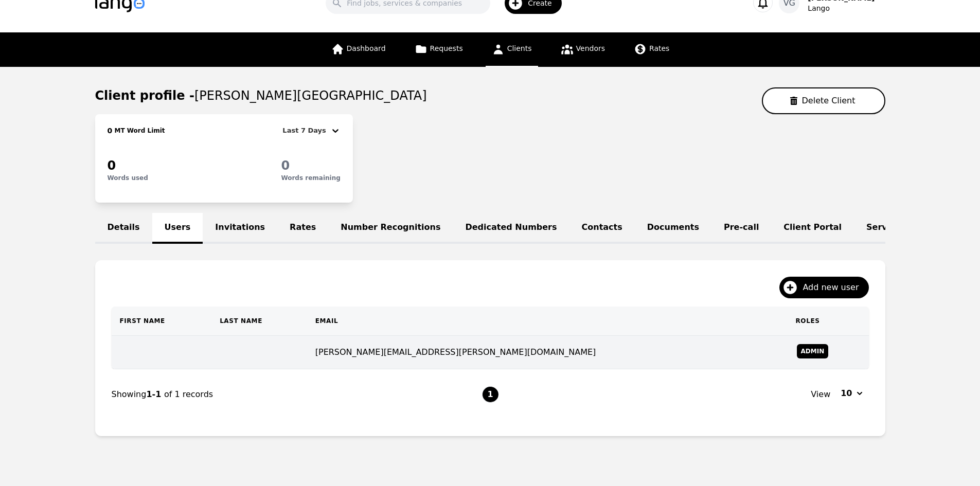
click at [277, 362] on td at bounding box center [259, 352] width 96 height 33
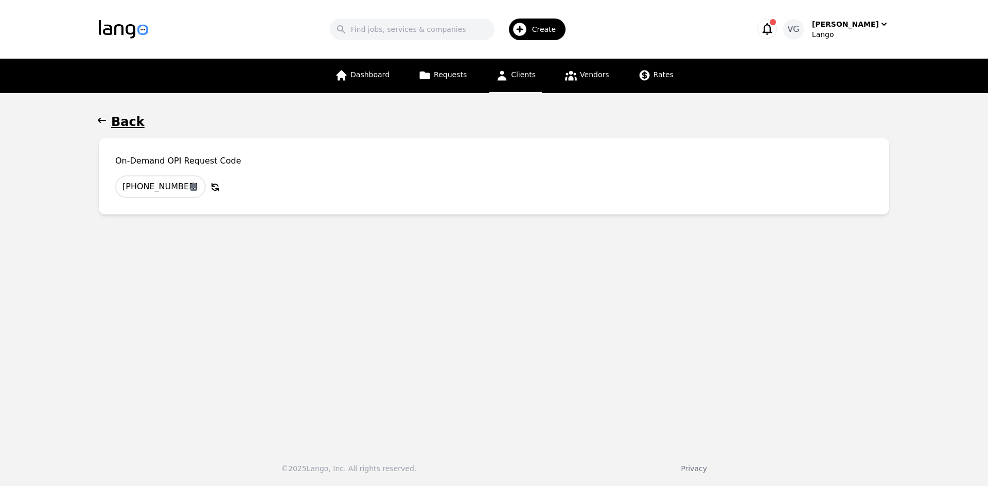
click at [122, 124] on h1 "Back" at bounding box center [127, 122] width 33 height 16
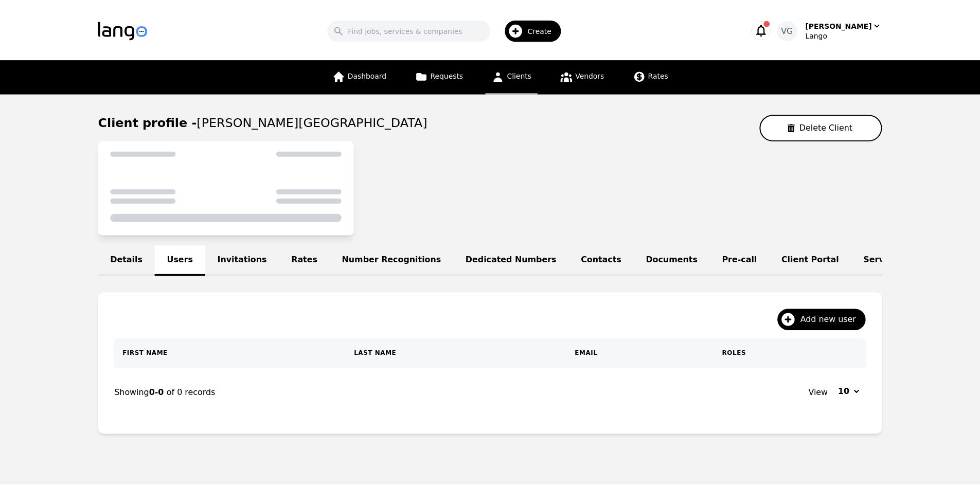
scroll to position [26, 0]
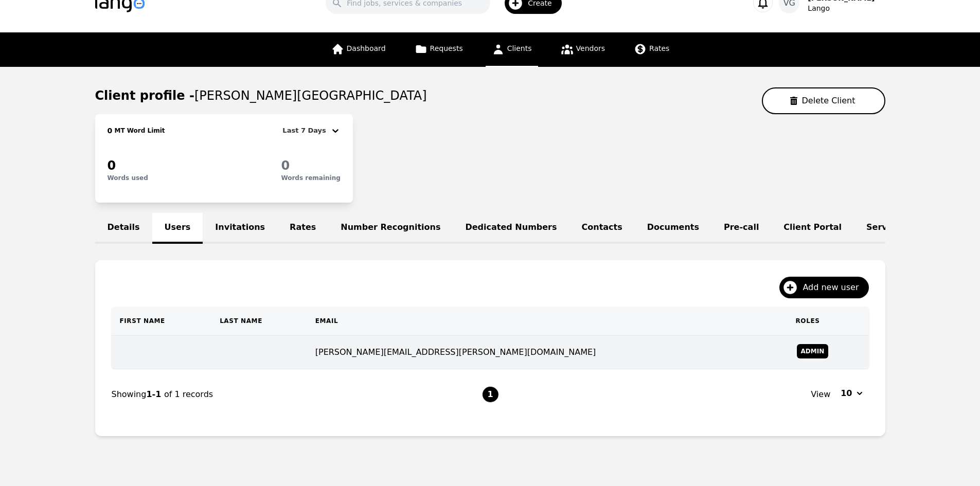
drag, startPoint x: 189, startPoint y: 360, endPoint x: 197, endPoint y: 372, distance: 14.8
click at [204, 381] on nav "Showing 1-1 of 1 records 1 View 10" at bounding box center [490, 394] width 757 height 50
